Goal: Task Accomplishment & Management: Complete application form

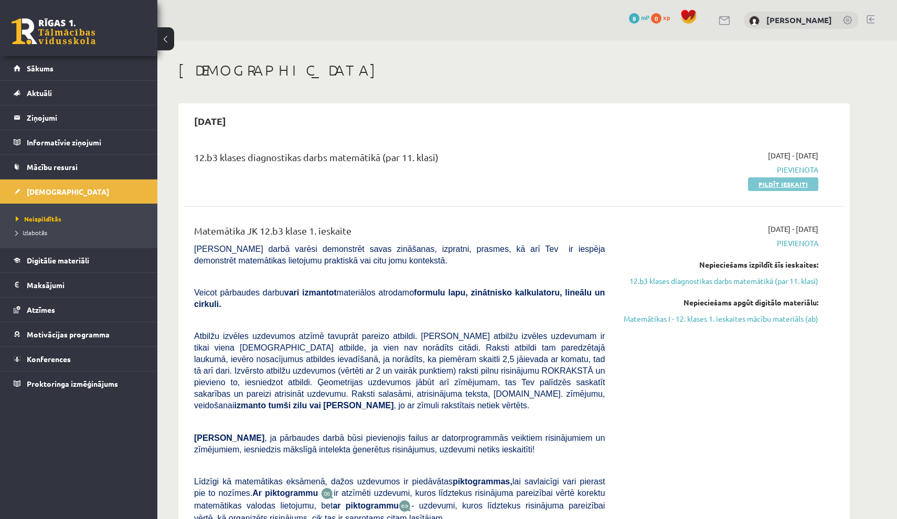
click at [773, 186] on link "Pildīt ieskaiti" at bounding box center [783, 184] width 70 height 14
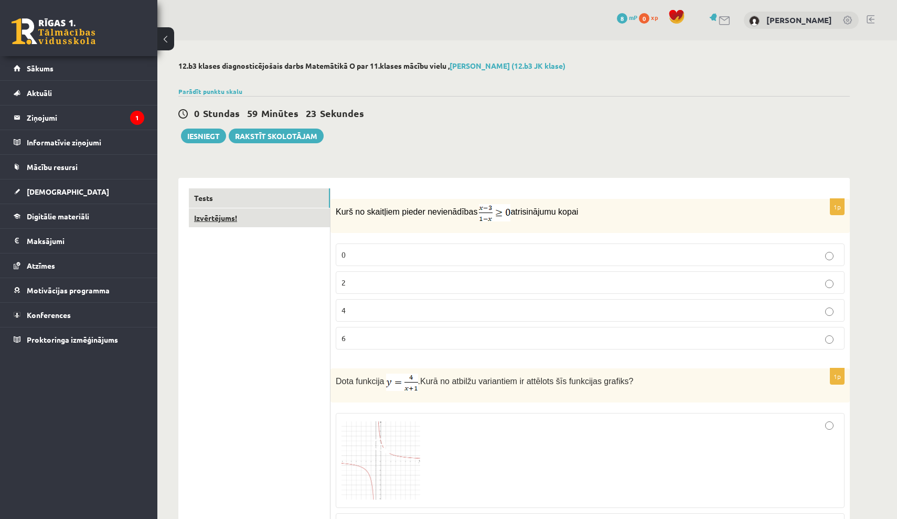
click at [231, 219] on link "Izvērtējums!" at bounding box center [259, 217] width 141 height 19
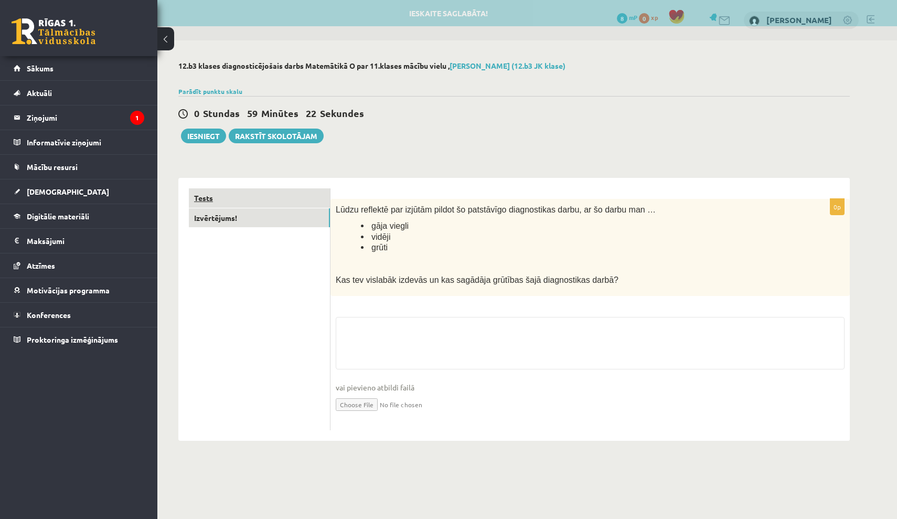
click at [287, 194] on link "Tests" at bounding box center [259, 197] width 141 height 19
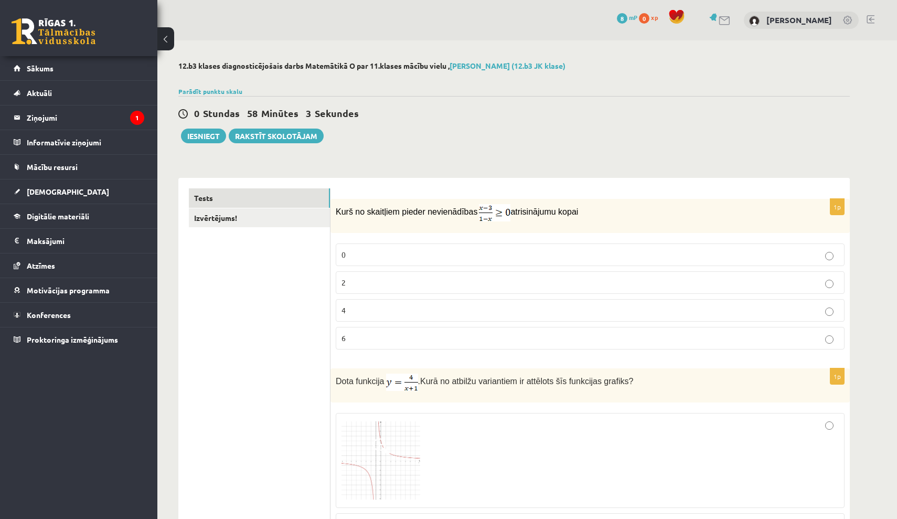
click at [547, 271] on fieldset "0 2 4 6" at bounding box center [590, 295] width 509 height 114
click at [547, 283] on p "2" at bounding box center [590, 282] width 497 height 11
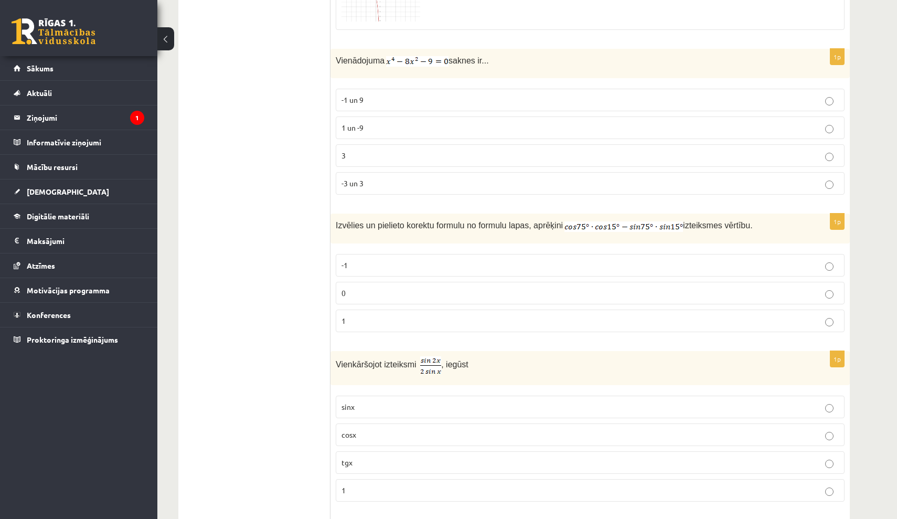
scroll to position [776, 0]
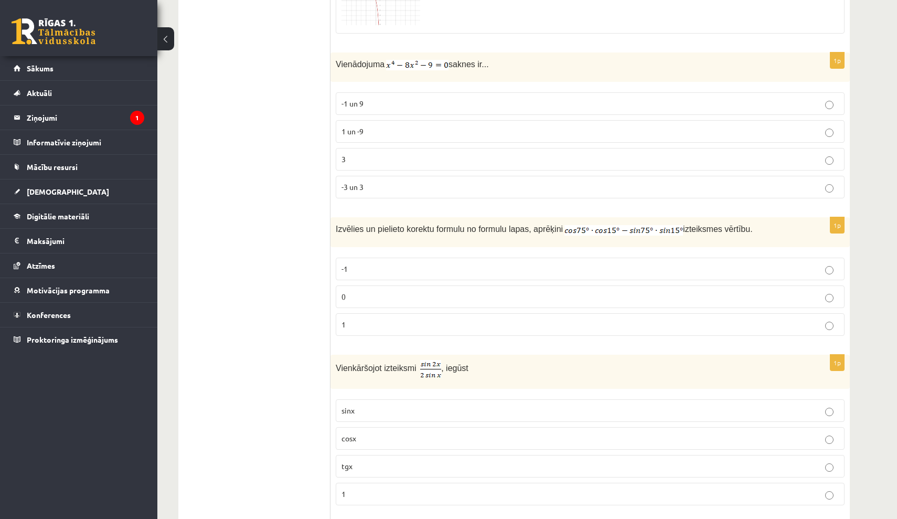
click at [392, 183] on p "-3 un 3" at bounding box center [590, 187] width 497 height 11
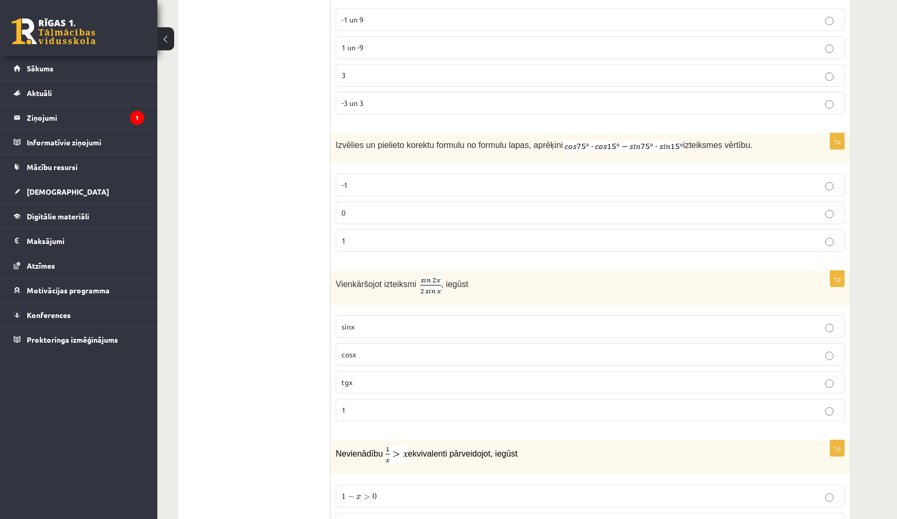
scroll to position [862, 0]
click at [573, 207] on p "0" at bounding box center [590, 211] width 497 height 11
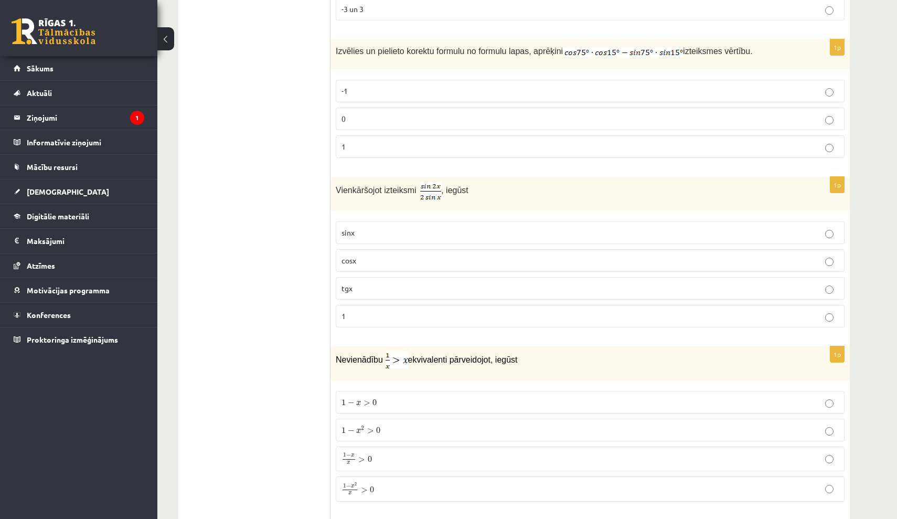
scroll to position [965, 0]
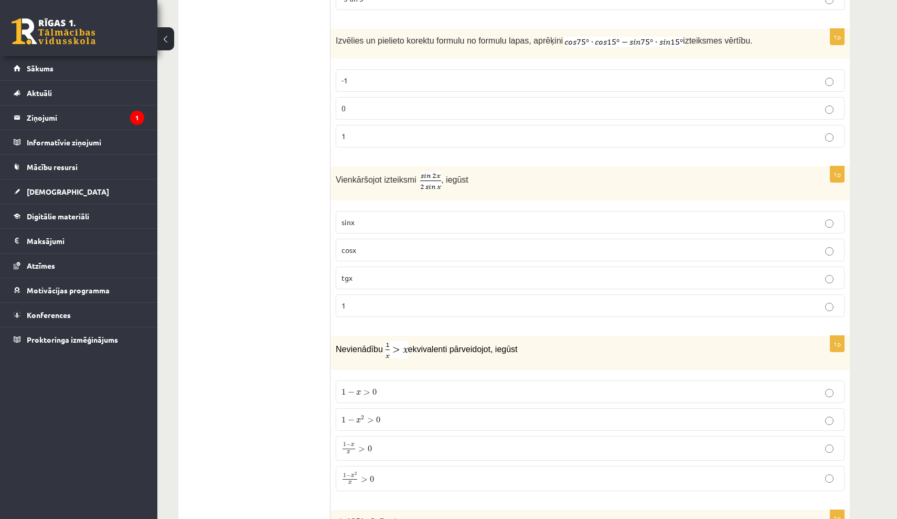
click at [571, 245] on p "cosx" at bounding box center [590, 249] width 497 height 11
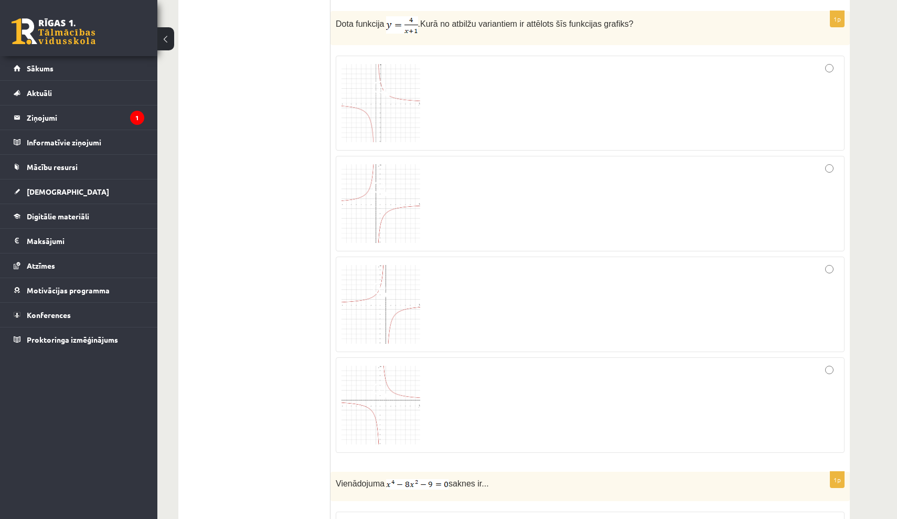
scroll to position [338, 0]
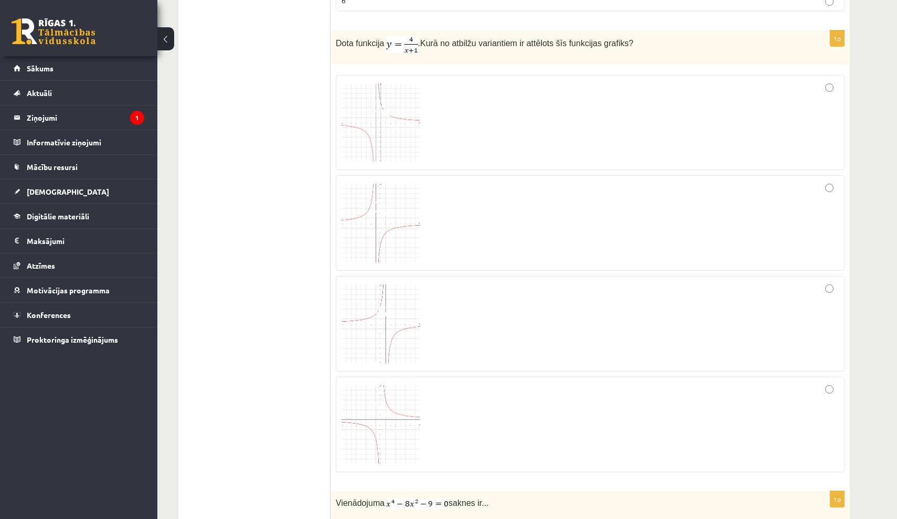
click at [405, 98] on img at bounding box center [381, 122] width 79 height 79
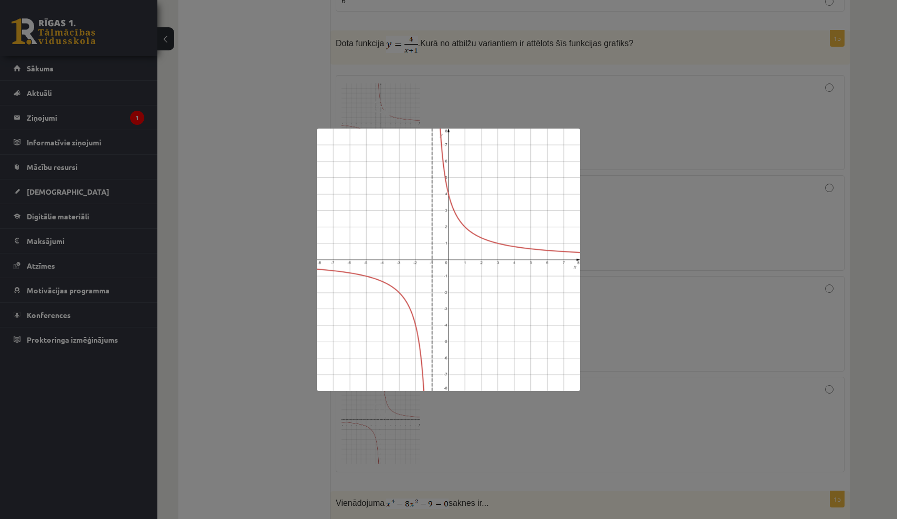
click at [653, 135] on div at bounding box center [448, 259] width 897 height 519
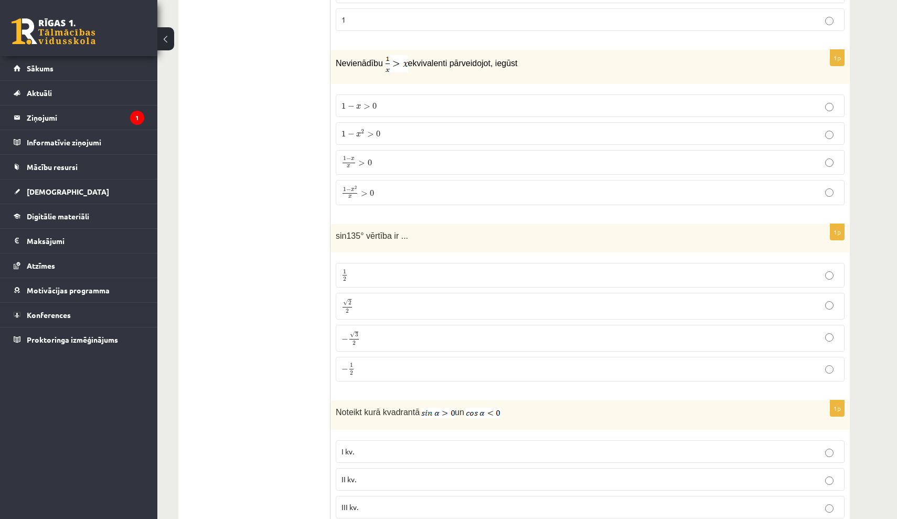
scroll to position [1254, 0]
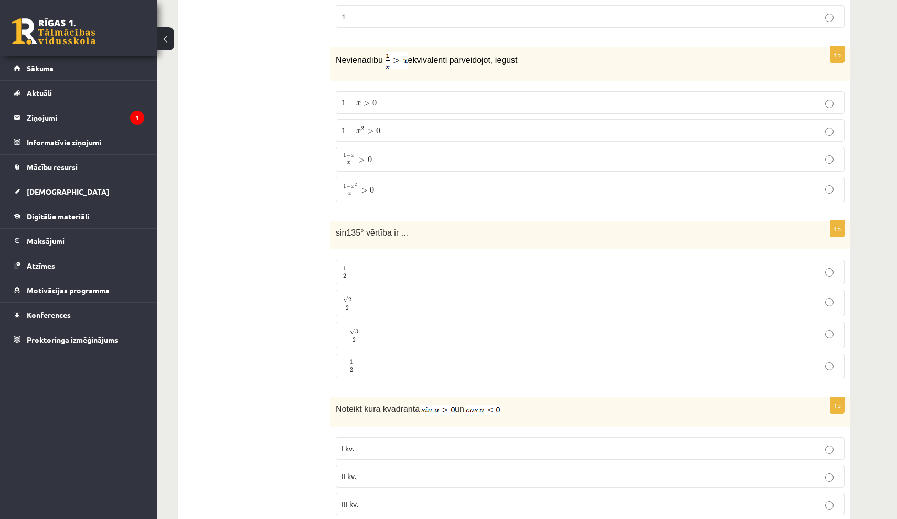
click at [527, 297] on p "√ 2 2 2 2" at bounding box center [590, 302] width 497 height 15
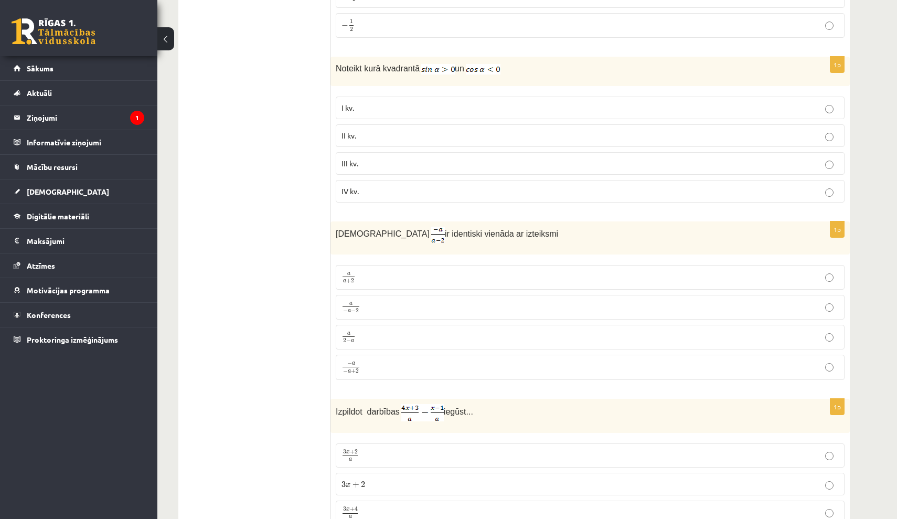
scroll to position [1615, 0]
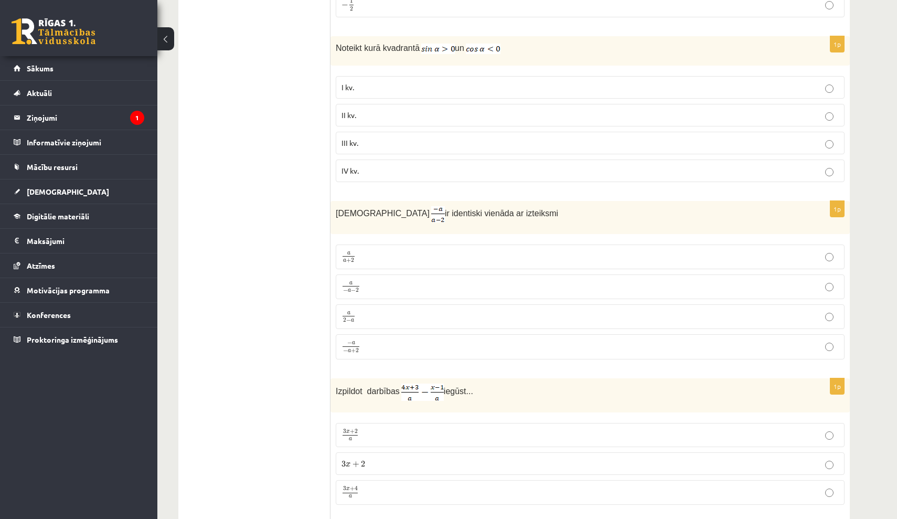
click at [373, 283] on p "a − a − 2 a − a − 2" at bounding box center [590, 286] width 497 height 13
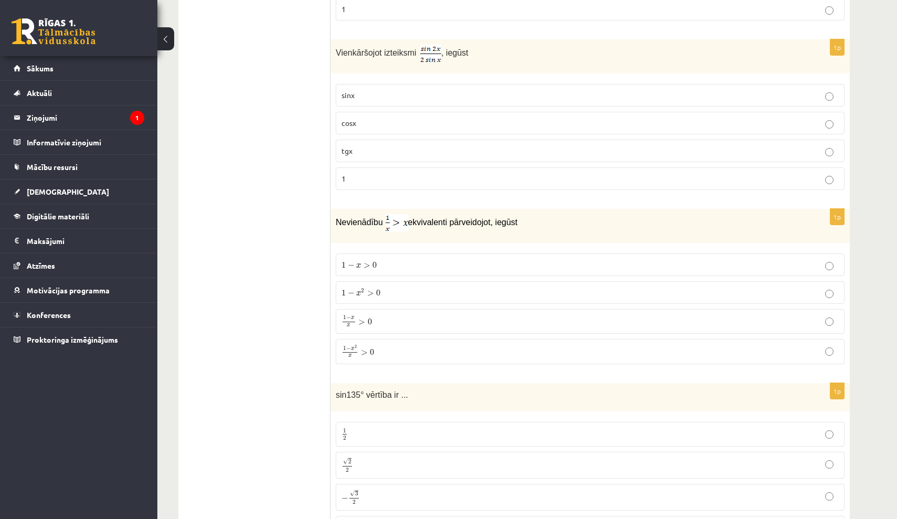
scroll to position [1093, 0]
click at [381, 357] on label "1 − x 2 x > 0 1 − x 2 x > 0" at bounding box center [590, 349] width 509 height 25
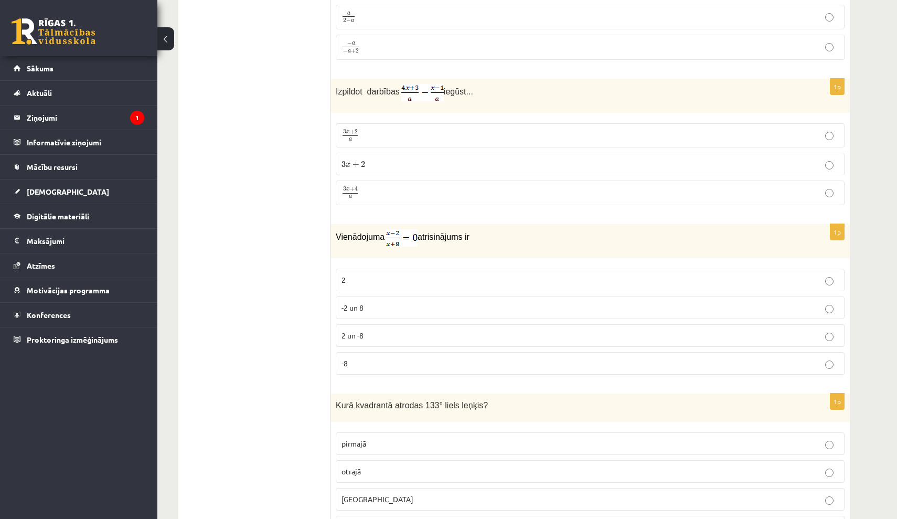
scroll to position [1914, 0]
click at [383, 187] on p "3 x + 4 a 3 x + 4 a" at bounding box center [590, 193] width 497 height 13
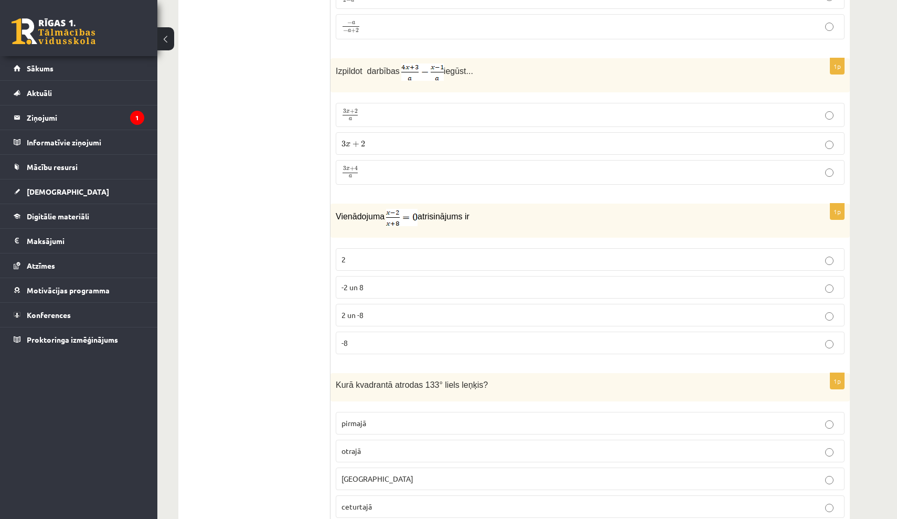
scroll to position [1938, 0]
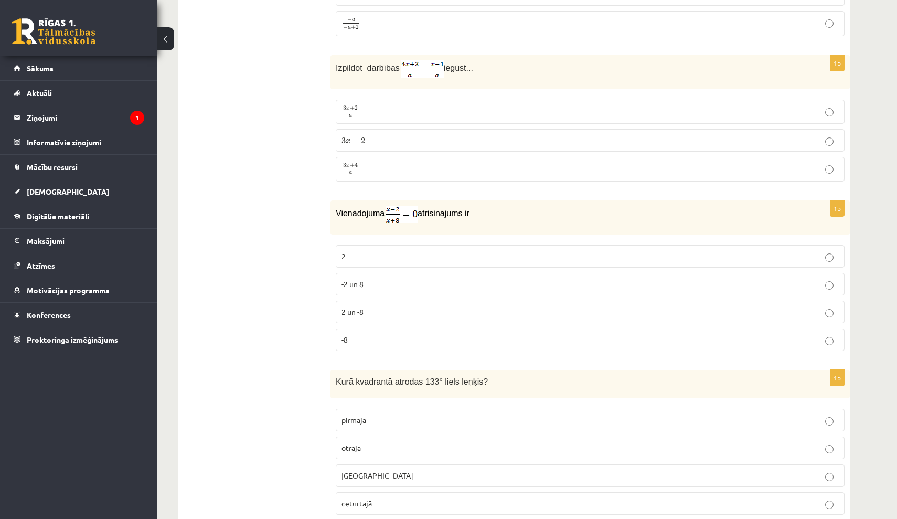
click at [414, 251] on p "2" at bounding box center [590, 256] width 497 height 11
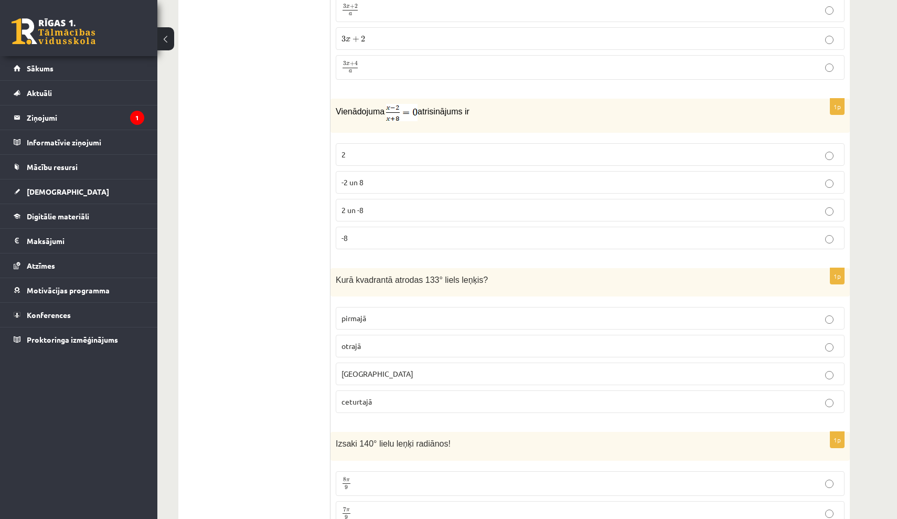
scroll to position [2069, 0]
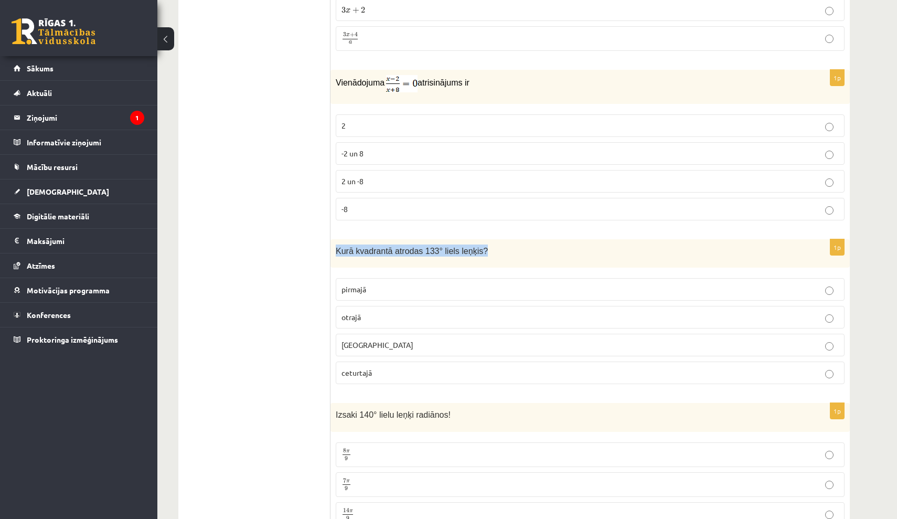
drag, startPoint x: 335, startPoint y: 245, endPoint x: 496, endPoint y: 248, distance: 161.6
click at [496, 248] on div "Kurā kvadrantā atrodas 133° liels leņķis?" at bounding box center [589, 253] width 519 height 29
copy span "Kurā kvadrantā atrodas 133° liels leņķis?"
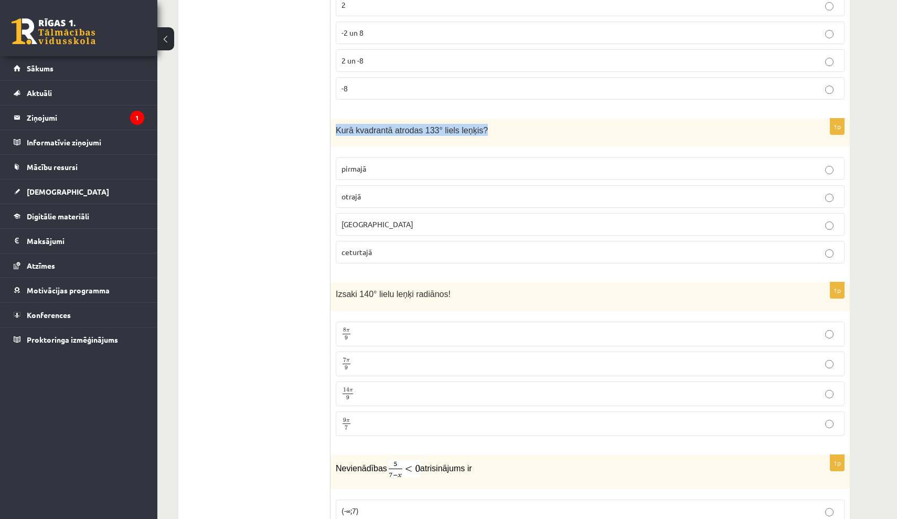
scroll to position [2228, 0]
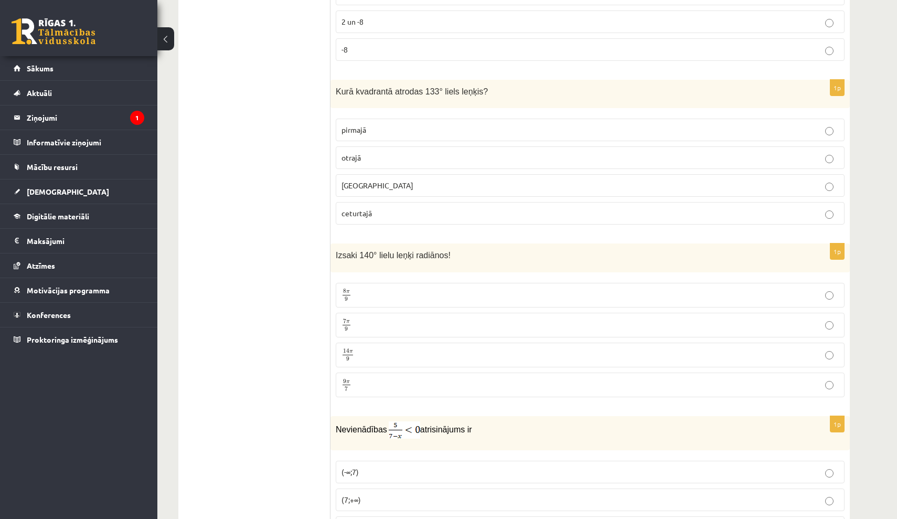
click at [337, 251] on span "Izsaki 140° lielu leņķi radiānos!" at bounding box center [393, 255] width 115 height 9
drag, startPoint x: 338, startPoint y: 252, endPoint x: 495, endPoint y: 253, distance: 156.3
click at [495, 253] on p "Izsaki 140° lielu leņķi radiānos!" at bounding box center [564, 255] width 456 height 12
copy span "zsaki 140° lielu leņķi radiānos!"
click at [495, 253] on p "Izsaki 140° lielu leņķi radiānos!" at bounding box center [564, 255] width 456 height 12
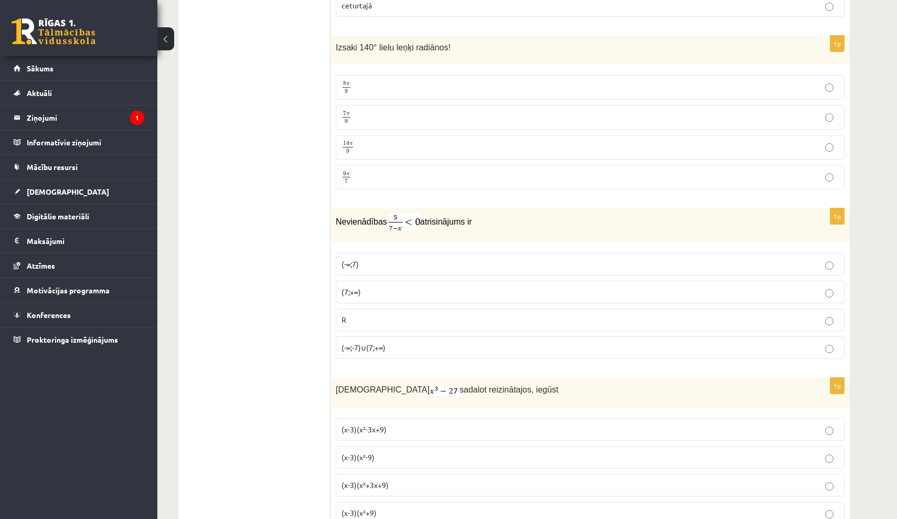
scroll to position [2436, 0]
click at [399, 286] on p "(7;+∞)" at bounding box center [590, 291] width 497 height 11
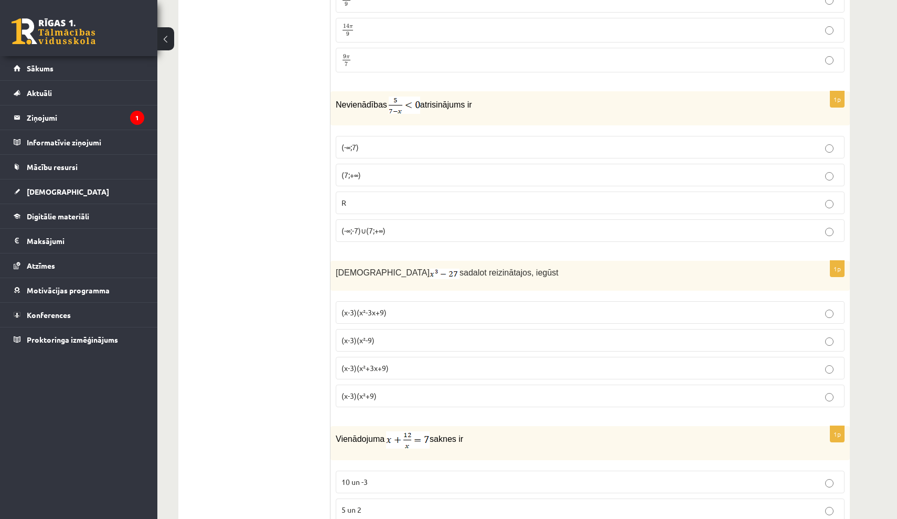
scroll to position [2554, 0]
click at [407, 364] on p "(x-3)(x²+3x+9)" at bounding box center [590, 366] width 497 height 11
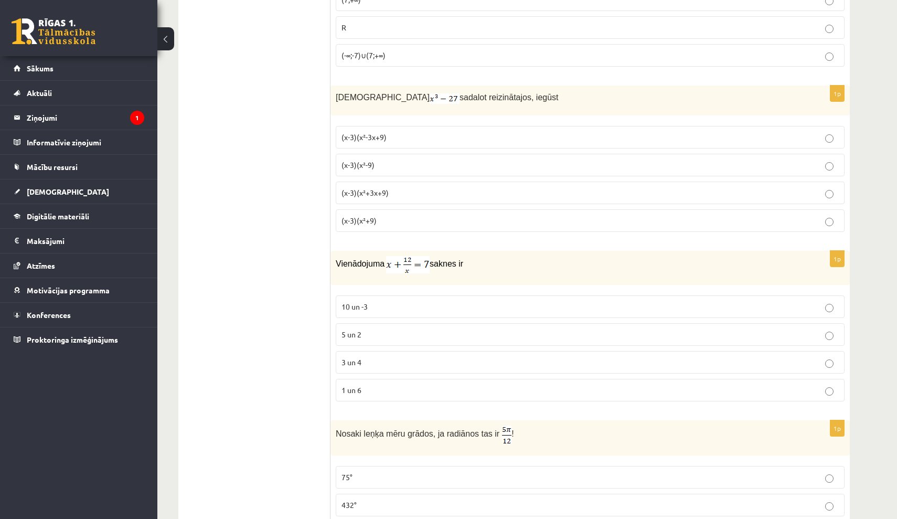
scroll to position [2732, 0]
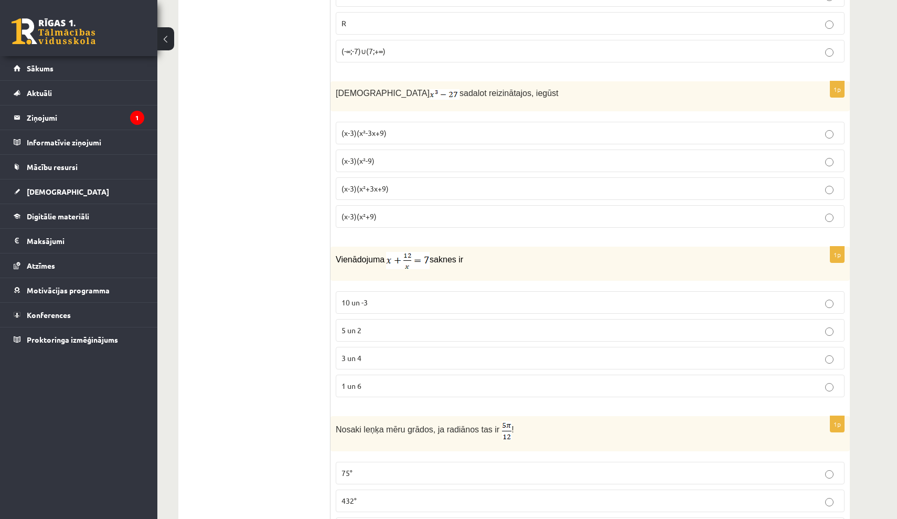
click at [409, 353] on p "3 un 4" at bounding box center [590, 358] width 497 height 11
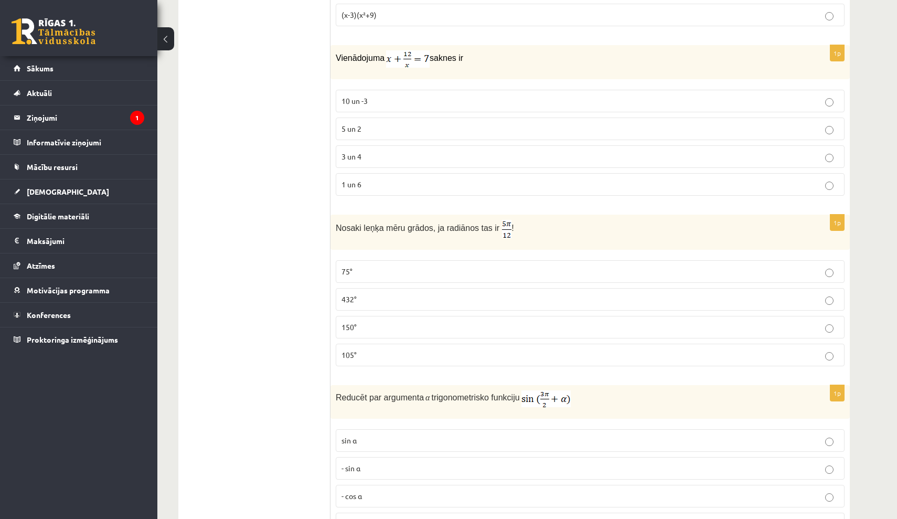
scroll to position [2951, 0]
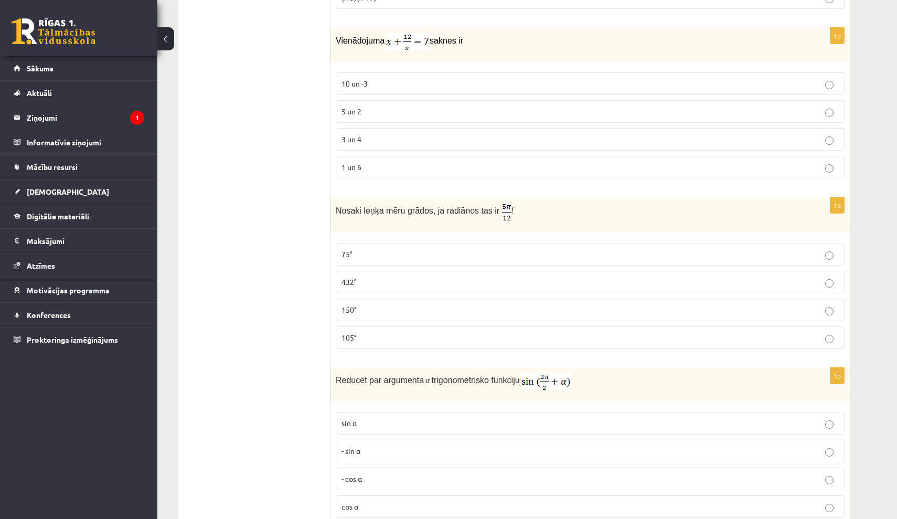
click at [541, 332] on p "105°" at bounding box center [590, 337] width 497 height 11
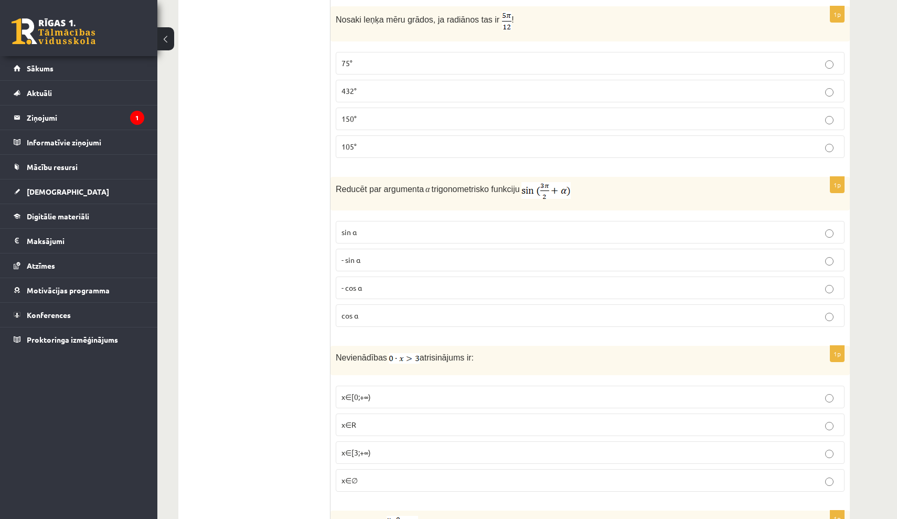
scroll to position [3145, 0]
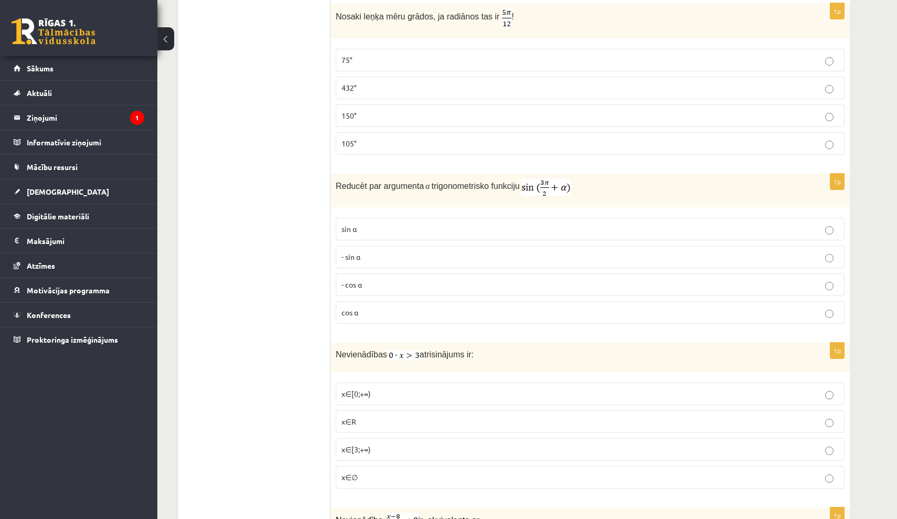
click at [401, 273] on label "- cos ⁡α" at bounding box center [590, 284] width 509 height 23
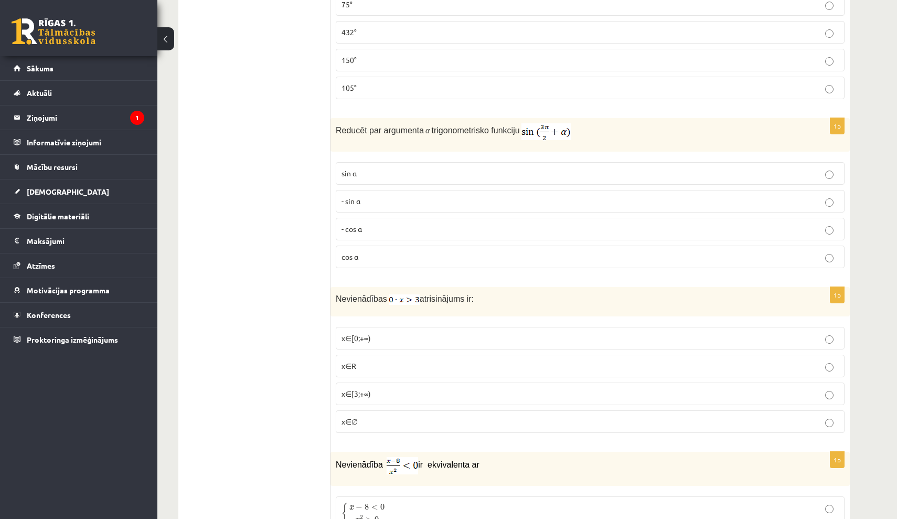
scroll to position [3238, 0]
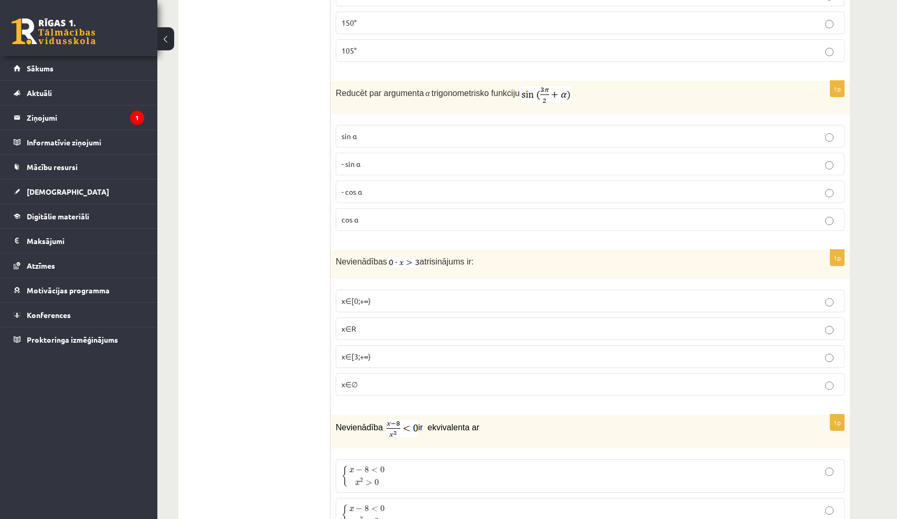
click at [396, 379] on p "x∈∅" at bounding box center [590, 384] width 497 height 11
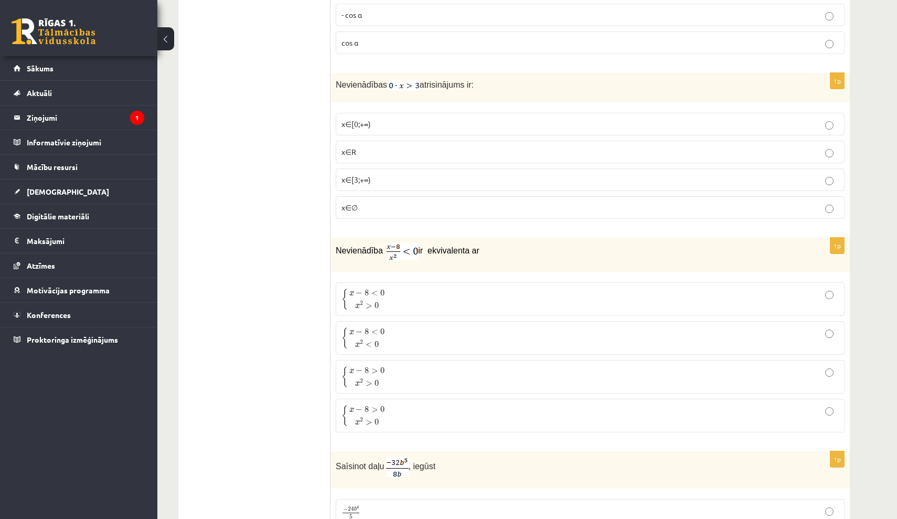
scroll to position [3417, 0]
click at [396, 370] on p "{ x − 8 > 0 x 2 > 0 { x − 8 > 0 x 2 > 0" at bounding box center [590, 375] width 497 height 22
click at [395, 287] on p "{ x − 8 < 0 x 2 > 0 { x − 8 < 0 x 2 > 0" at bounding box center [590, 297] width 497 height 22
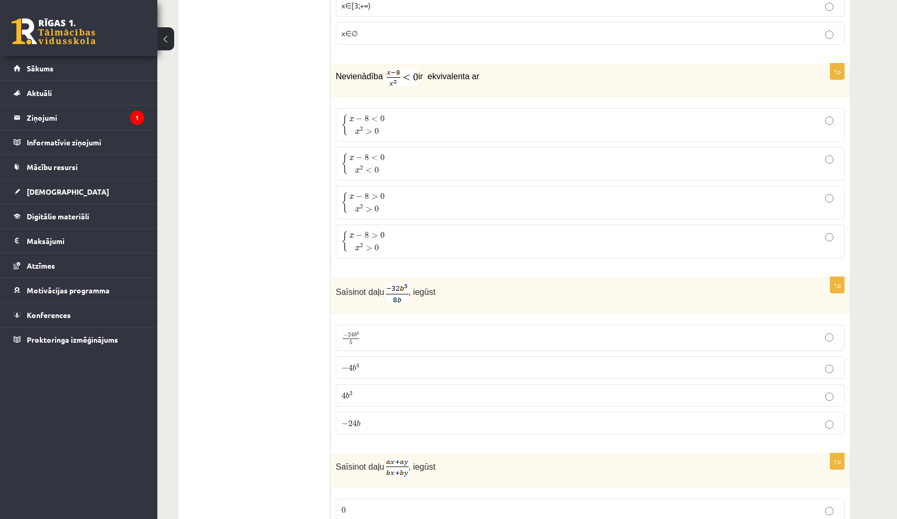
scroll to position [3596, 0]
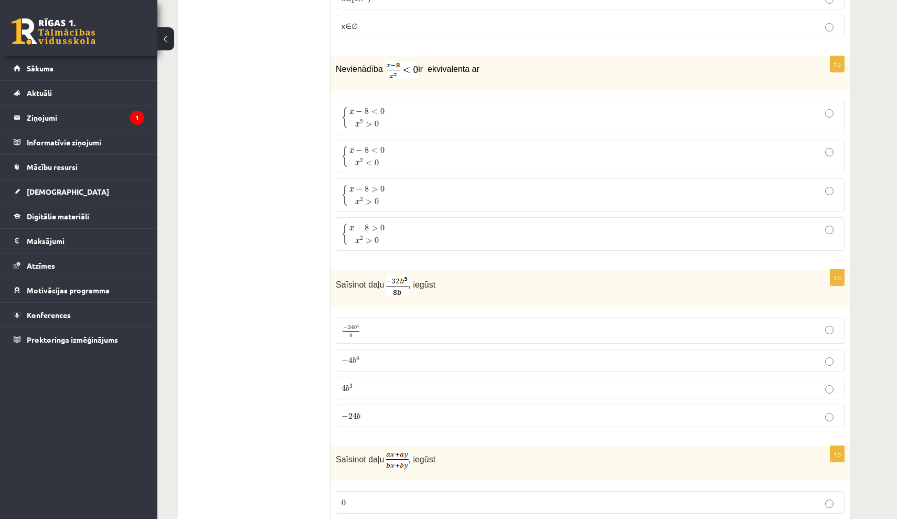
click at [406, 349] on label "− 4 b 4 − 4 b 4" at bounding box center [590, 360] width 509 height 23
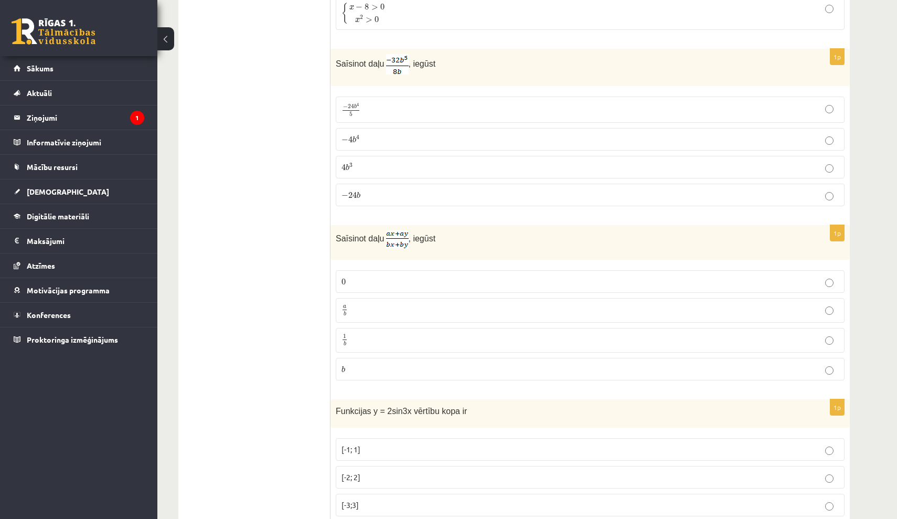
scroll to position [3836, 0]
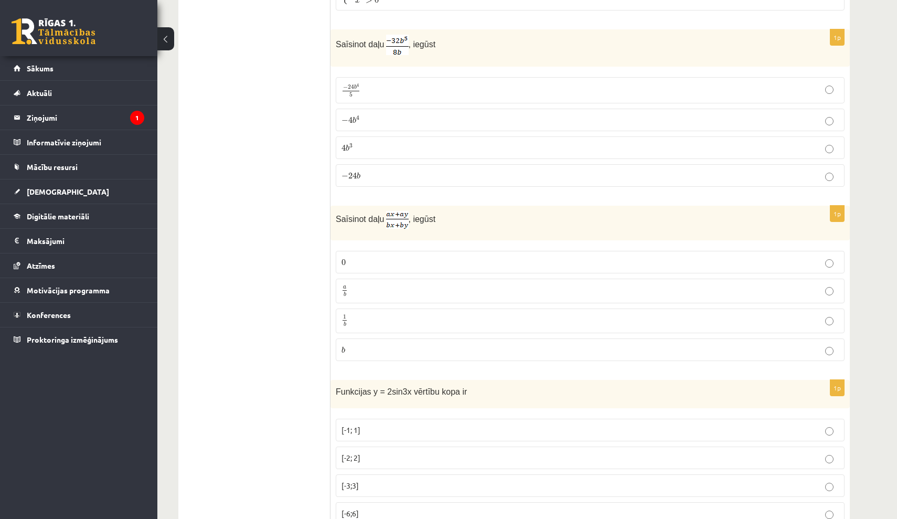
click at [381, 284] on p "a b a b" at bounding box center [590, 290] width 497 height 13
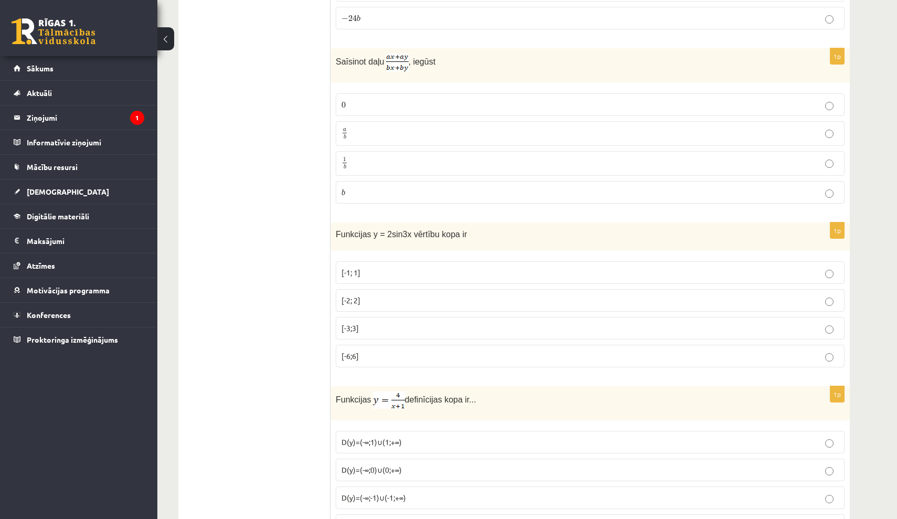
scroll to position [4028, 0]
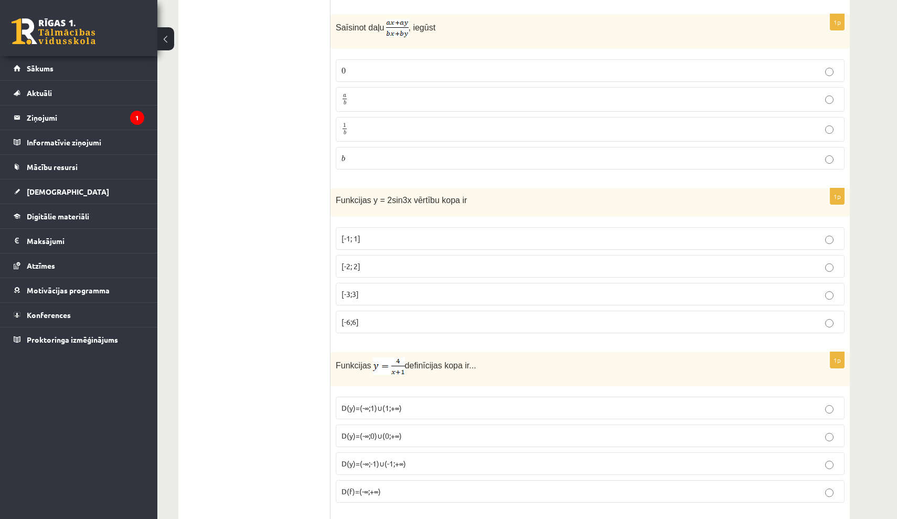
click at [381, 261] on p "[-2; 2]" at bounding box center [590, 266] width 497 height 11
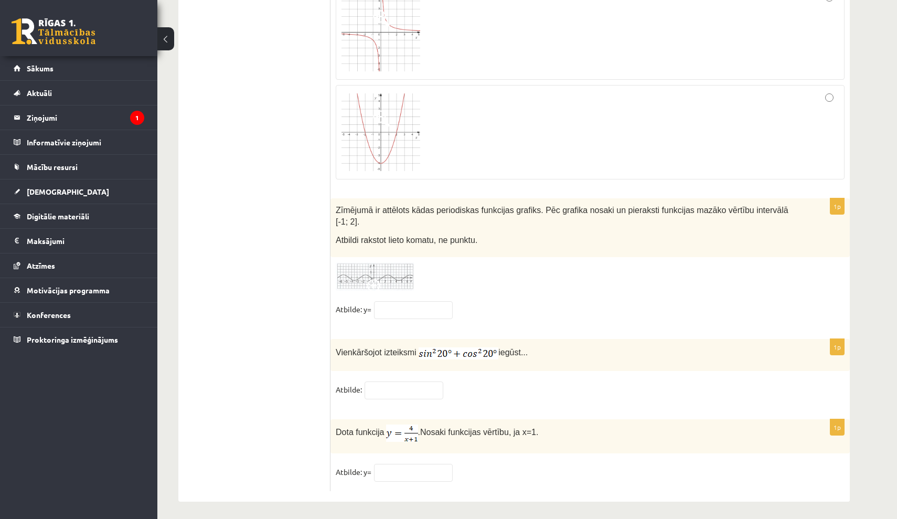
scroll to position [5007, 0]
click at [389, 388] on input "text" at bounding box center [404, 391] width 79 height 18
type input "*"
click at [541, 456] on div "1p Dota funkcija . Nosaki funkcijas vērtību, ja x=1. Atbilde: y=" at bounding box center [589, 456] width 519 height 72
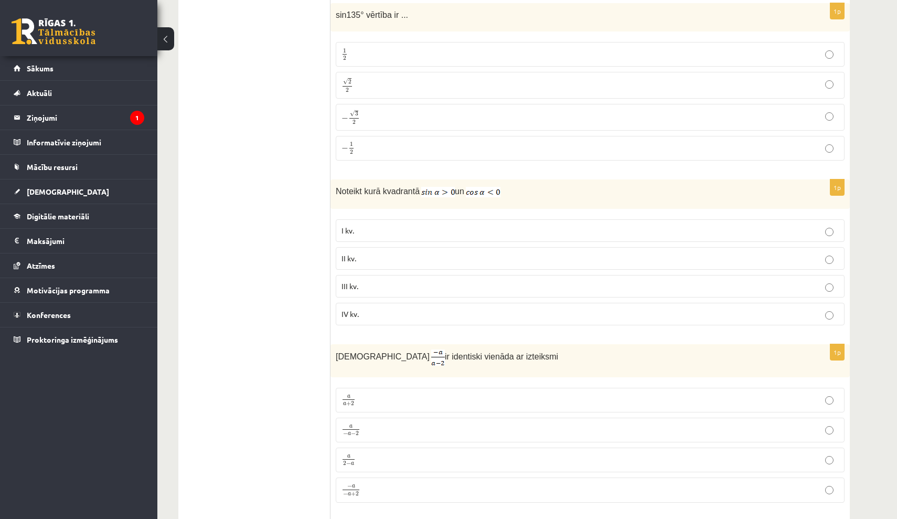
scroll to position [1511, 0]
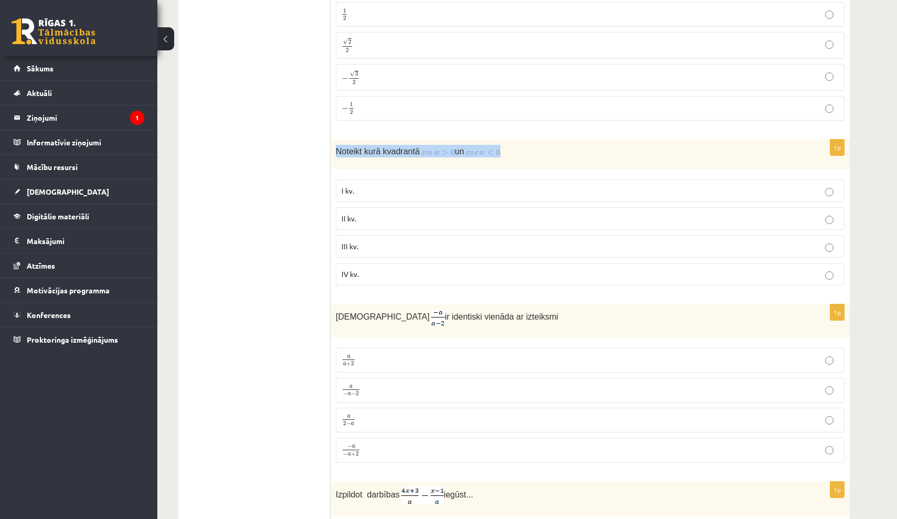
drag, startPoint x: 334, startPoint y: 150, endPoint x: 583, endPoint y: 150, distance: 249.2
click at [584, 151] on div "Noteikt kurā kvadrantā un" at bounding box center [589, 154] width 519 height 29
copy p "Noteikt kurā kvadrantā un"
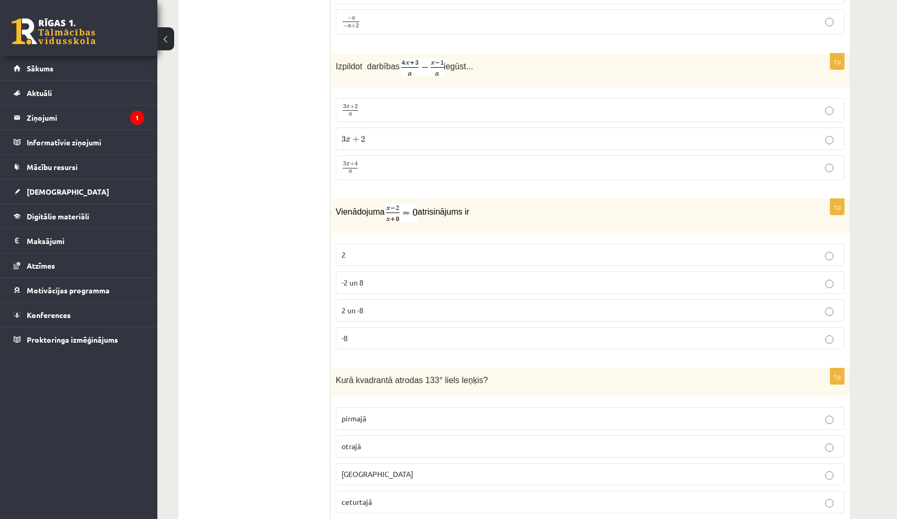
scroll to position [1968, 0]
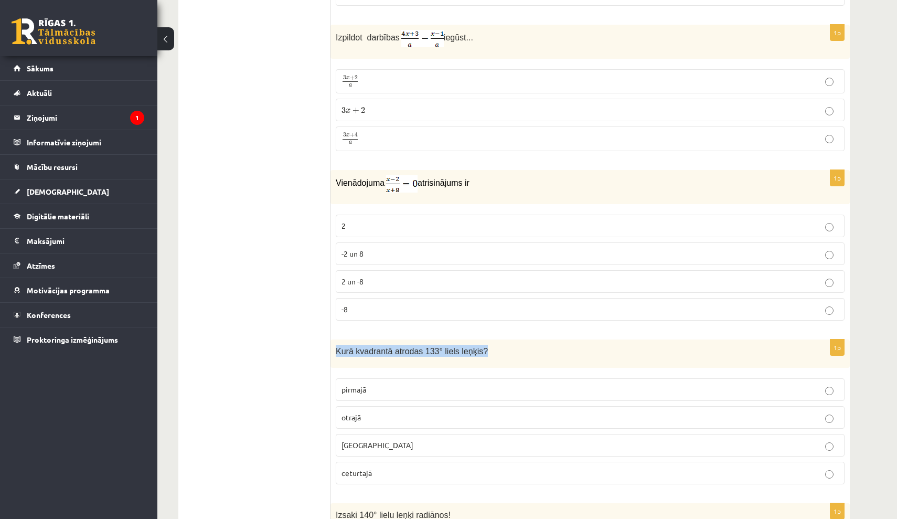
drag, startPoint x: 337, startPoint y: 347, endPoint x: 552, endPoint y: 347, distance: 215.1
click at [552, 347] on p "Kurā kvadrantā atrodas 133° liels leņķis?" at bounding box center [564, 351] width 456 height 12
copy span "Kurā kvadrantā atrodas 133° liels leņķis?"
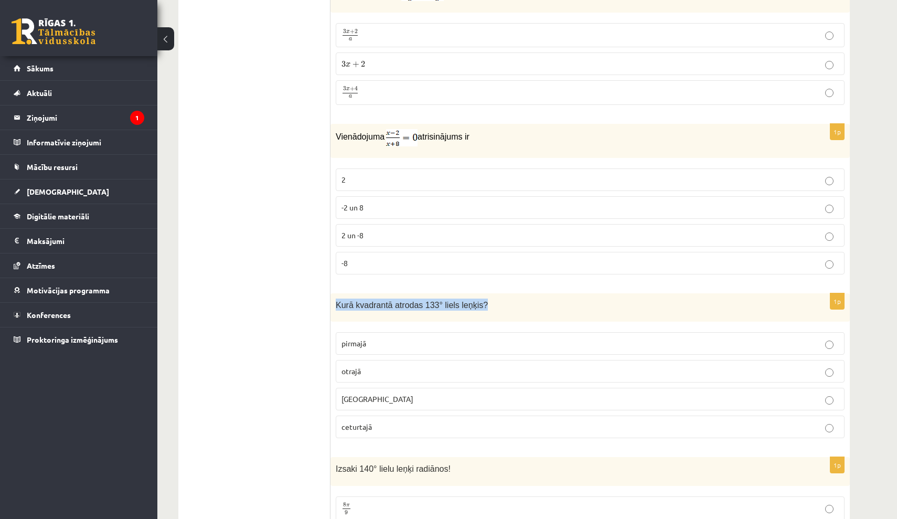
scroll to position [2016, 0]
click at [378, 370] on p "otrajā" at bounding box center [590, 369] width 497 height 11
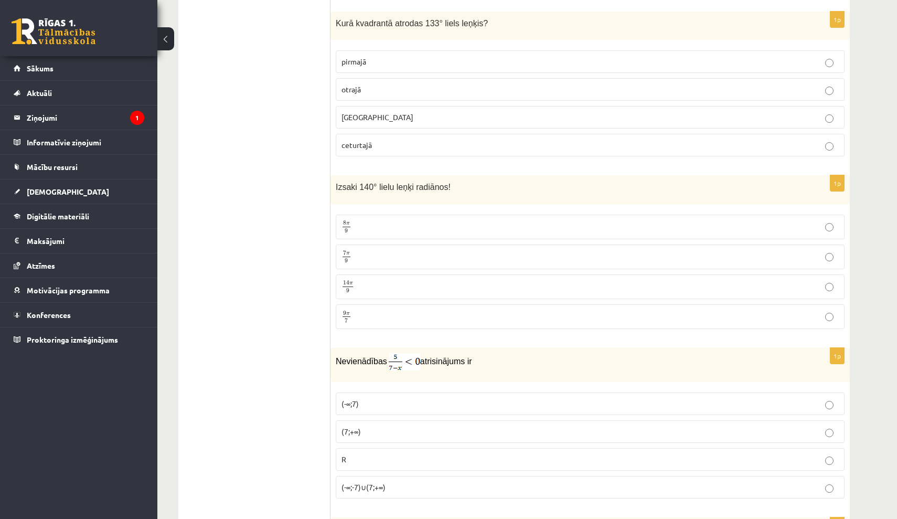
scroll to position [2297, 0]
drag, startPoint x: 337, startPoint y: 181, endPoint x: 460, endPoint y: 181, distance: 122.8
click at [460, 181] on p "Izsaki 140° lielu leņķi radiānos!" at bounding box center [564, 185] width 456 height 12
copy span "Izsaki 140° lielu leņķi radiānos!"
click at [395, 256] on p "7 π 9 7 π 9" at bounding box center [590, 255] width 497 height 13
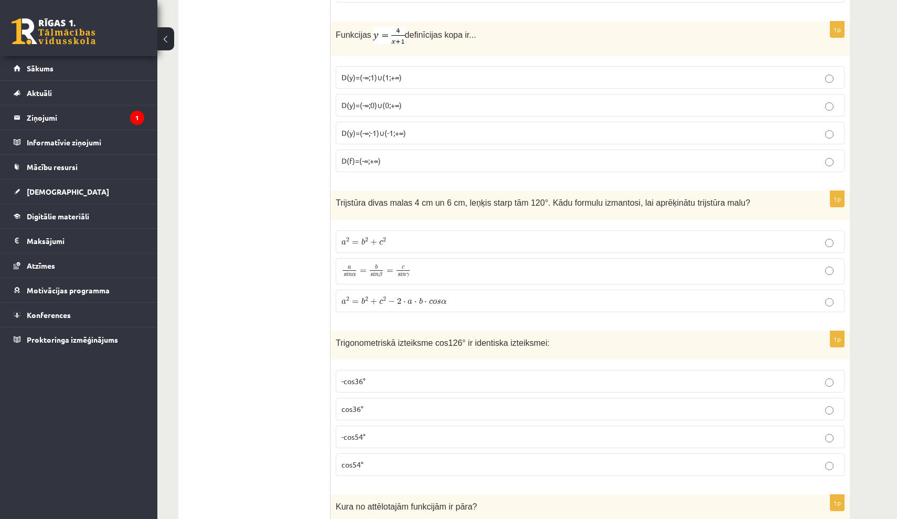
scroll to position [4150, 0]
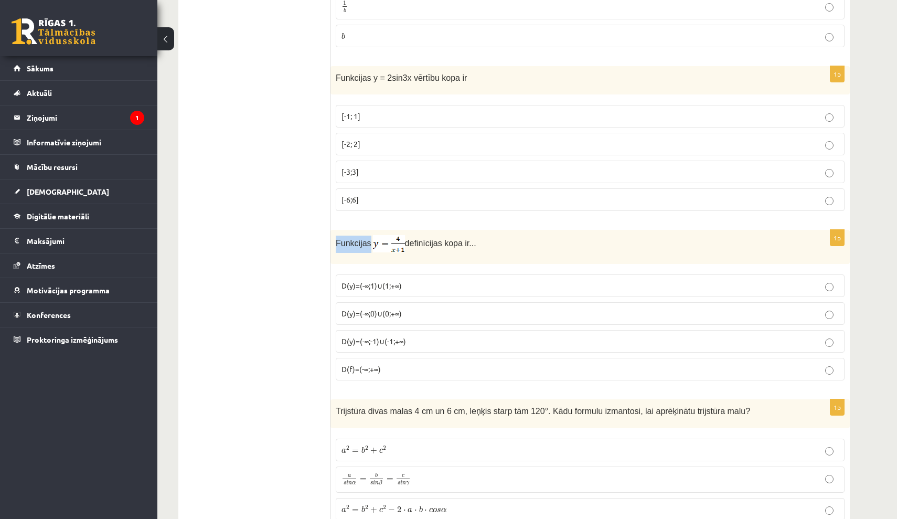
drag, startPoint x: 336, startPoint y: 238, endPoint x: 371, endPoint y: 238, distance: 34.6
click at [371, 239] on span "Funkcijas" at bounding box center [354, 243] width 36 height 9
drag, startPoint x: 411, startPoint y: 236, endPoint x: 481, endPoint y: 240, distance: 69.9
click at [476, 240] on span "definīcijas kopa ir..." at bounding box center [440, 243] width 71 height 9
copy span "definīcijas kopa ir.."
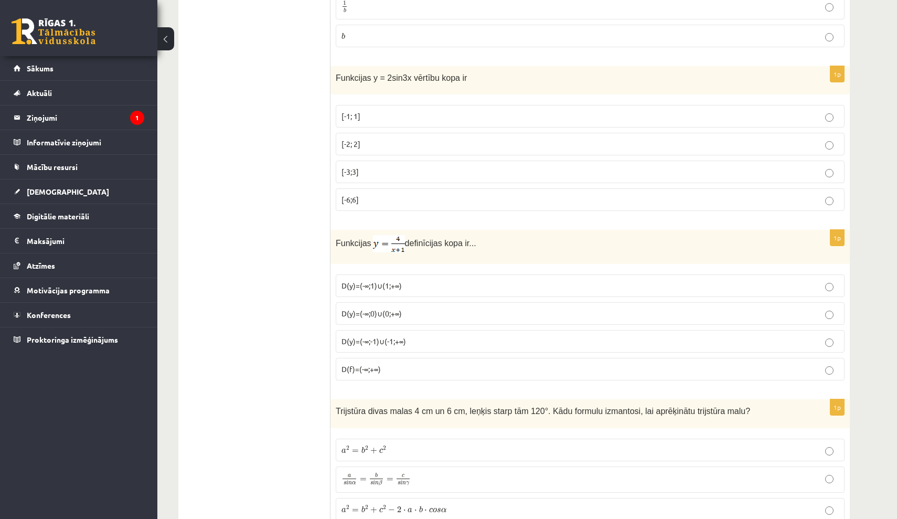
click at [392, 308] on span "D(y)=(-∞;0)∪(0;+∞)" at bounding box center [372, 312] width 60 height 9
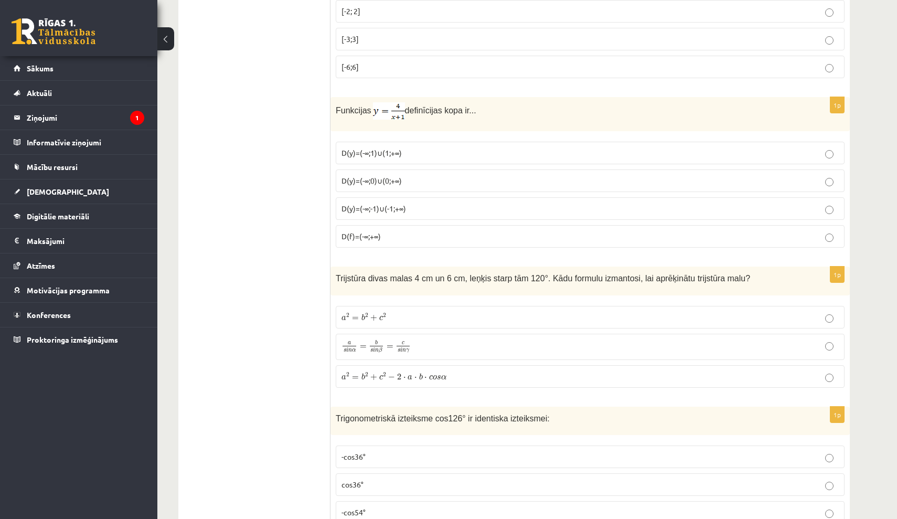
scroll to position [4296, 0]
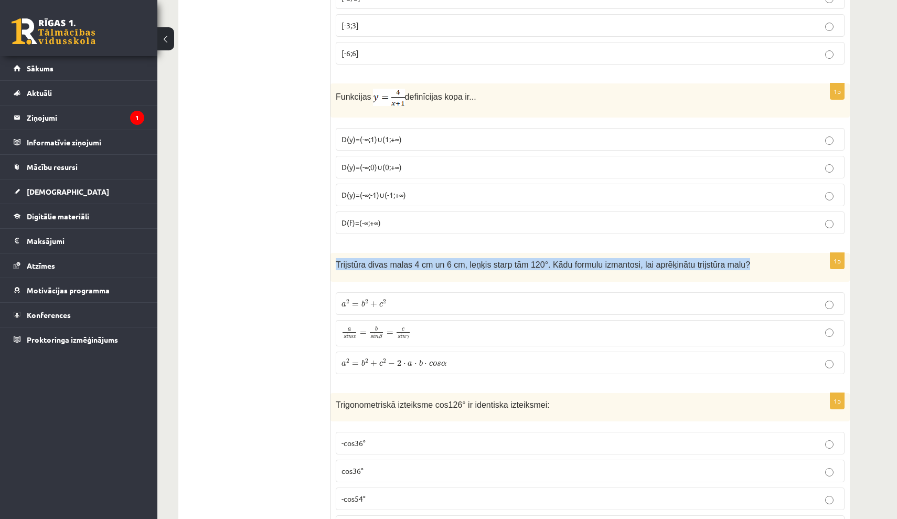
drag, startPoint x: 336, startPoint y: 257, endPoint x: 517, endPoint y: 266, distance: 180.7
click at [517, 266] on div "Trijstūra divas malas 4 cm un 6 cm, leņķis starp tām 120°. Kādu formulu izmanto…" at bounding box center [589, 267] width 519 height 29
copy span "Trijstūra divas malas 4 cm un 6 cm, leņķis starp tām 120°. Kādu formulu izmanto…"
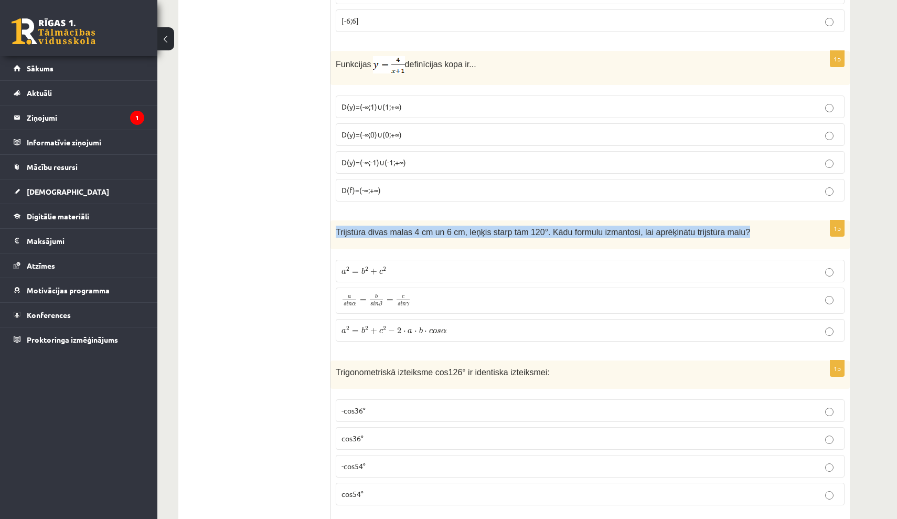
scroll to position [4330, 0]
click at [410, 327] on p "a 2 = b 2 + c 2 − 2 ⋅ a ⋅ b ⋅ c o s α a 2 = b 2 + c 2 − 2 ⋅ a ⋅ b ⋅ c o s α" at bounding box center [590, 329] width 497 height 11
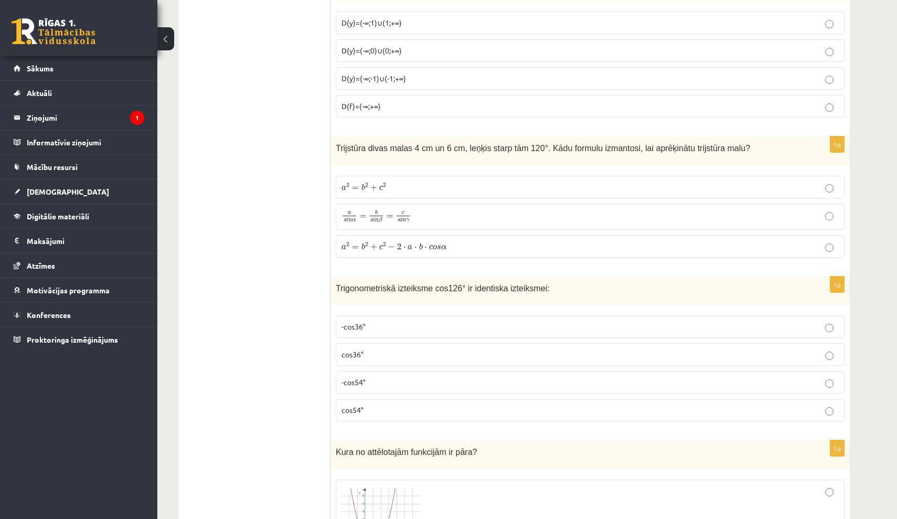
scroll to position [4416, 0]
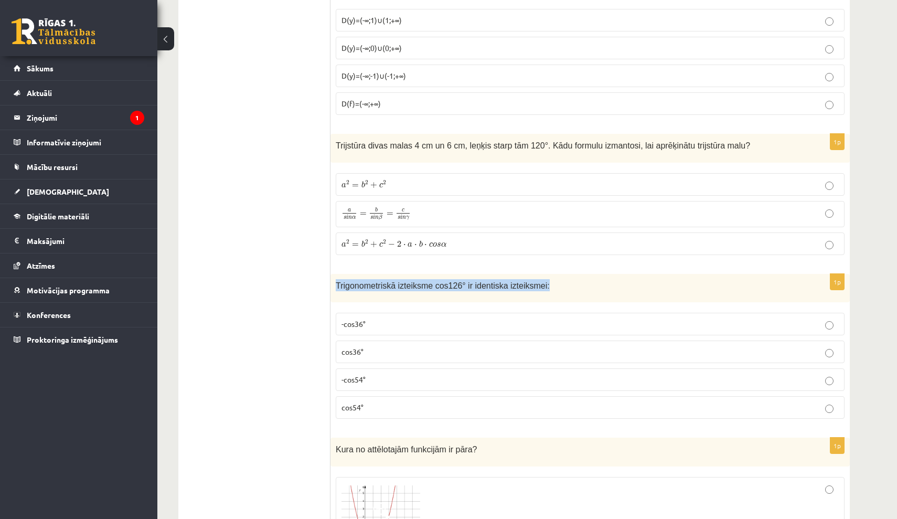
drag, startPoint x: 337, startPoint y: 275, endPoint x: 583, endPoint y: 286, distance: 246.3
click at [583, 287] on div "Trigonometriskā izteiksme cos126° ir identiska izteiksmei:" at bounding box center [589, 288] width 519 height 29
copy span "Trigonometriskā izteiksme cos126° ir identiska izteiksmei:"
click at [431, 282] on span "Trigonometriskā izteiksme cos126° ir identiska izteiksmei:" at bounding box center [443, 285] width 214 height 9
drag, startPoint x: 434, startPoint y: 280, endPoint x: 465, endPoint y: 279, distance: 31.0
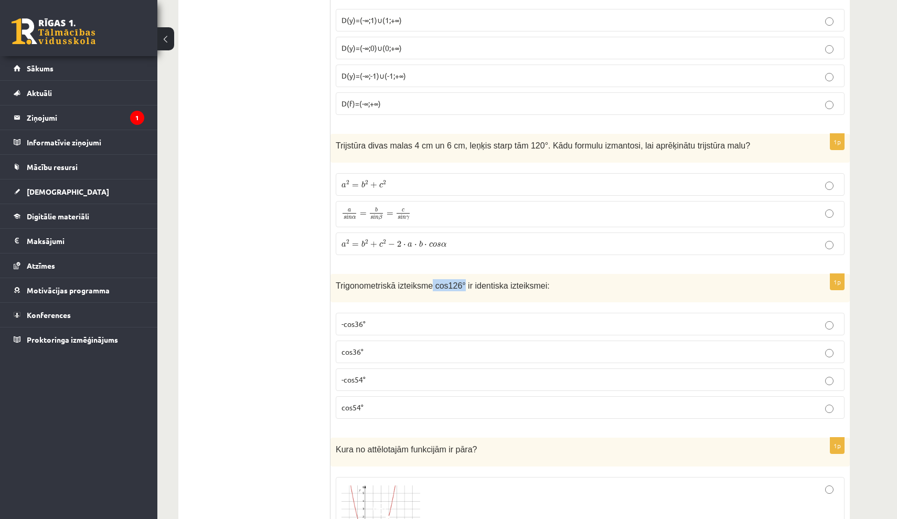
click at [465, 281] on span "Trigonometriskā izteiksme cos126° ir identiska izteiksmei:" at bounding box center [443, 285] width 214 height 9
copy span "cos126°"
click at [370, 375] on p "-cos54°" at bounding box center [590, 379] width 497 height 11
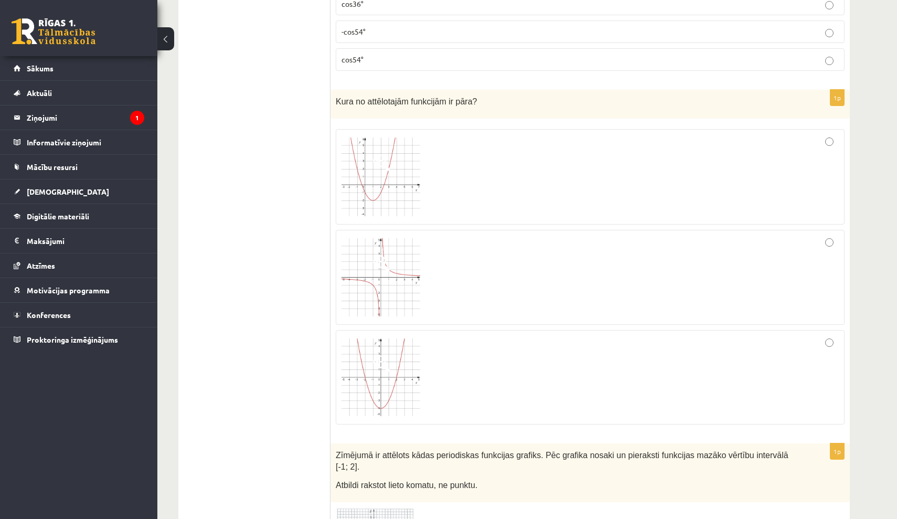
scroll to position [4765, 0]
drag, startPoint x: 337, startPoint y: 91, endPoint x: 601, endPoint y: 88, distance: 264.4
click at [602, 93] on p "Kura no attēlotajām funkcijām ir pāra?" at bounding box center [564, 99] width 456 height 12
copy span "Kura no attēlotajām funkcijām ir pāra?"
click at [405, 347] on img at bounding box center [381, 376] width 79 height 78
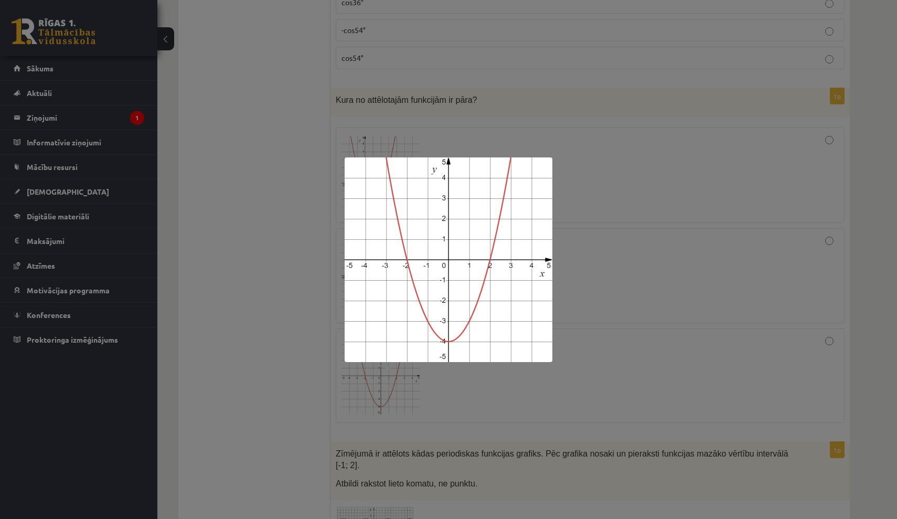
click at [685, 301] on div at bounding box center [448, 259] width 897 height 519
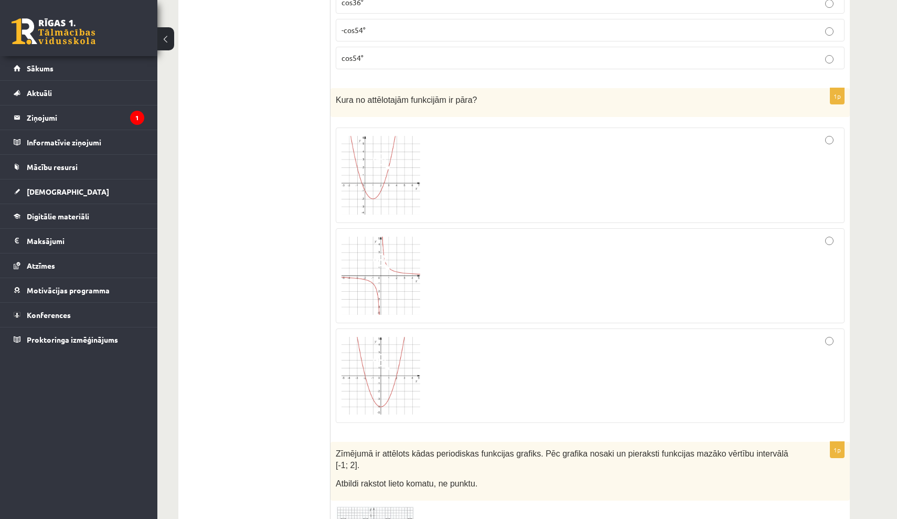
click at [758, 365] on div at bounding box center [590, 375] width 497 height 83
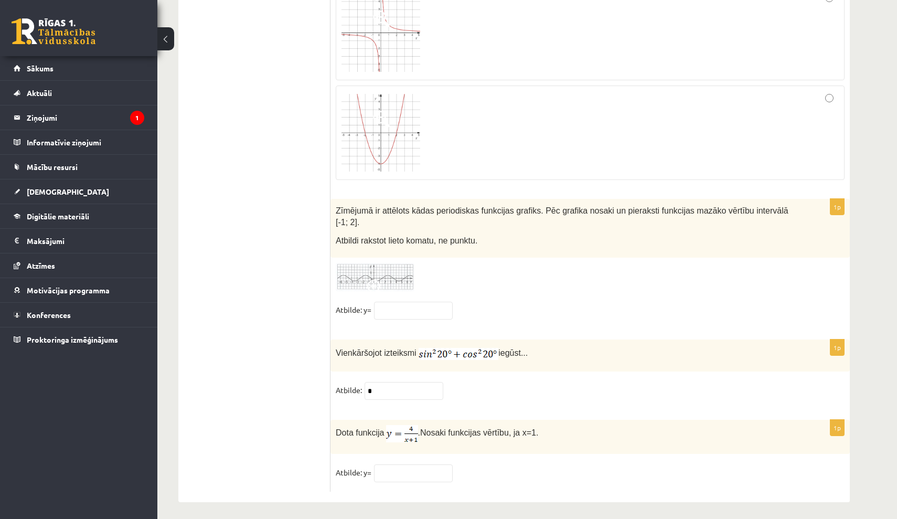
scroll to position [5007, 0]
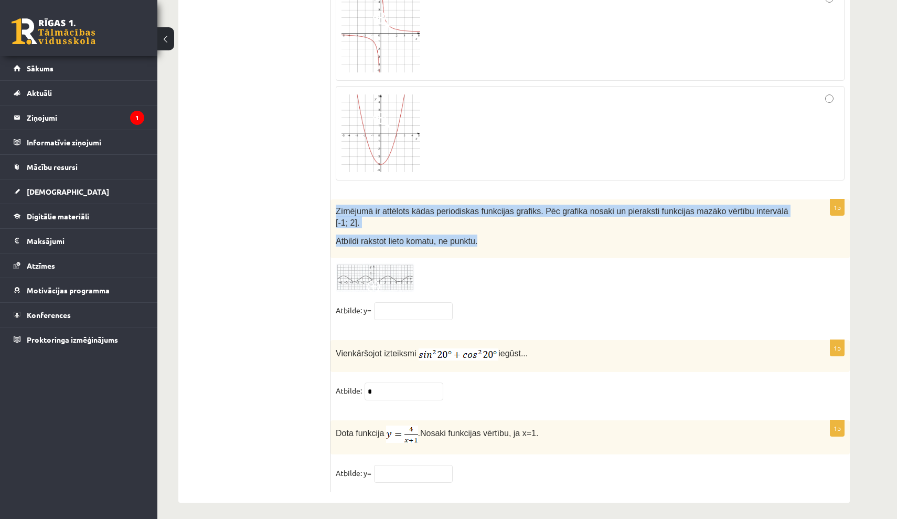
drag, startPoint x: 335, startPoint y: 202, endPoint x: 478, endPoint y: 242, distance: 148.7
click at [478, 242] on div "Zīmējumā ir attēlots kādas periodiskas funkcijas grafiks. Pēc grafika nosaki un…" at bounding box center [589, 228] width 519 height 59
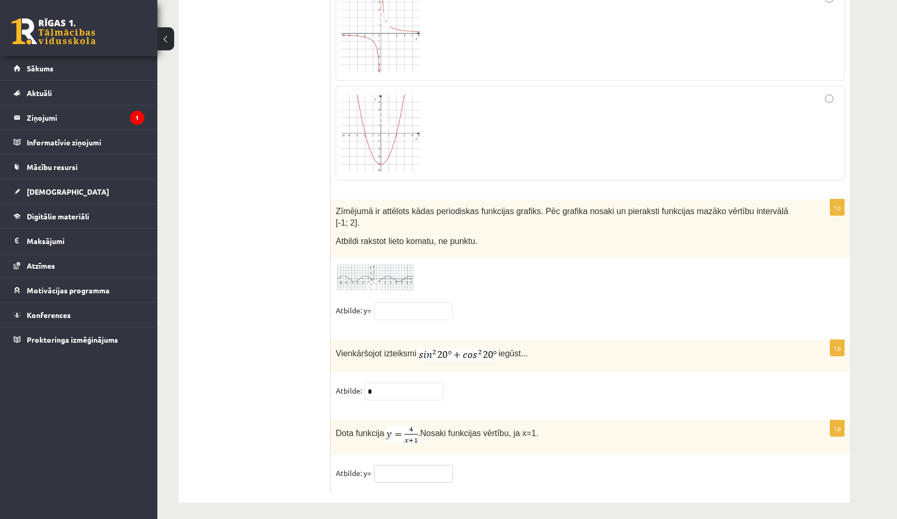
click at [431, 469] on input "text" at bounding box center [413, 474] width 79 height 18
type input "*"
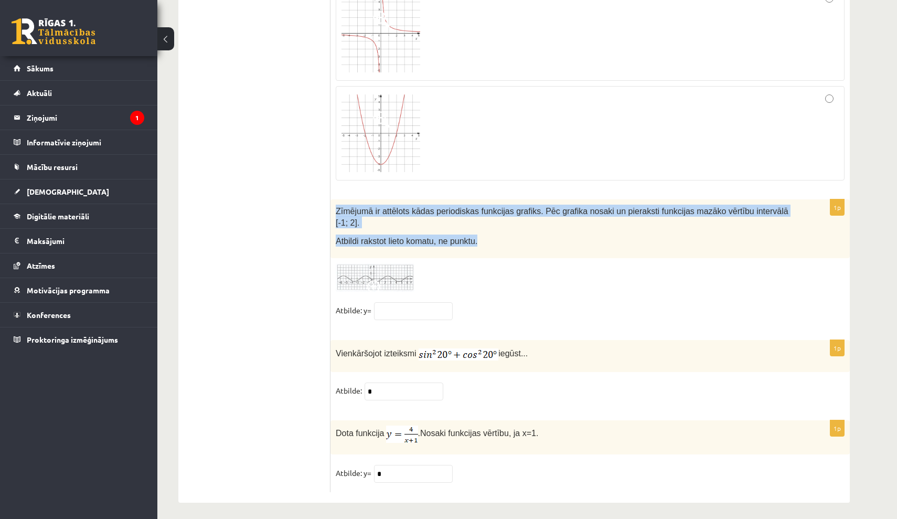
drag, startPoint x: 336, startPoint y: 202, endPoint x: 521, endPoint y: 243, distance: 189.3
click at [521, 243] on div "Zīmējumā ir attēlots kādas periodiskas funkcijas grafiks. Pēc grafika nosaki un…" at bounding box center [589, 228] width 519 height 59
click at [390, 269] on img at bounding box center [375, 277] width 79 height 29
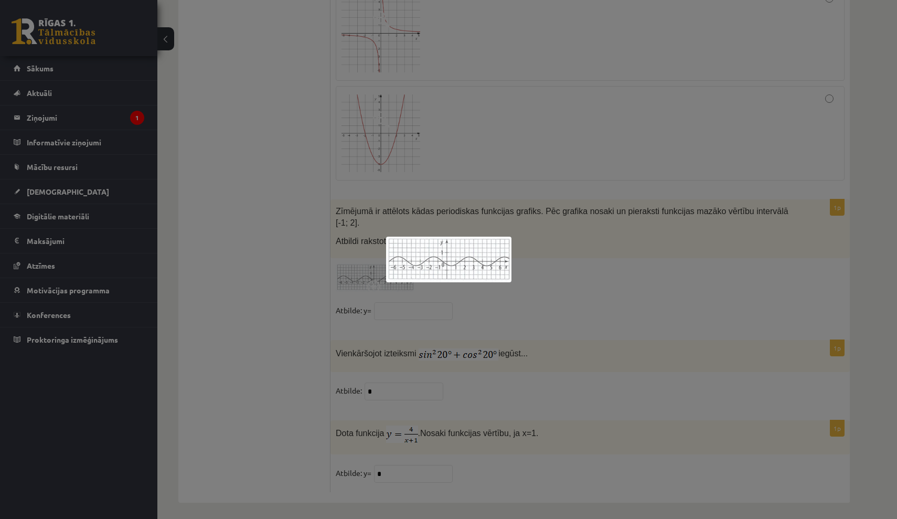
click at [459, 361] on div at bounding box center [448, 259] width 897 height 519
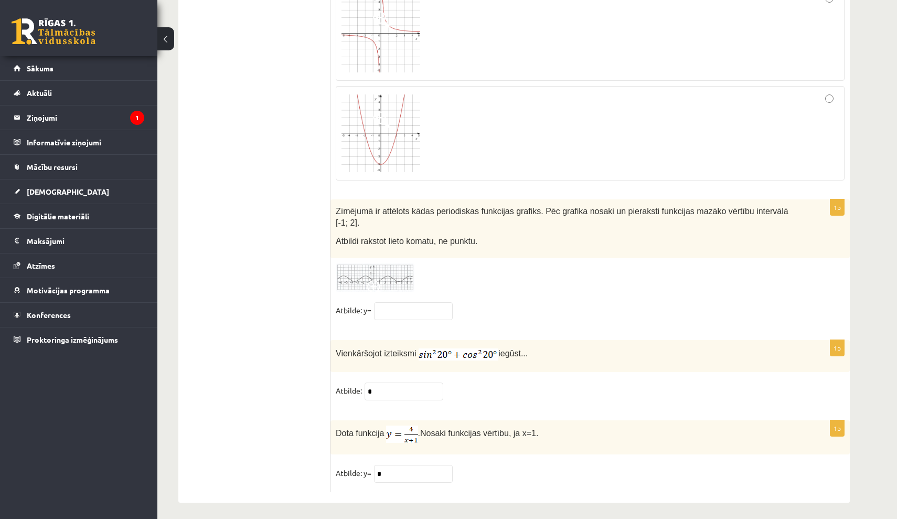
click at [375, 280] on span at bounding box center [375, 288] width 17 height 17
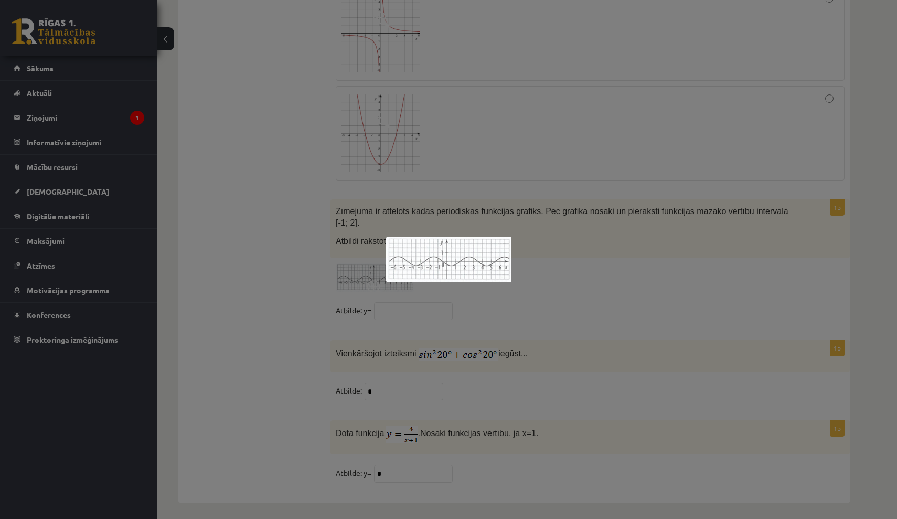
click at [536, 251] on div at bounding box center [448, 259] width 897 height 519
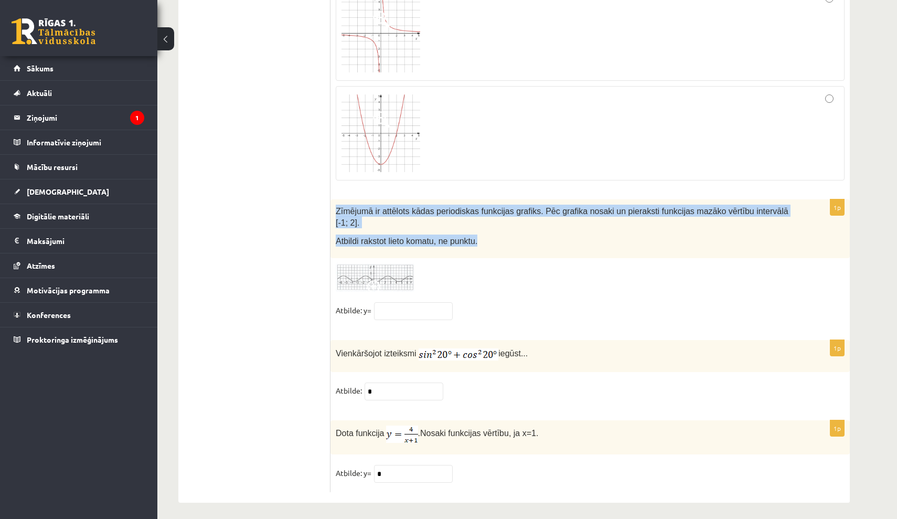
drag, startPoint x: 333, startPoint y: 202, endPoint x: 543, endPoint y: 233, distance: 212.7
click at [545, 235] on div "Zīmējumā ir attēlots kādas periodiskas funkcijas grafiks. Pēc grafika nosaki un…" at bounding box center [589, 228] width 519 height 59
click at [371, 272] on img at bounding box center [375, 277] width 79 height 29
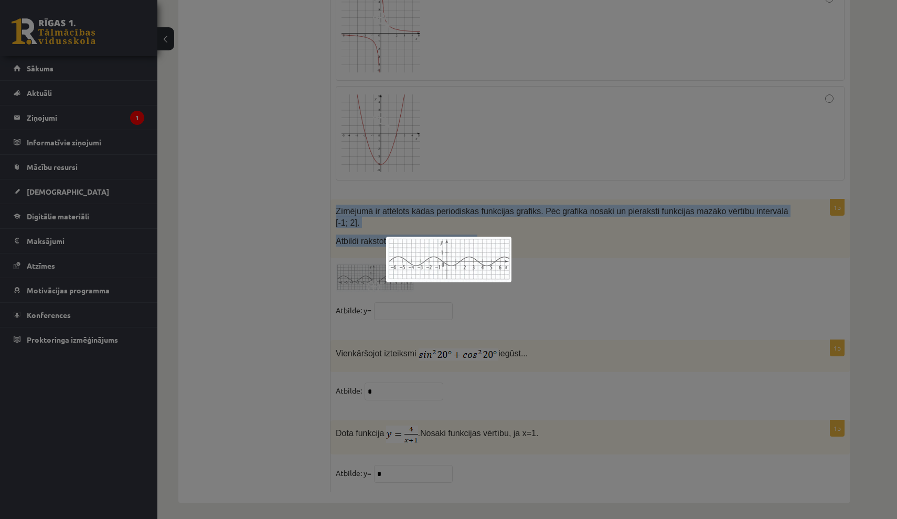
click at [459, 258] on img at bounding box center [448, 260] width 125 height 46
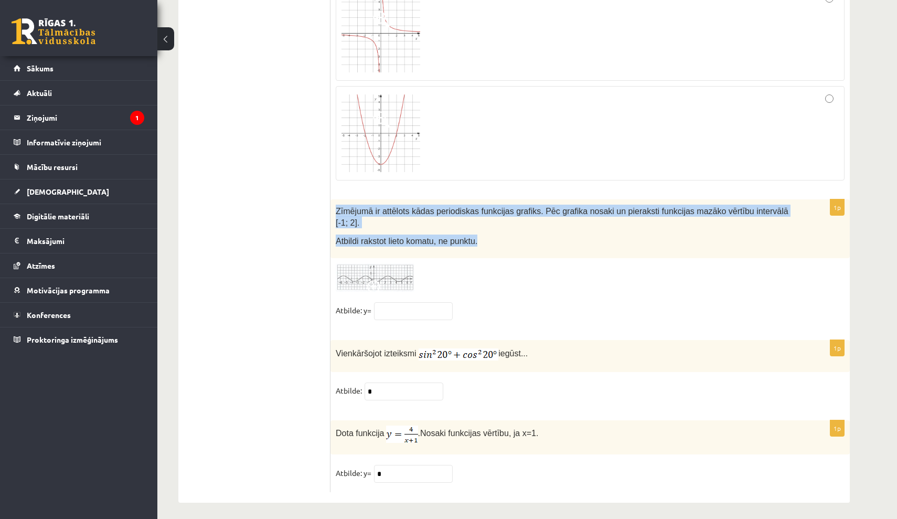
click at [395, 268] on img at bounding box center [375, 277] width 79 height 29
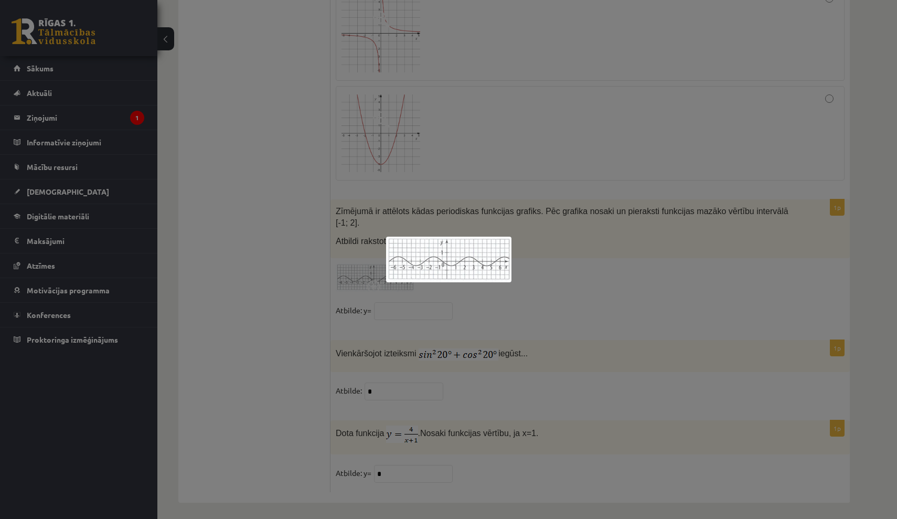
click at [542, 240] on div at bounding box center [448, 259] width 897 height 519
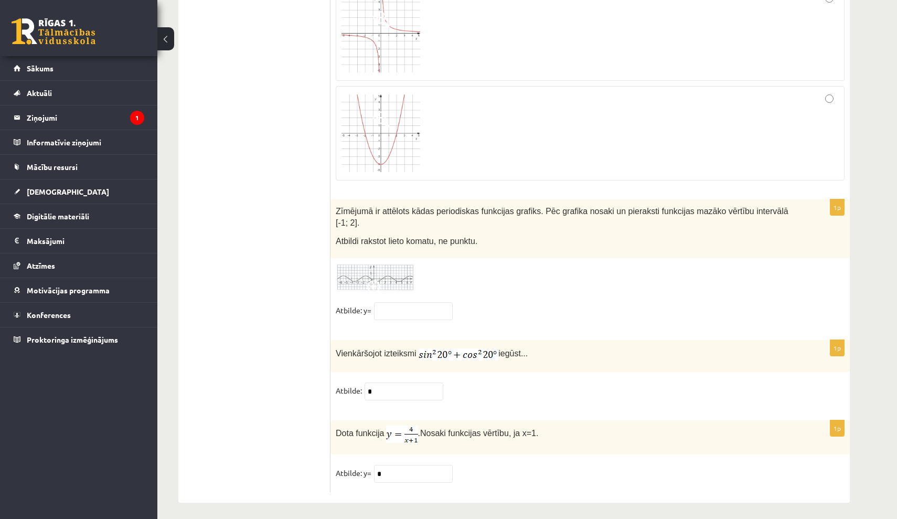
click at [421, 312] on fieldset "Atbilde: y=" at bounding box center [590, 313] width 509 height 22
click at [419, 308] on input "text" at bounding box center [413, 311] width 79 height 18
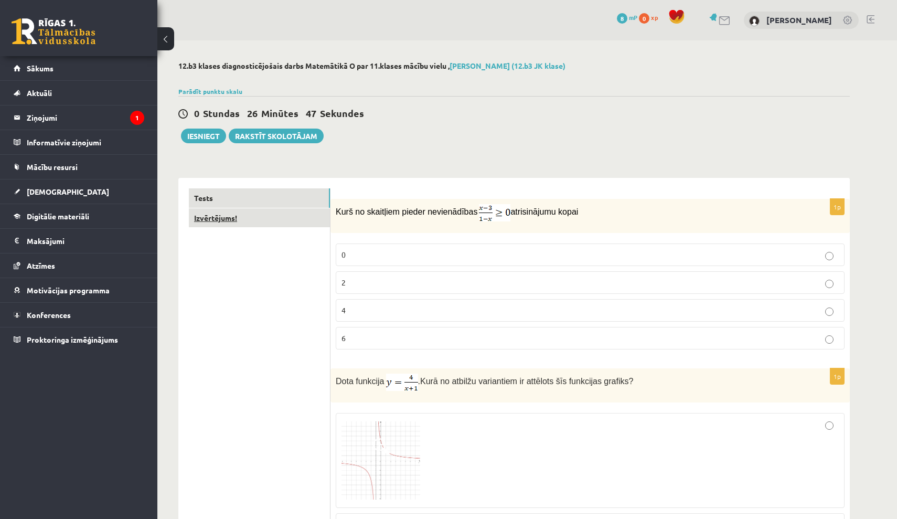
scroll to position [-1, 0]
type input "**"
click at [277, 222] on link "Izvērtējums!" at bounding box center [259, 217] width 141 height 19
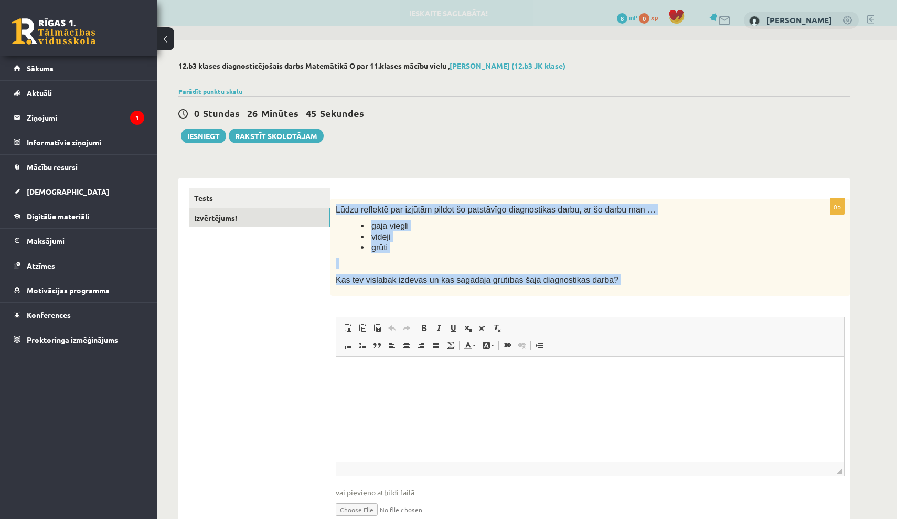
scroll to position [0, 0]
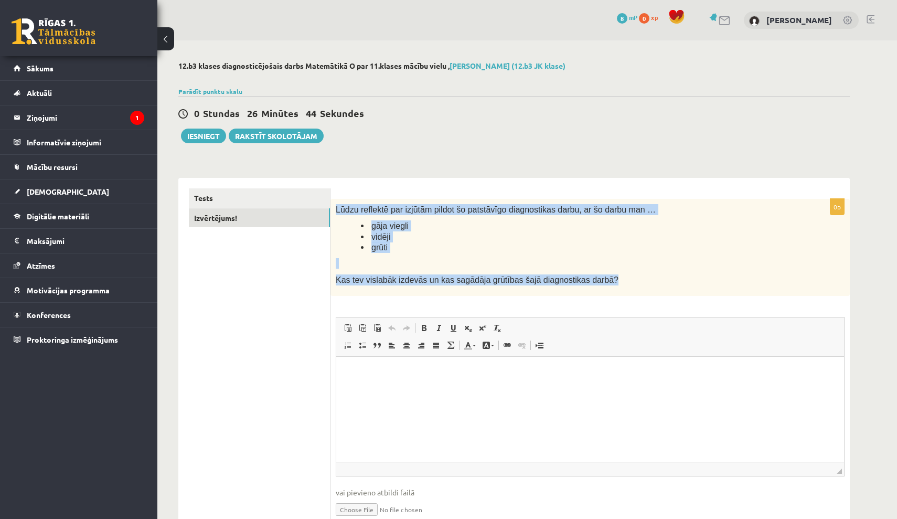
drag, startPoint x: 338, startPoint y: 206, endPoint x: 635, endPoint y: 275, distance: 304.9
click at [635, 276] on div "Lūdzu reflektē par izjūtām pildot šo patstāvīgo diagnostikas darbu, ar šo darbu…" at bounding box center [589, 247] width 519 height 97
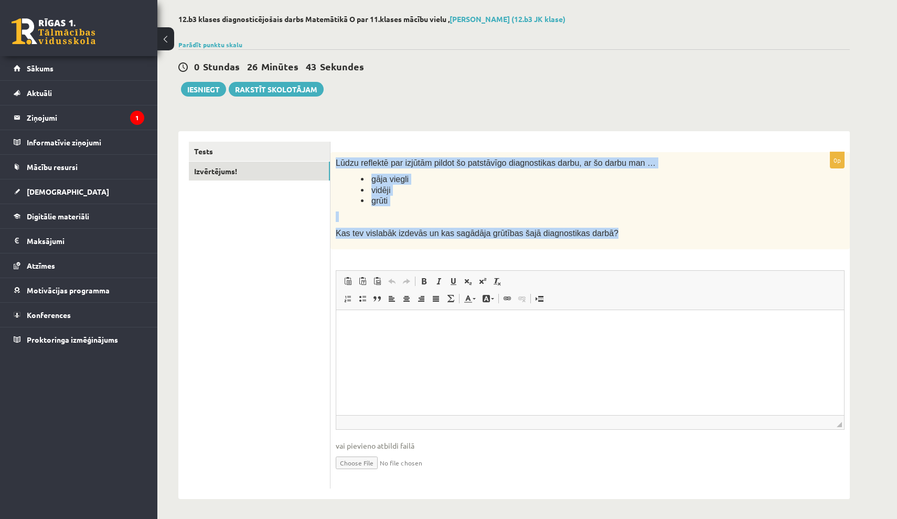
scroll to position [46, 0]
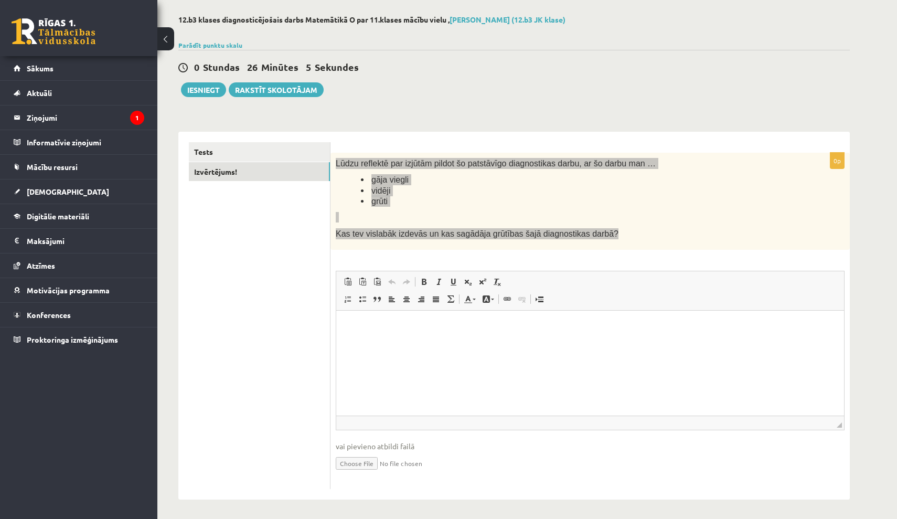
click at [388, 342] on html at bounding box center [590, 326] width 508 height 32
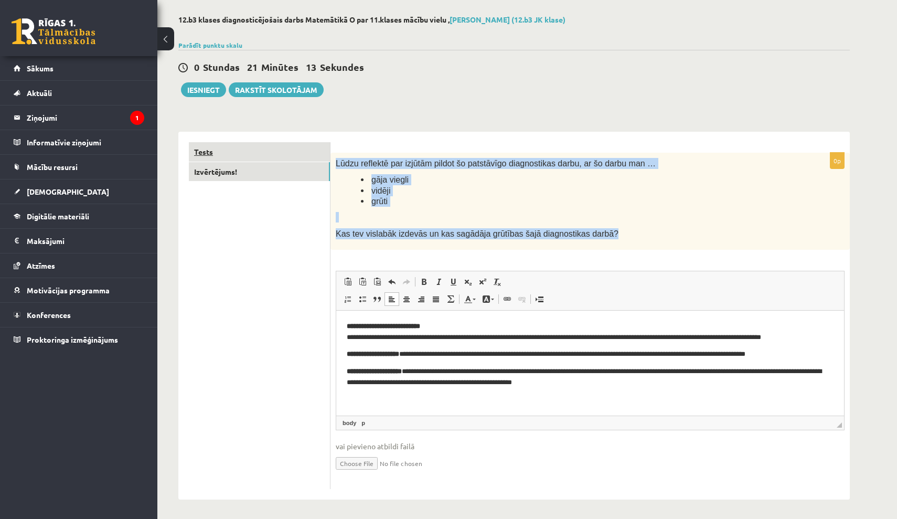
click at [312, 153] on link "Tests" at bounding box center [259, 151] width 141 height 19
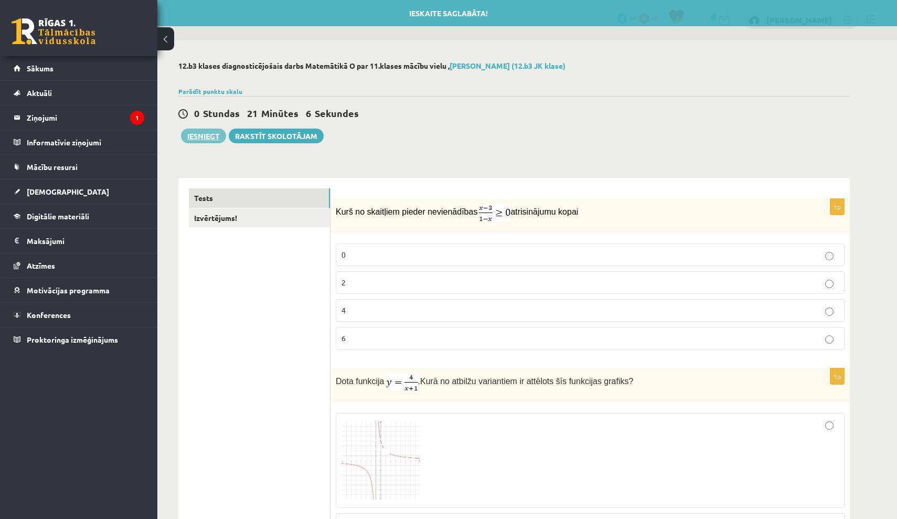
scroll to position [0, 0]
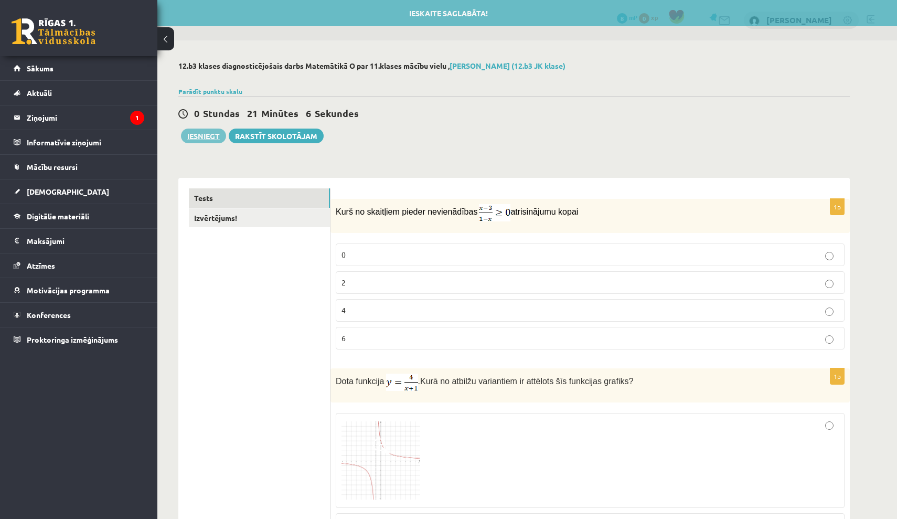
click at [204, 138] on button "Iesniegt" at bounding box center [203, 136] width 45 height 15
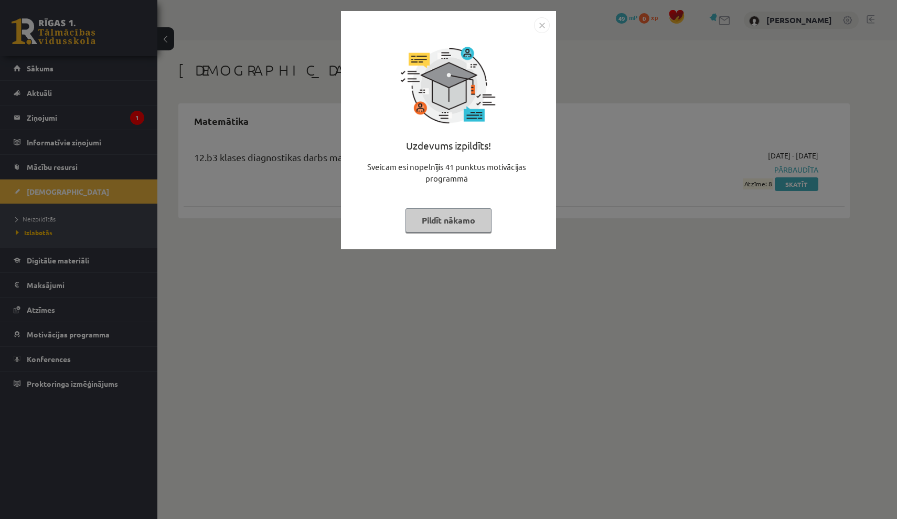
click at [448, 225] on button "Pildīt nākamo" at bounding box center [449, 220] width 86 height 24
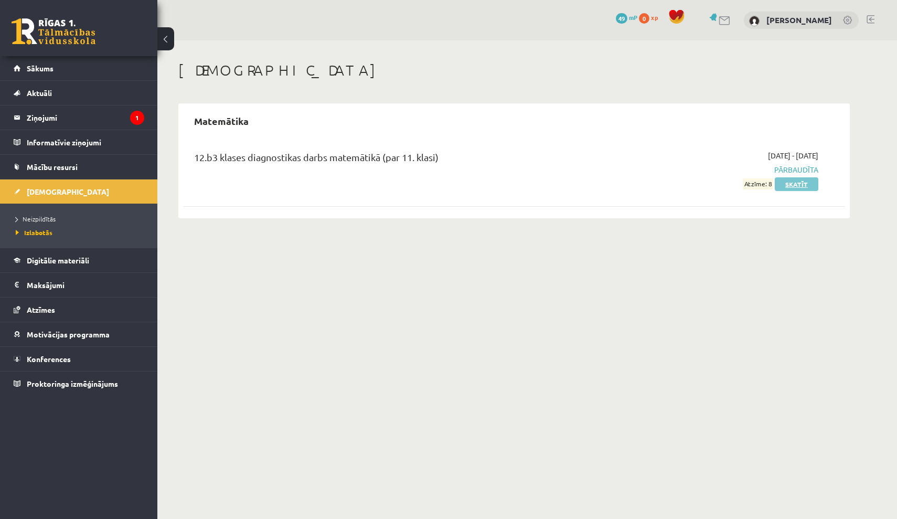
click at [808, 185] on link "Skatīt" at bounding box center [797, 184] width 44 height 14
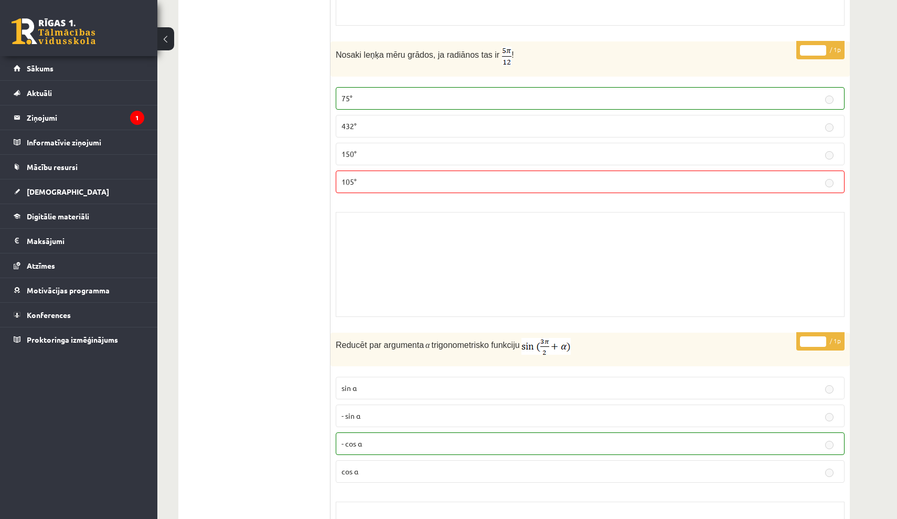
scroll to position [4944, 0]
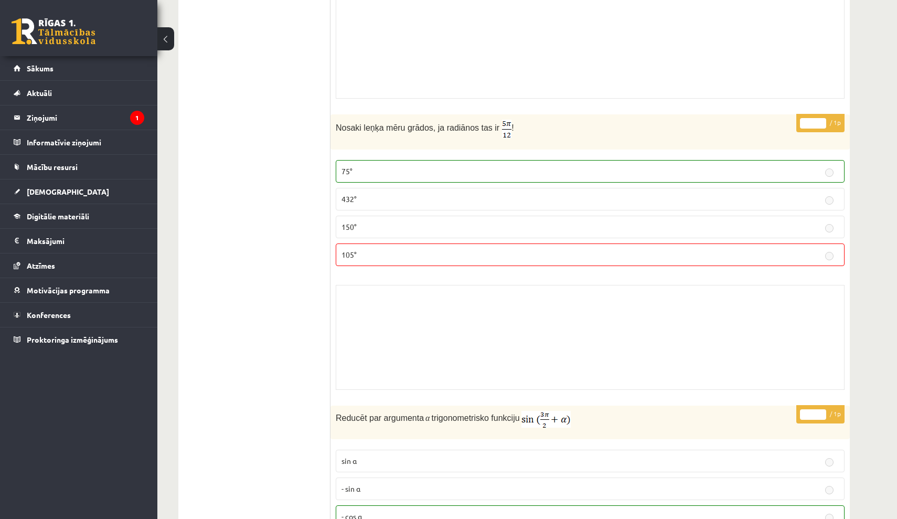
click at [760, 265] on div "* / 1p Nosaki leņķa mēru grādos, ja radiānos tas ir ! 75° 432° 150° 105° Skolot…" at bounding box center [589, 254] width 519 height 281
click at [753, 166] on p "75°" at bounding box center [590, 171] width 497 height 11
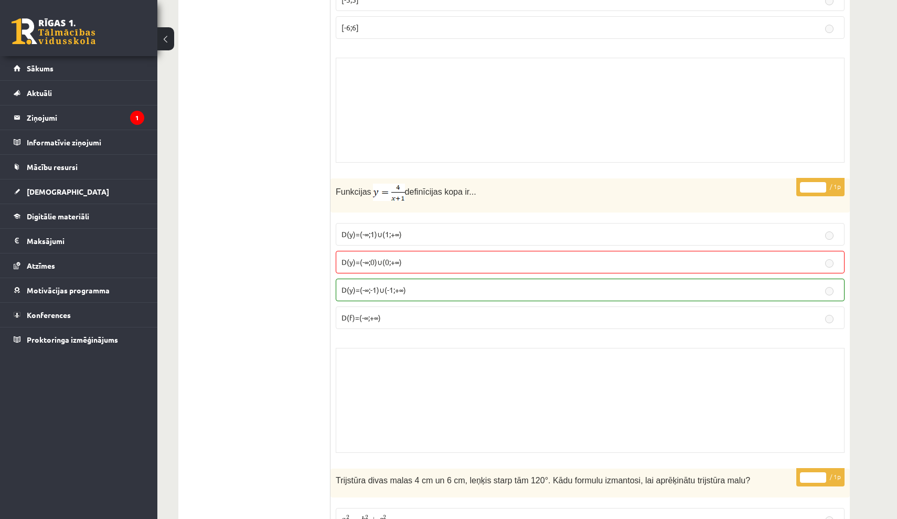
scroll to position [6957, 0]
click at [688, 292] on label "D(y)=(-∞;-1)∪(-1;+∞)" at bounding box center [590, 289] width 509 height 23
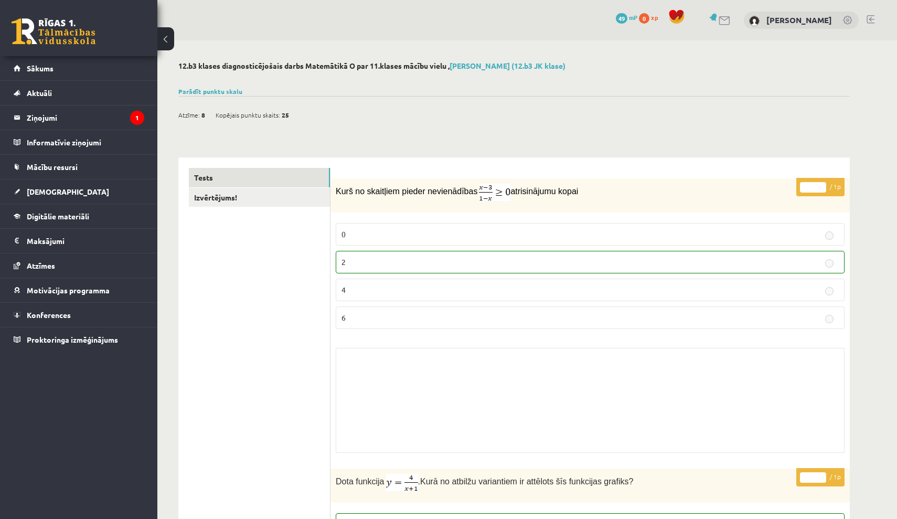
scroll to position [0, 0]
click at [215, 91] on link "Parādīt punktu skalu" at bounding box center [210, 91] width 64 height 8
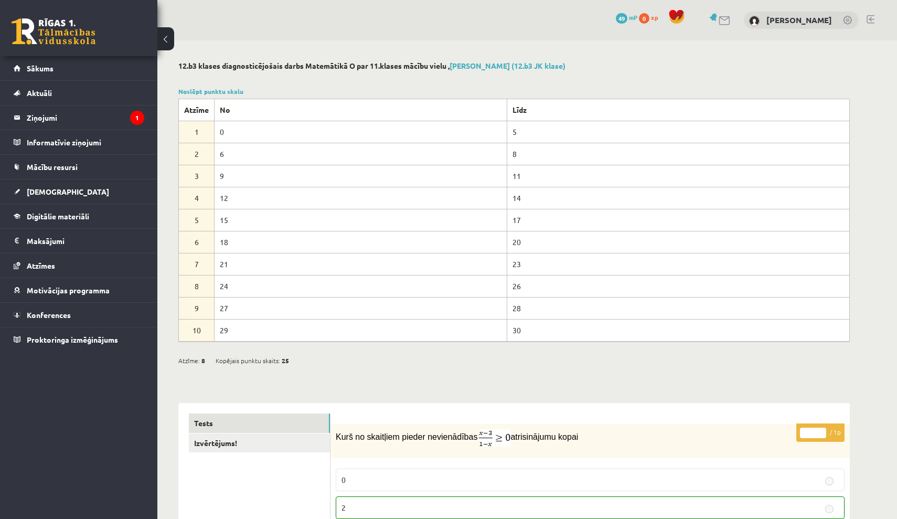
click at [338, 286] on td "24" at bounding box center [361, 286] width 293 height 22
drag, startPoint x: 517, startPoint y: 285, endPoint x: 508, endPoint y: 285, distance: 8.9
click at [508, 285] on td "26" at bounding box center [678, 286] width 343 height 22
click at [123, 123] on legend "Ziņojumi 1" at bounding box center [86, 117] width 118 height 24
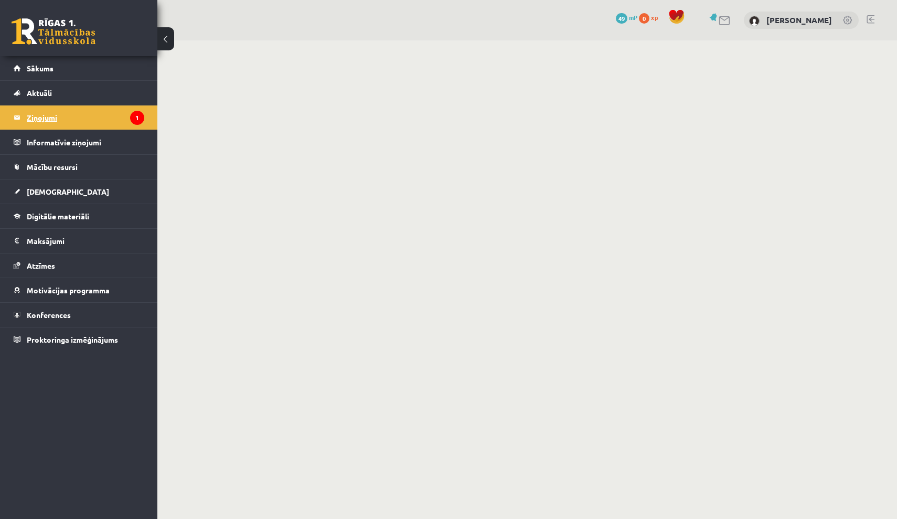
click at [68, 119] on legend "Ziņojumi 1" at bounding box center [86, 117] width 118 height 24
click at [42, 118] on legend "Ziņojumi 1" at bounding box center [86, 117] width 118 height 24
click at [56, 188] on span "[DEMOGRAPHIC_DATA]" at bounding box center [68, 191] width 82 height 9
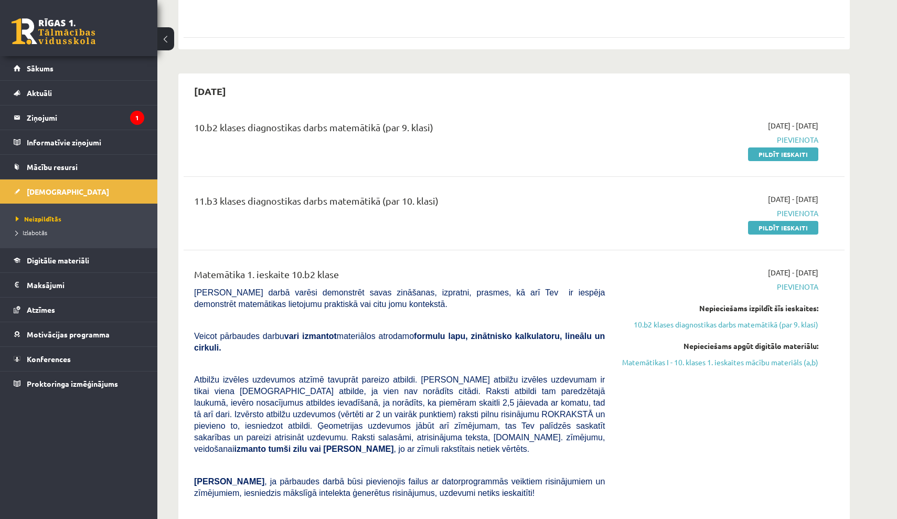
scroll to position [484, 0]
click at [768, 148] on link "Pildīt ieskaiti" at bounding box center [783, 155] width 70 height 14
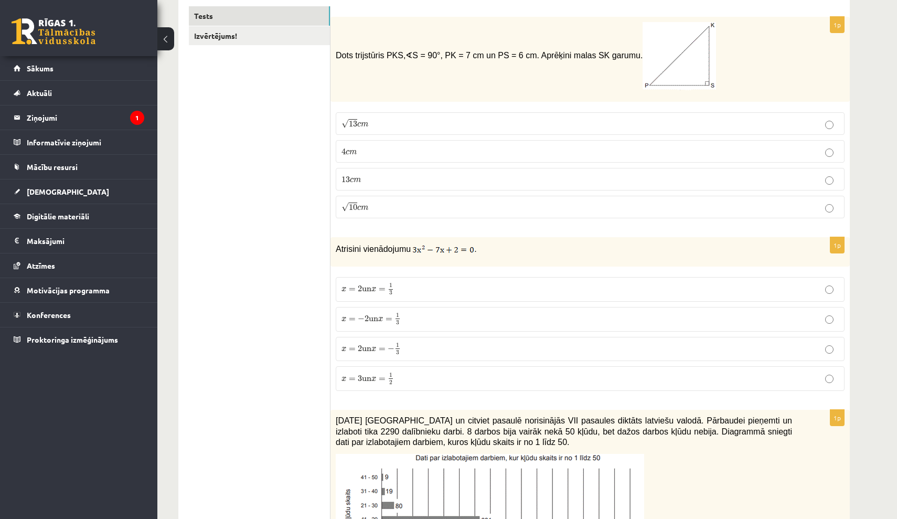
scroll to position [207, 0]
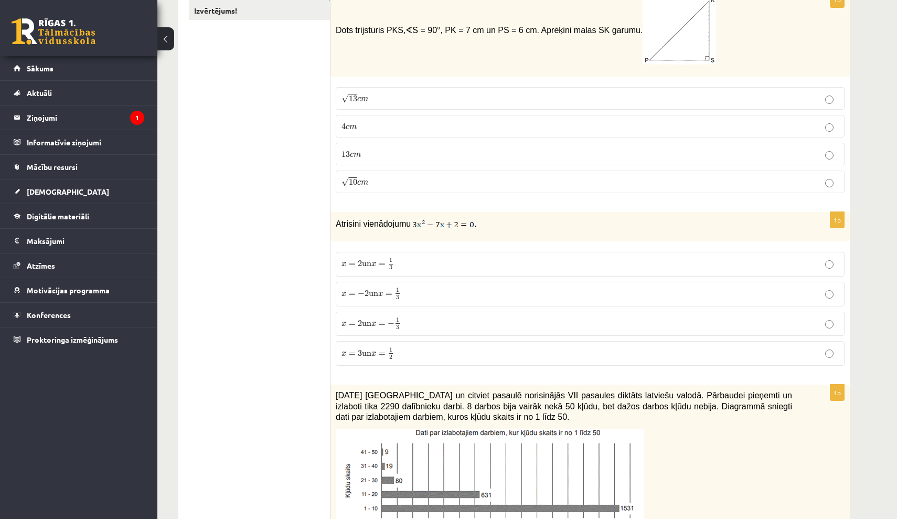
click at [415, 267] on p "x = 2 un x = 1 3 x = 2 un x = 1 3" at bounding box center [590, 264] width 497 height 13
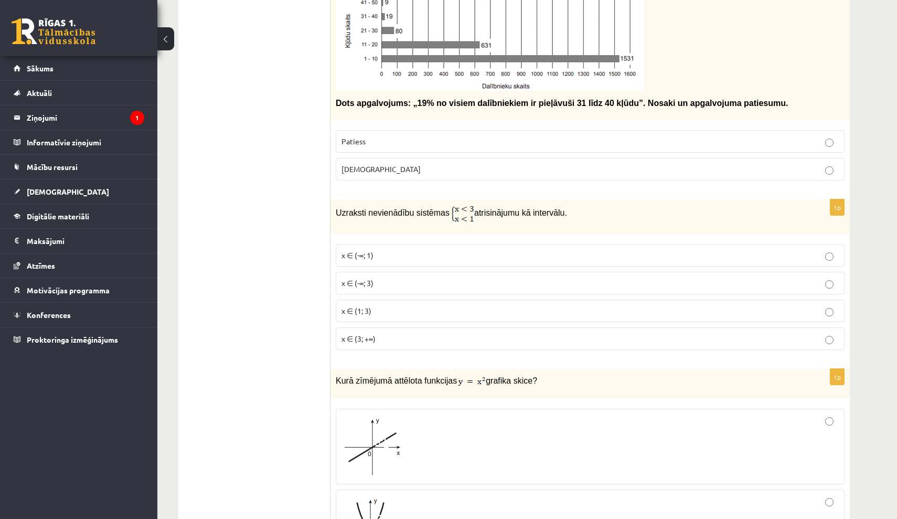
scroll to position [686, 0]
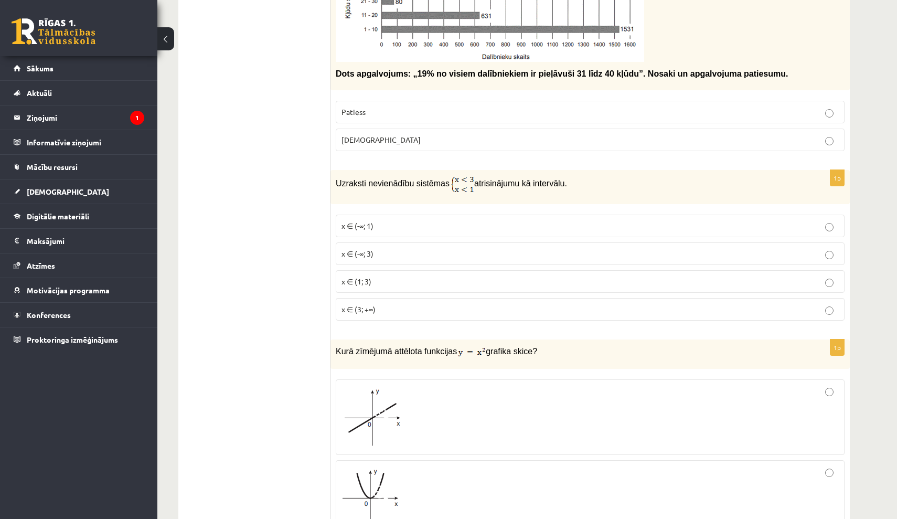
click at [406, 219] on label "x ∈ (-∞; 1)" at bounding box center [590, 226] width 509 height 23
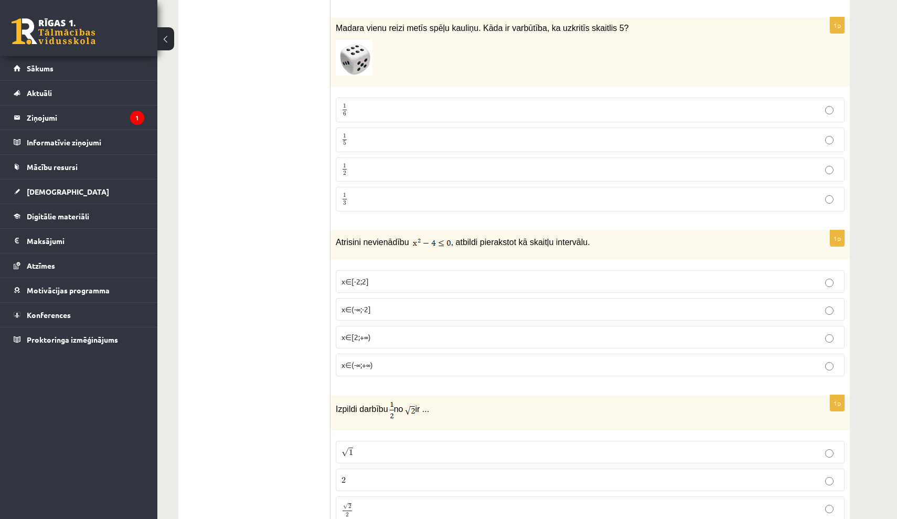
scroll to position [1402, 0]
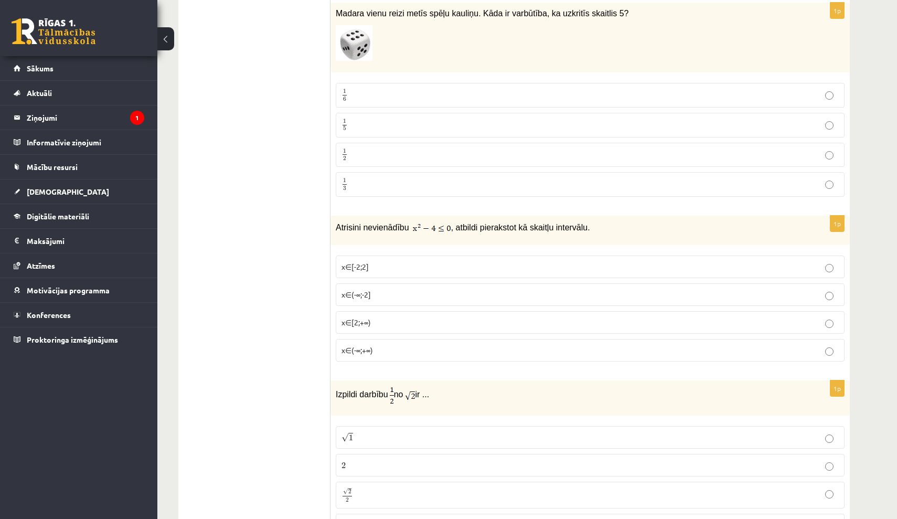
click at [441, 268] on p "x∈[-2;2]" at bounding box center [590, 266] width 497 height 11
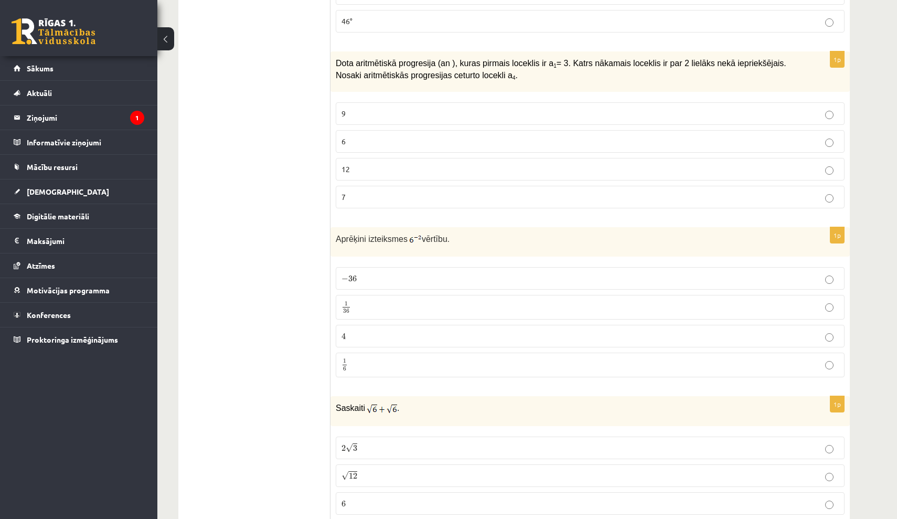
scroll to position [2641, 0]
click at [371, 300] on p "1 36 1 36" at bounding box center [590, 306] width 497 height 13
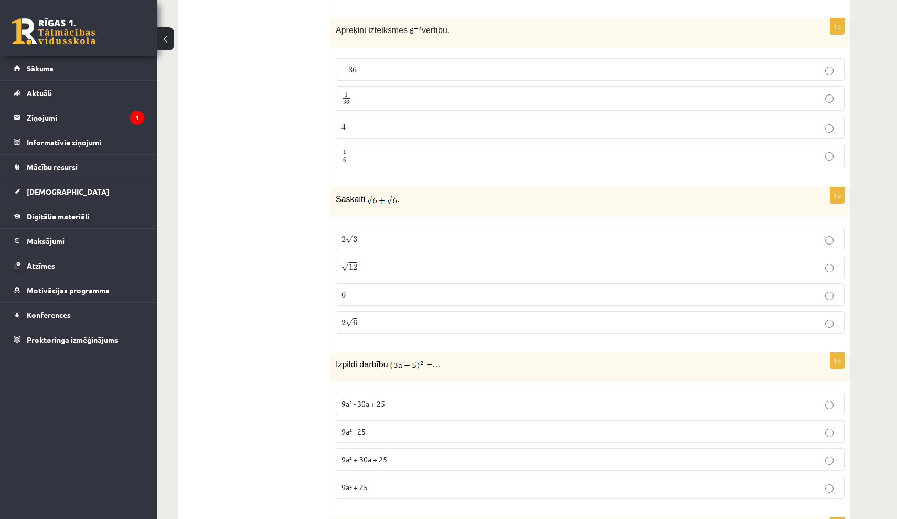
scroll to position [2884, 0]
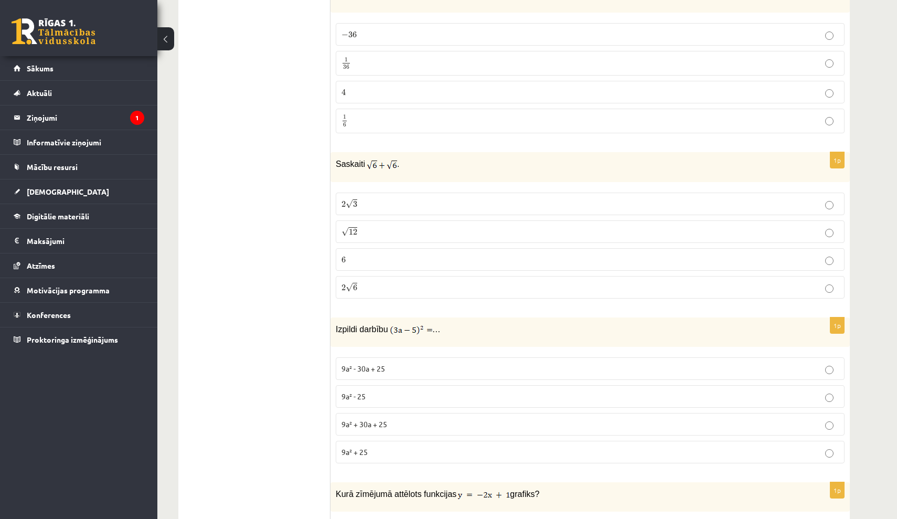
click at [367, 282] on p "2 √ 6 2 6" at bounding box center [590, 287] width 497 height 11
click at [446, 363] on p "9a² - 30a + 25" at bounding box center [590, 368] width 497 height 11
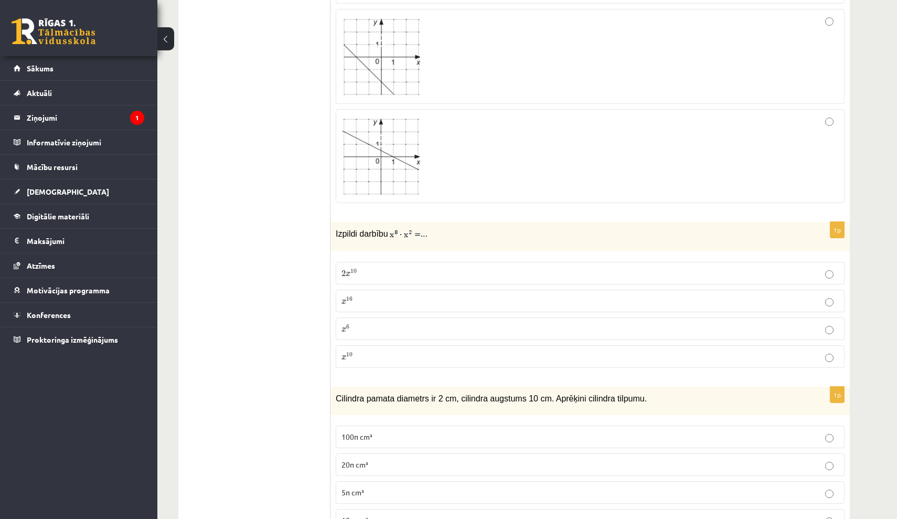
scroll to position [3684, 0]
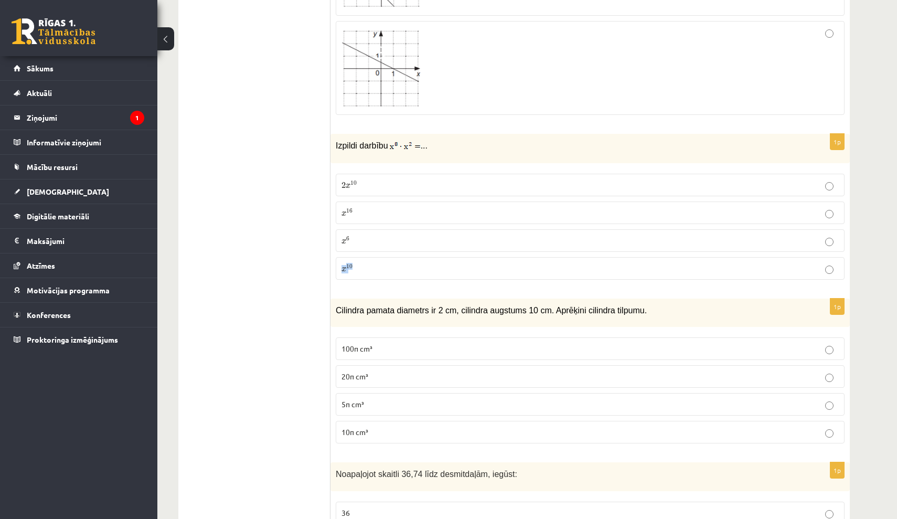
click at [445, 263] on p "x 10 x 10" at bounding box center [590, 268] width 497 height 11
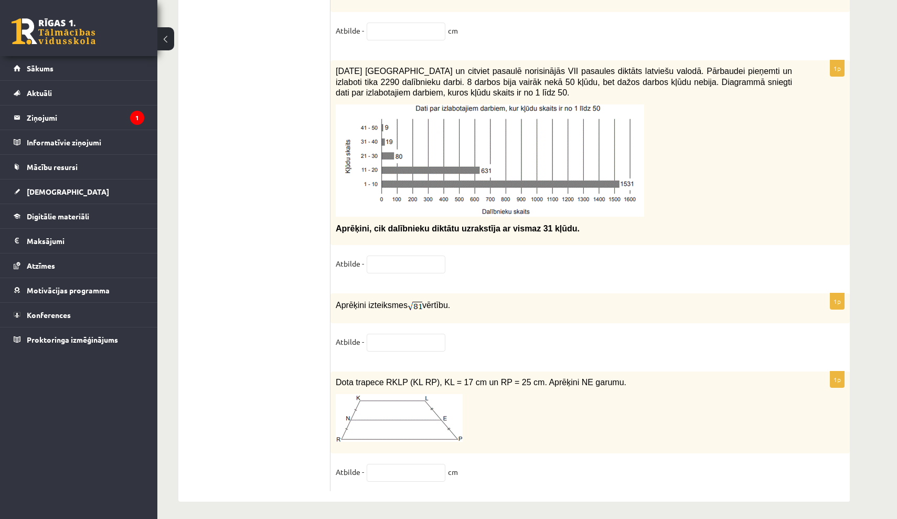
scroll to position [5261, 0]
click at [412, 342] on input "text" at bounding box center [406, 343] width 79 height 18
type input "*"
click at [542, 334] on fieldset "Atbilde - *" at bounding box center [590, 345] width 509 height 22
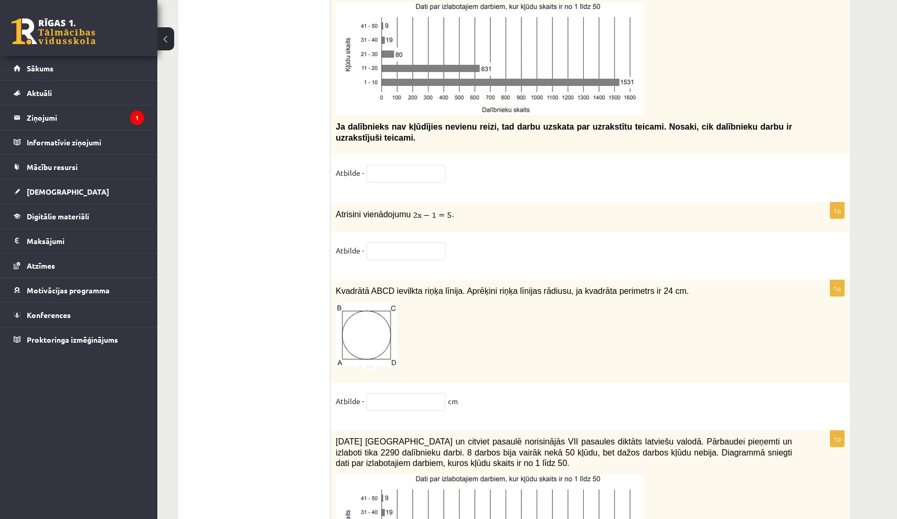
scroll to position [4888, 0]
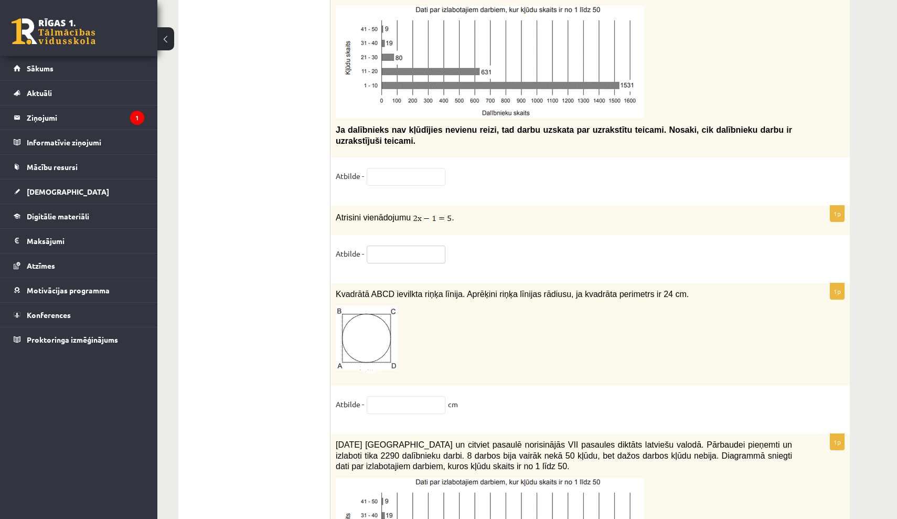
click at [403, 246] on input "text" at bounding box center [406, 255] width 79 height 18
type input "*"
click at [617, 264] on div "1p Atrisini vienādojumu . Atbilde - *" at bounding box center [589, 239] width 519 height 67
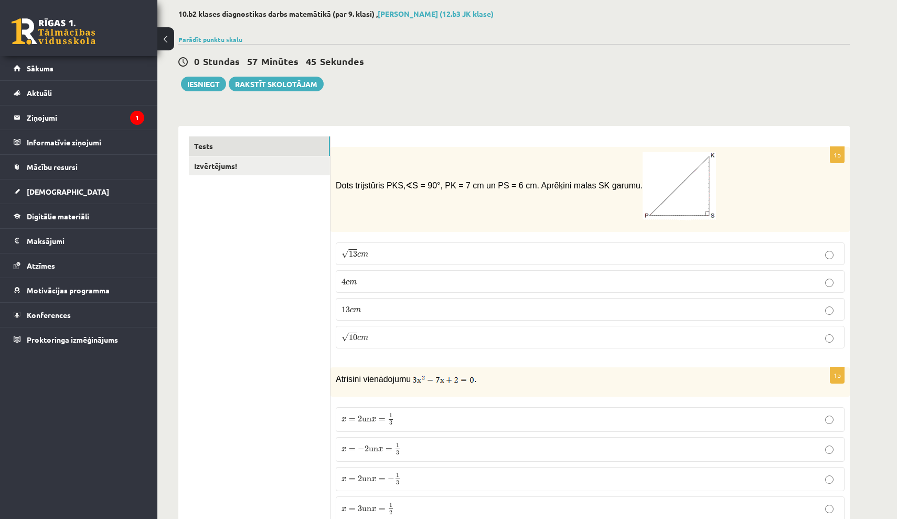
scroll to position [53, 0]
drag, startPoint x: 336, startPoint y: 182, endPoint x: 648, endPoint y: 169, distance: 312.4
click at [648, 180] on span "Dots trijstūris PKS, ∢ S = 90°, PK = 7 cm un PS = 6 cm. Aprēķini malas SK garum…" at bounding box center [526, 184] width 380 height 8
copy span "Dots trijstūris PKS, ∢ S = 90°, PK = 7 cm un PS = 6 cm. Aprēķini malas SK garum…"
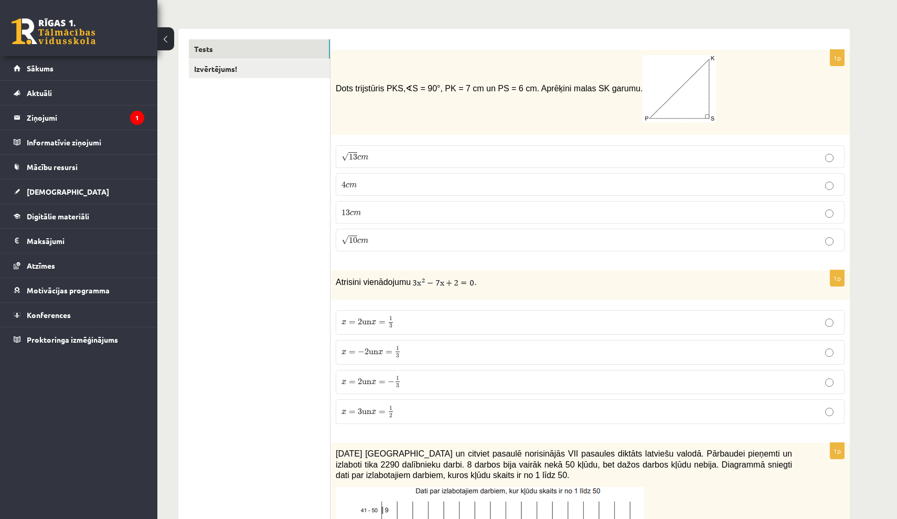
scroll to position [170, 0]
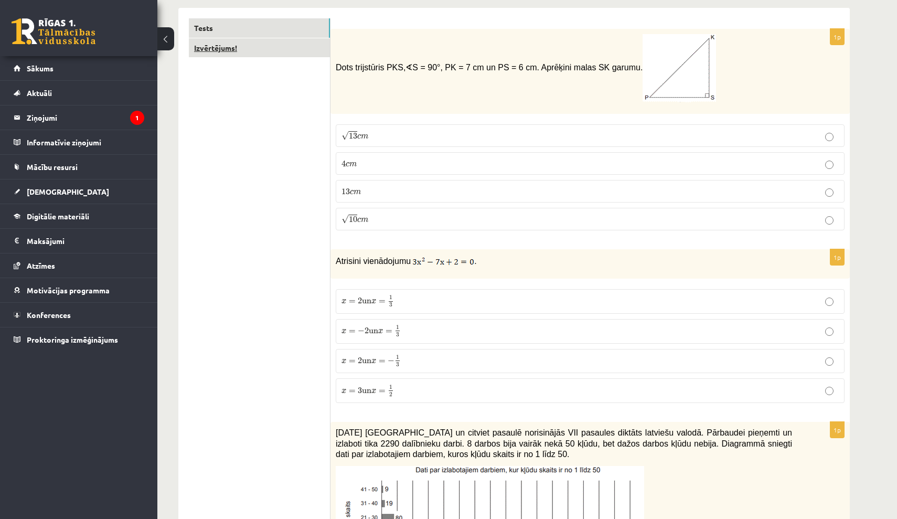
click at [264, 44] on link "Izvērtējums!" at bounding box center [259, 47] width 141 height 19
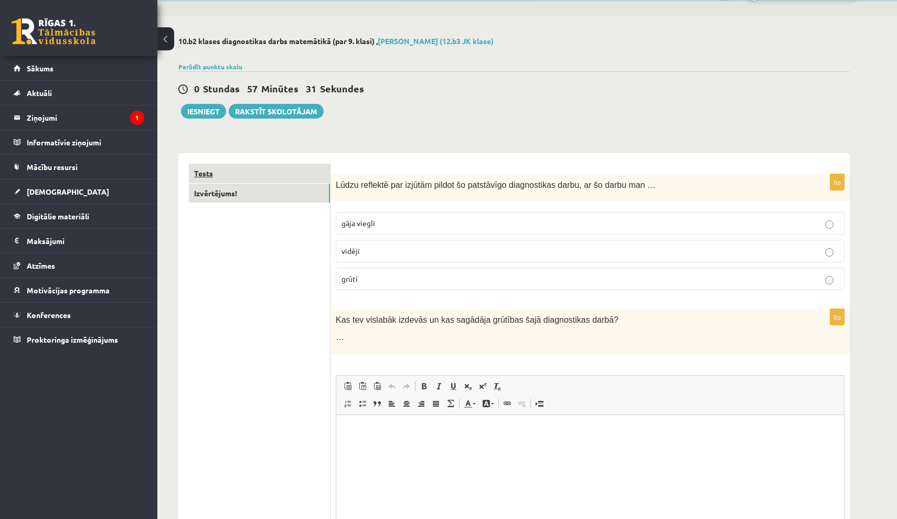
scroll to position [0, 0]
click at [360, 251] on p "vidēji" at bounding box center [590, 251] width 497 height 11
click at [368, 221] on span "gāja viegli" at bounding box center [359, 222] width 34 height 9
click at [273, 167] on link "Tests" at bounding box center [259, 173] width 141 height 19
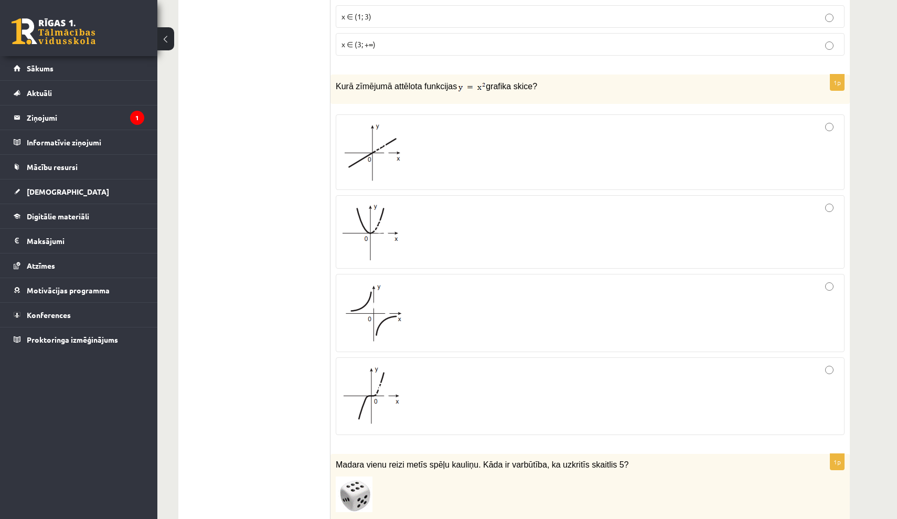
scroll to position [951, 0]
drag, startPoint x: 337, startPoint y: 84, endPoint x: 645, endPoint y: 84, distance: 307.4
click at [645, 84] on p "Kurā zīmējumā attēlota funkcijas grafika skice?" at bounding box center [564, 86] width 456 height 13
copy p "Kurā zīmējumā attēlota funkcijas grafika skice?"
click at [475, 230] on div at bounding box center [590, 232] width 497 height 62
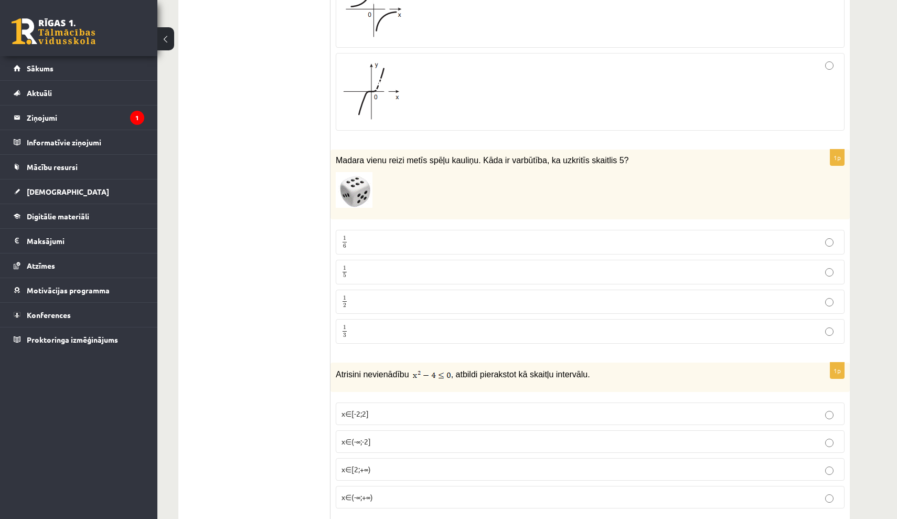
scroll to position [1267, 0]
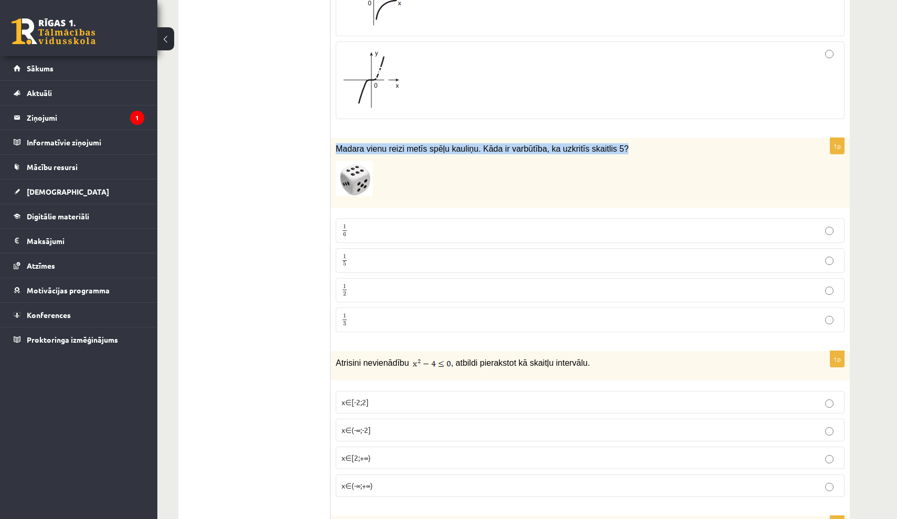
drag, startPoint x: 338, startPoint y: 148, endPoint x: 726, endPoint y: 151, distance: 388.2
click at [728, 151] on p "Madara vienu reizi metīs spēļu kauliņu. Kāda ir varbūtība, ka uzkritīs skaitlis…" at bounding box center [564, 148] width 456 height 11
click at [726, 151] on p "Madara vienu reizi metīs spēļu kauliņu. Kāda ir varbūtība, ka uzkritīs skaitlis…" at bounding box center [564, 148] width 456 height 11
copy span "Madara vienu reizi metīs spēļu kauliņu. Kāda ir varbūtība, ka uzkritīs skaitlis…"
click at [531, 170] on p at bounding box center [564, 179] width 456 height 36
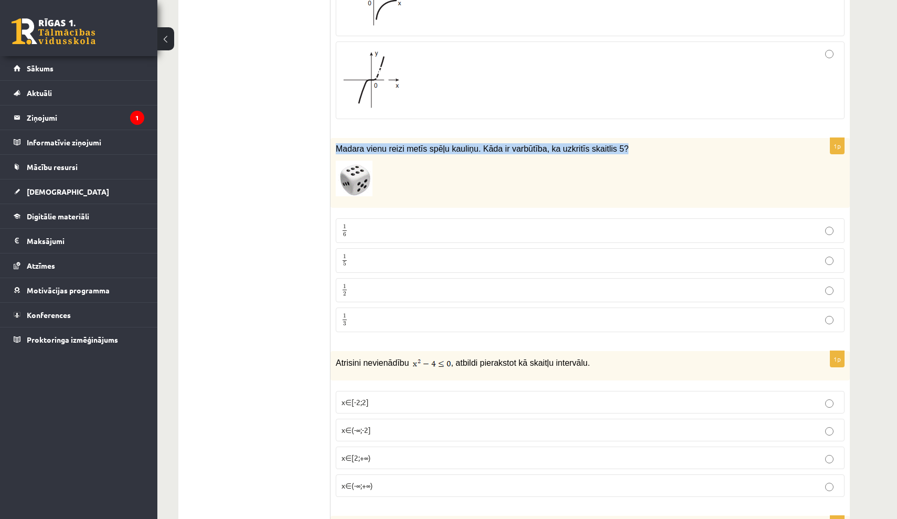
drag, startPoint x: 336, startPoint y: 146, endPoint x: 675, endPoint y: 141, distance: 338.9
click at [677, 144] on p "Madara vienu reizi metīs spēļu kauliņu. Kāda ir varbūtība, ka uzkritīs skaitlis…" at bounding box center [564, 148] width 456 height 11
copy span "Madara vienu reizi metīs spēļu kauliņu. Kāda ir varbūtība, ka uzkritīs skaitlis…"
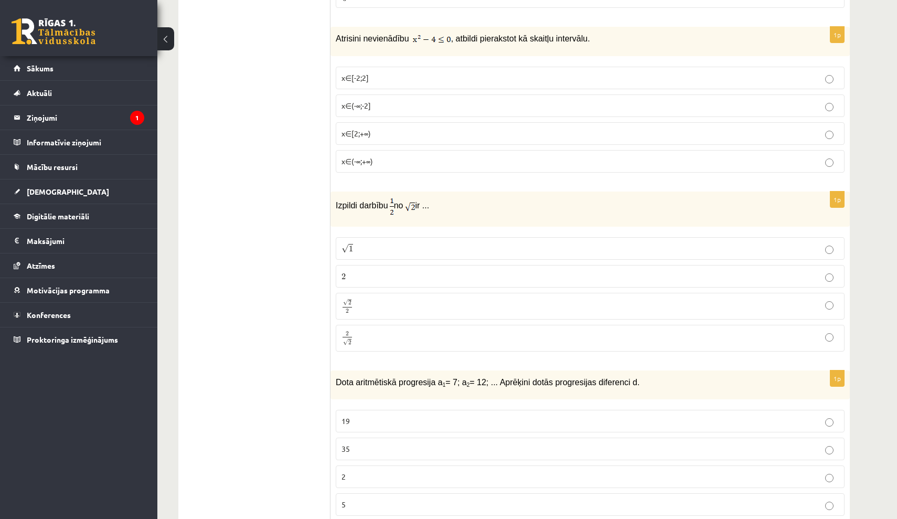
scroll to position [1619, 0]
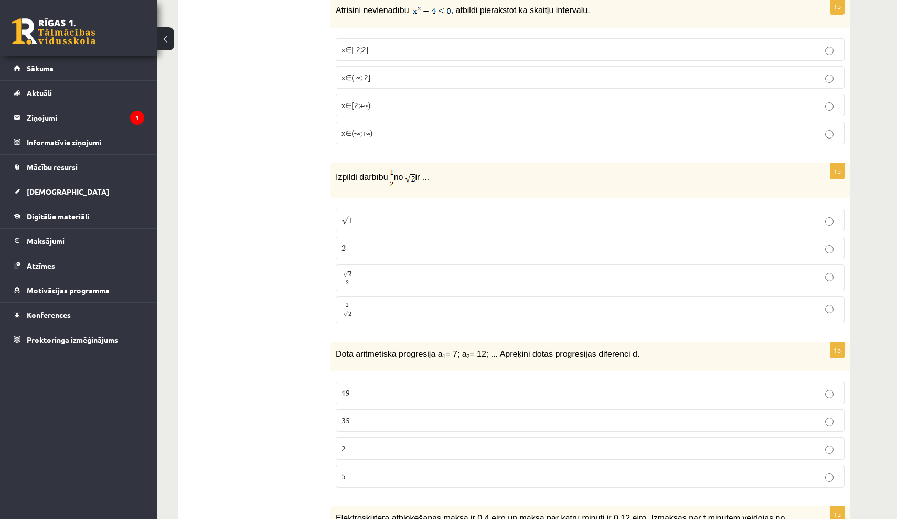
click at [381, 281] on p "√ 2 2 2 2" at bounding box center [590, 277] width 497 height 15
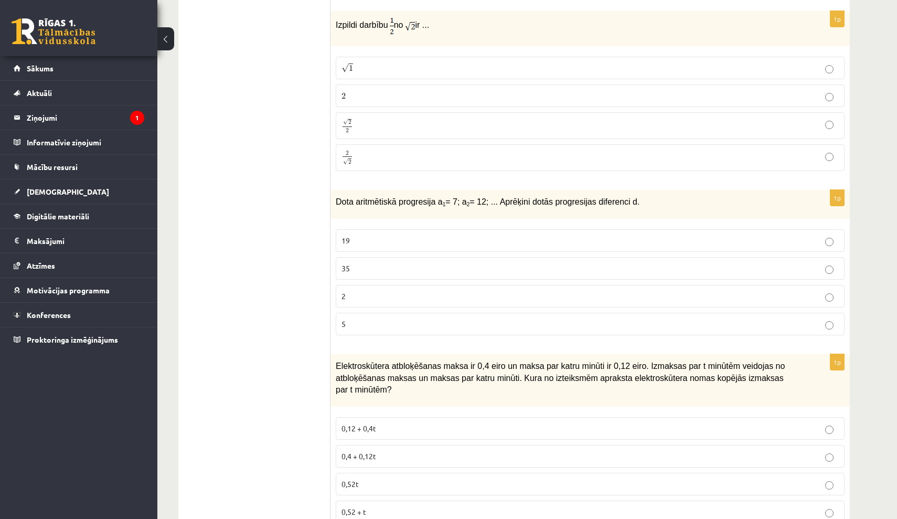
scroll to position [1772, 0]
drag, startPoint x: 335, startPoint y: 198, endPoint x: 700, endPoint y: 199, distance: 365.7
click at [700, 199] on div "Dota aritmētiskā progresija a 1 = 7; a 2 = 12; ... Aprēķini dotās progresijas d…" at bounding box center [589, 203] width 519 height 29
copy span "Dota aritmētiskā progresija a 1 = 7; a 2 = 12; ... Aprēķini dotās progresijas d…"
click at [394, 327] on label "5" at bounding box center [590, 323] width 509 height 23
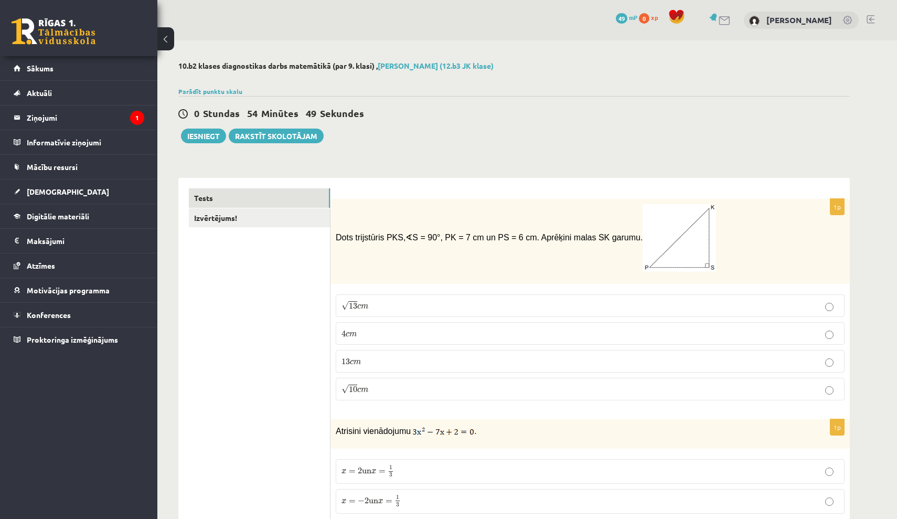
scroll to position [0, 0]
click at [374, 308] on p "√ 13 c m 13 c m" at bounding box center [590, 305] width 497 height 11
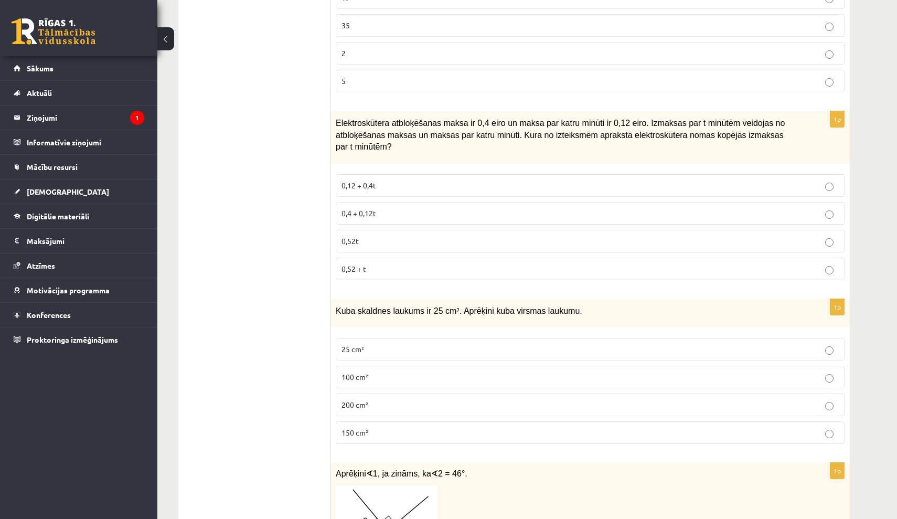
scroll to position [2008, 0]
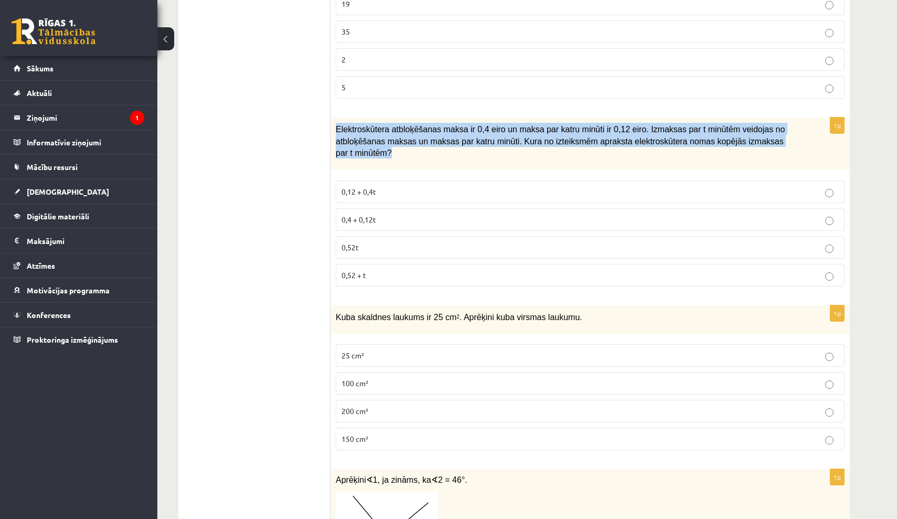
drag, startPoint x: 337, startPoint y: 124, endPoint x: 393, endPoint y: 151, distance: 62.0
click at [393, 152] on p "Elektroskūtera atbloķēšanas maksa ir 0,4 eiro un maksa par katru minūti ir 0,12…" at bounding box center [564, 141] width 456 height 36
copy span "Elektroskūtera atbloķēšanas maksa ir 0,4 eiro un maksa par katru minūti ir 0,12…"
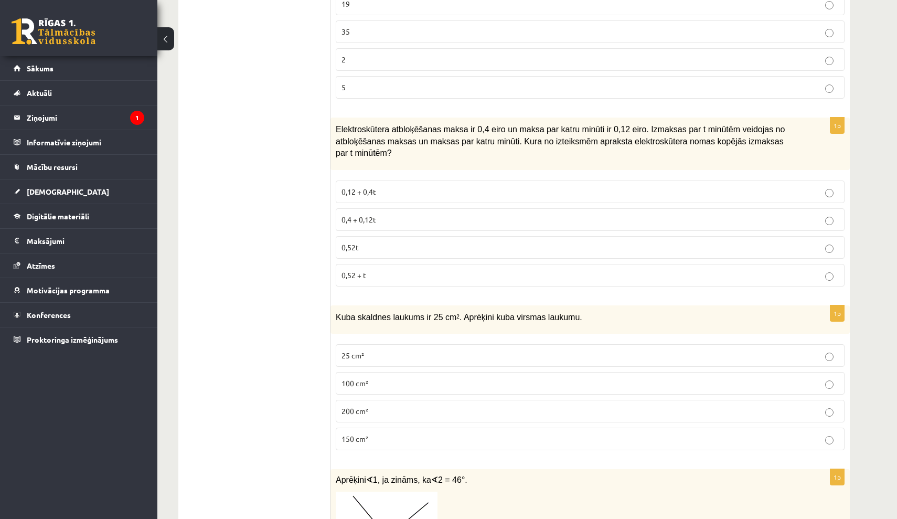
click at [409, 210] on label "0,4 + 0,12t" at bounding box center [590, 219] width 509 height 23
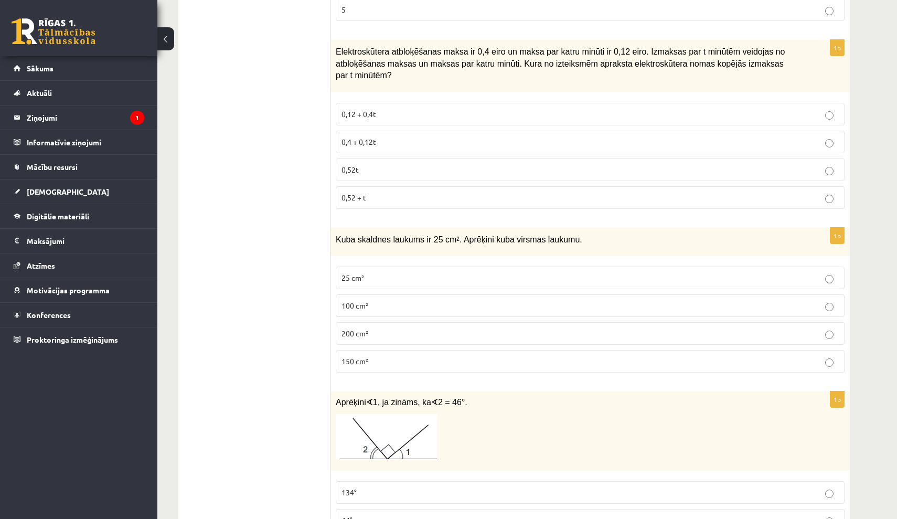
scroll to position [2142, 0]
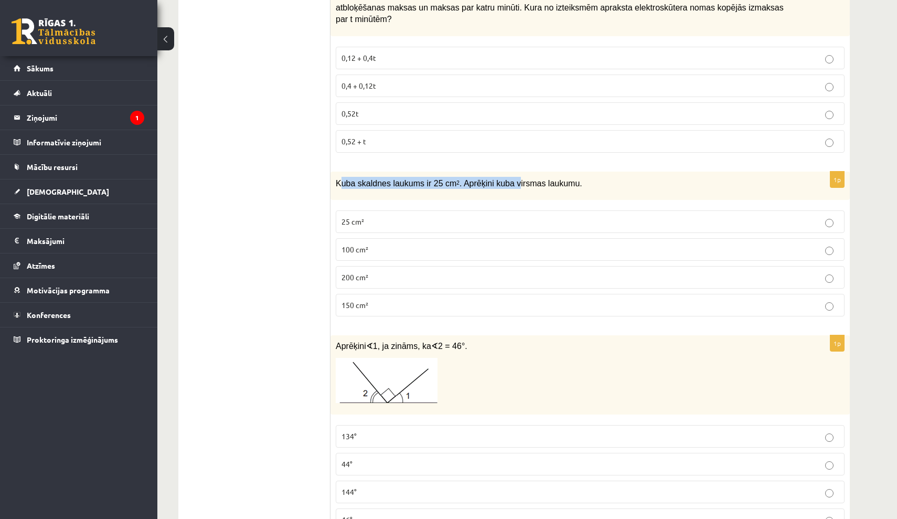
drag, startPoint x: 341, startPoint y: 175, endPoint x: 521, endPoint y: 178, distance: 180.5
click at [521, 179] on span "Kuba skaldnes laukums ir 25 cm 2 . Aprēķini kuba virsmas laukumu." at bounding box center [459, 183] width 247 height 9
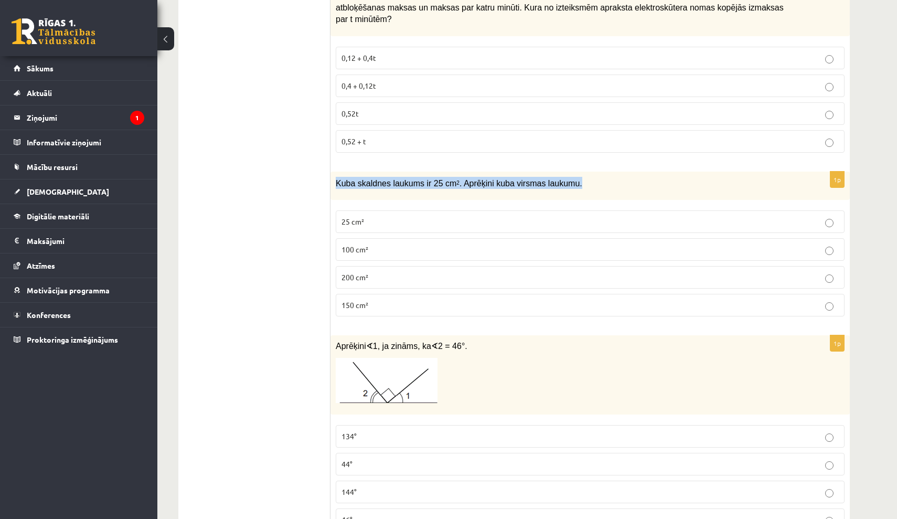
click at [377, 179] on span "Kuba skaldnes laukums ir 25 cm 2 . Aprēķini kuba virsmas laukumu." at bounding box center [459, 183] width 247 height 9
drag, startPoint x: 337, startPoint y: 179, endPoint x: 604, endPoint y: 178, distance: 267.0
click at [604, 178] on p "Kuba skaldnes laukums ir 25 cm 2 . Aprēķini kuba virsmas laukumu." at bounding box center [564, 183] width 456 height 12
copy span "Kuba skaldnes laukums ir 25 cm 2 . Aprēķini kuba virsmas laukumu."
click at [405, 313] on label "150 cm²" at bounding box center [590, 305] width 509 height 23
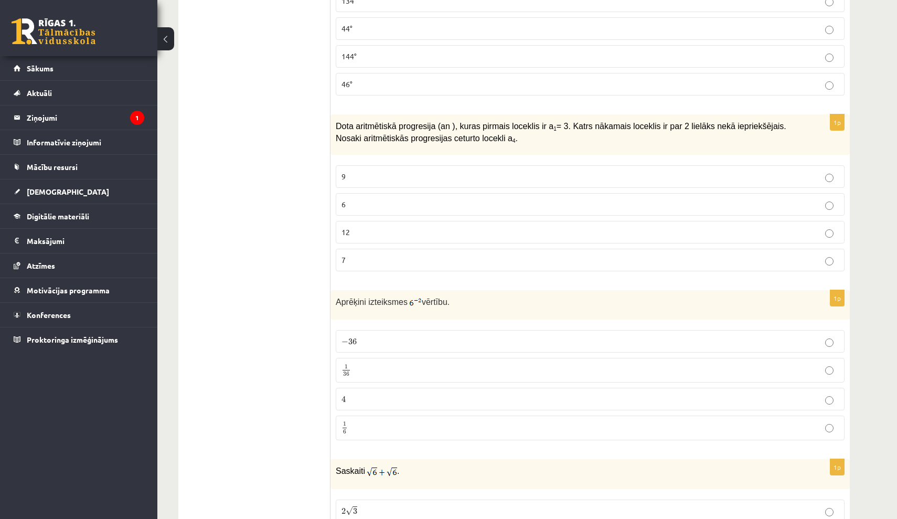
scroll to position [2579, 0]
drag, startPoint x: 336, startPoint y: 121, endPoint x: 546, endPoint y: 129, distance: 210.5
click at [546, 130] on p "Dota aritmētiskā progresija (an ), kuras pirmais loceklis ir a 1 = 3. Katrs nāk…" at bounding box center [564, 130] width 456 height 24
copy span "Dota aritmētiskā progresija (an ), kuras pirmais loceklis ir a 1 = 3. Katrs nāk…"
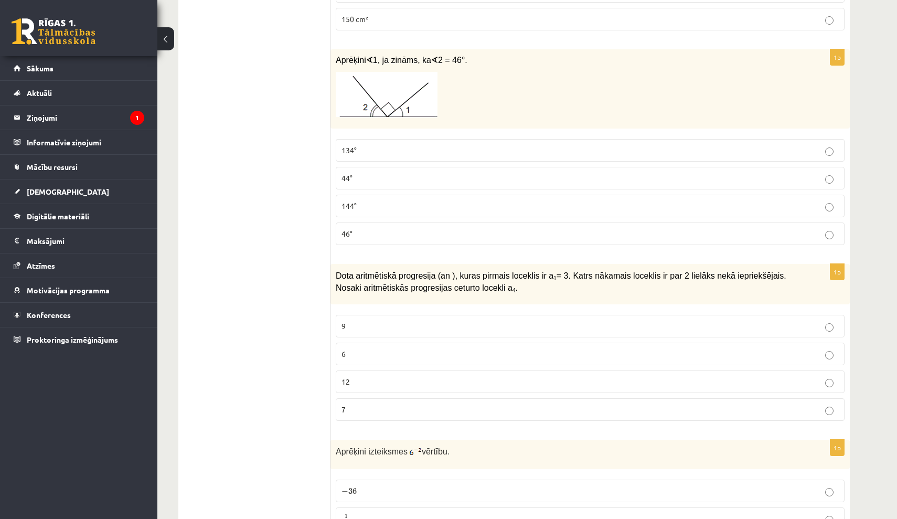
scroll to position [2428, 0]
click at [426, 320] on p "9" at bounding box center [590, 325] width 497 height 11
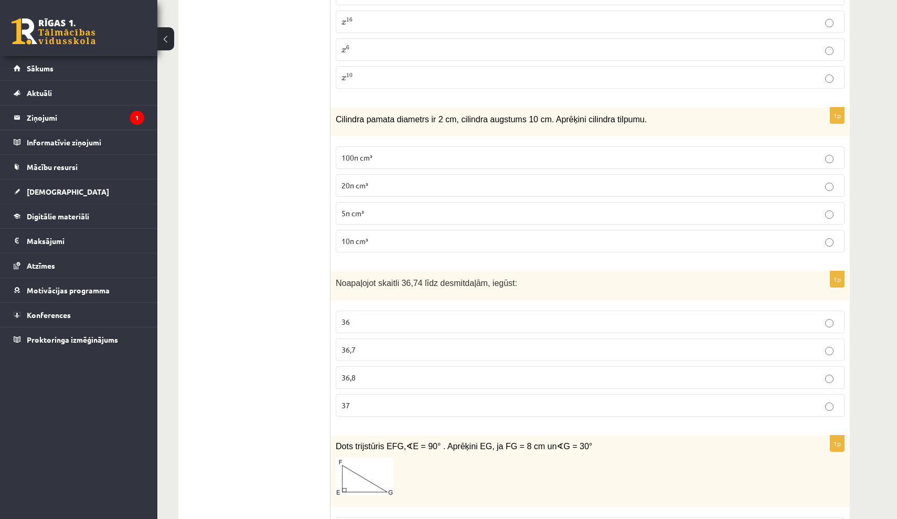
scroll to position [3878, 0]
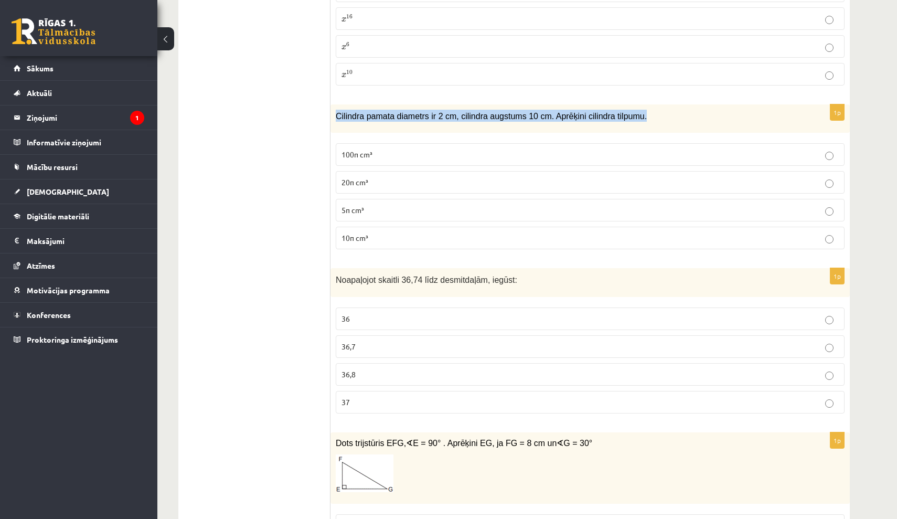
drag, startPoint x: 335, startPoint y: 110, endPoint x: 689, endPoint y: 111, distance: 353.6
click at [689, 111] on div "Cilindra pamata diametrs ir 2 cm, cilindra augstums 10 cm. Aprēķini cilindra ti…" at bounding box center [589, 118] width 519 height 29
copy span "Cilindra pamata diametrs ir 2 cm, cilindra augstums 10 cm. Aprēķini cilindra ti…"
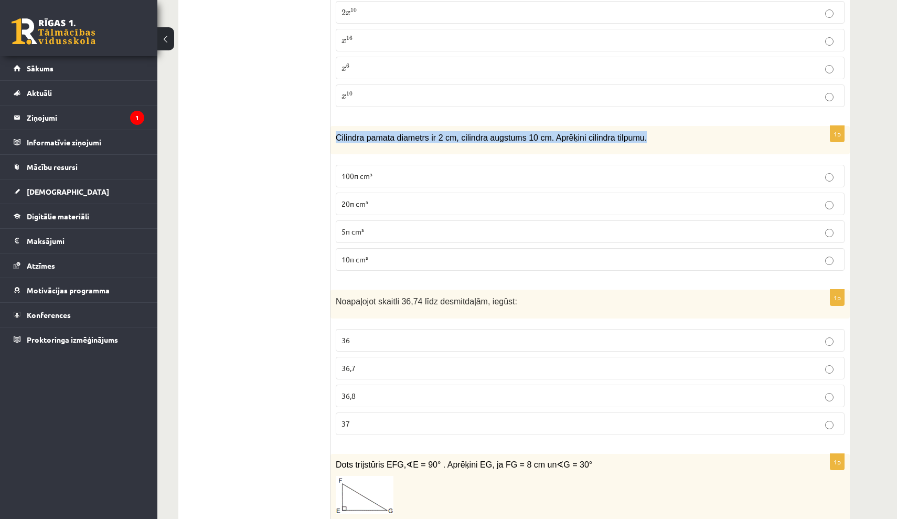
scroll to position [3856, 0]
click at [412, 254] on p "10π cm³" at bounding box center [590, 259] width 497 height 11
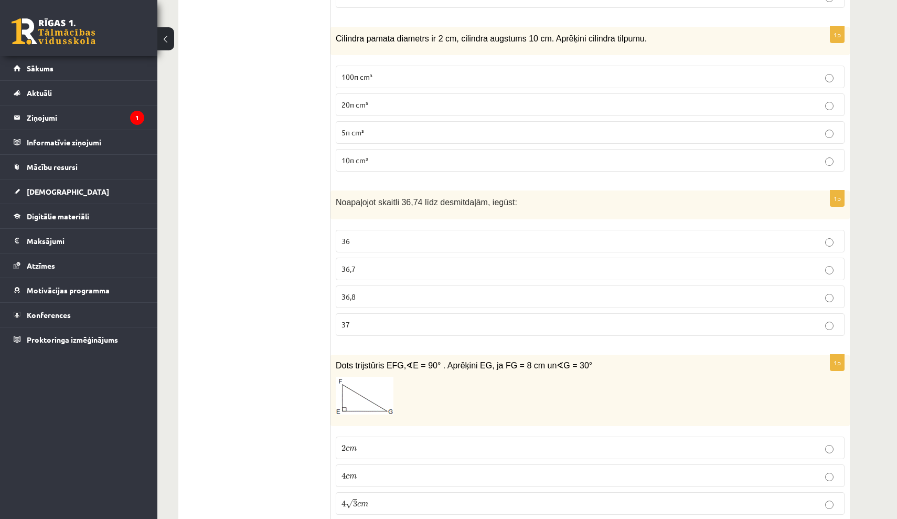
scroll to position [3979, 0]
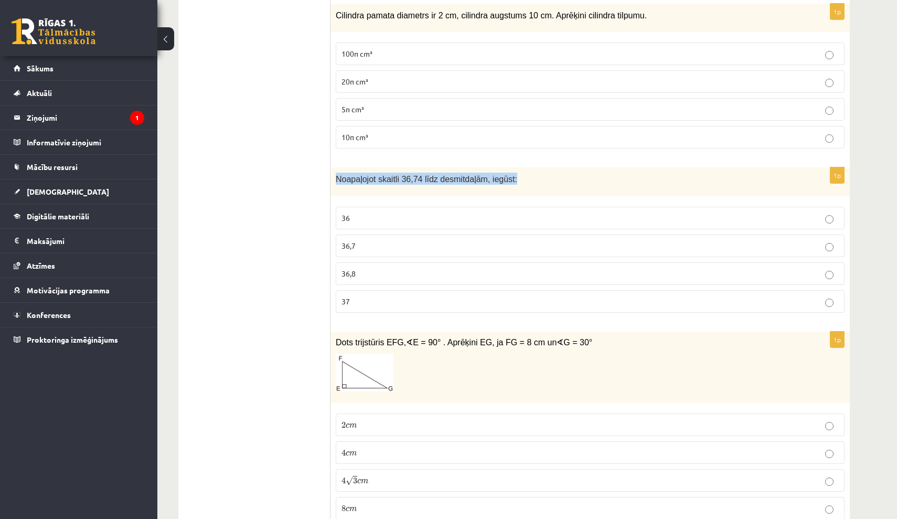
drag, startPoint x: 337, startPoint y: 171, endPoint x: 559, endPoint y: 171, distance: 222.4
click at [559, 173] on p "Noapaļojot skaitli 36,74 līdz desmitdaļām, iegūst:" at bounding box center [564, 179] width 456 height 12
click at [396, 242] on p "36,7" at bounding box center [590, 245] width 497 height 11
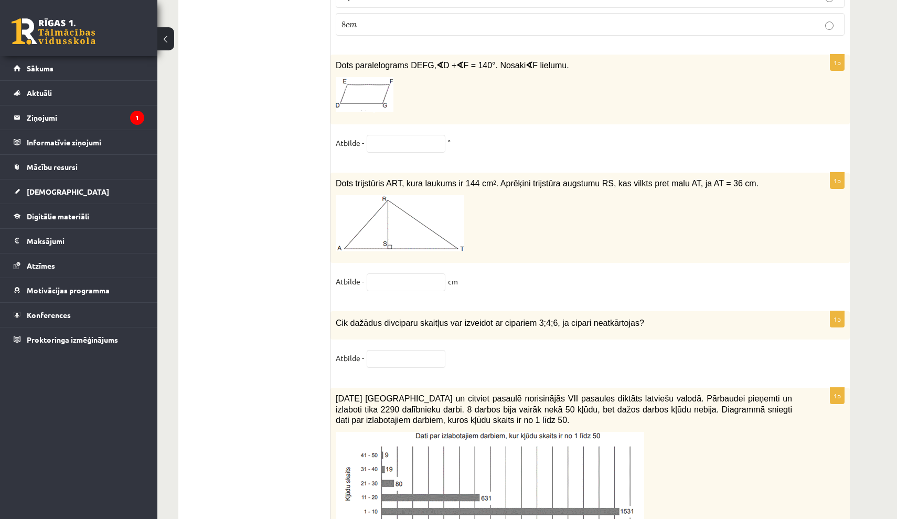
scroll to position [4488, 0]
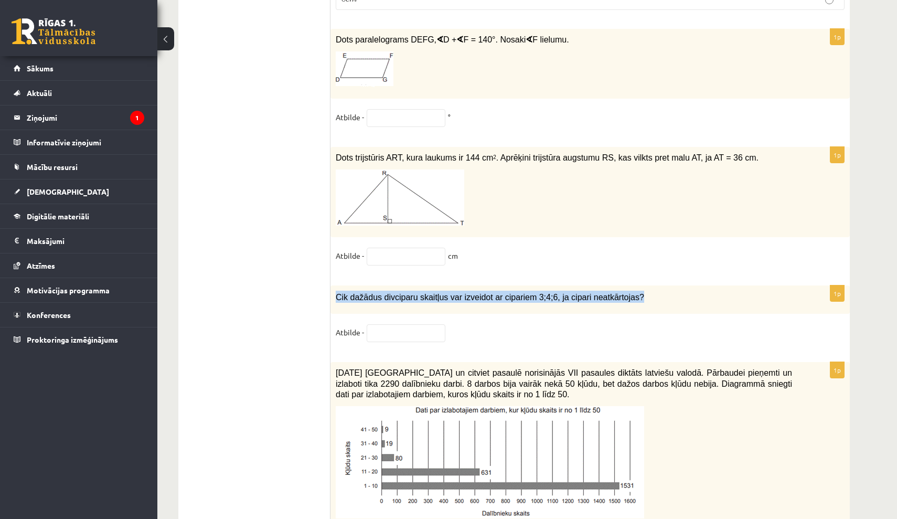
drag, startPoint x: 336, startPoint y: 287, endPoint x: 734, endPoint y: 288, distance: 398.2
click at [734, 291] on p "Cik dažādus divciparu skaitļus var izveidot ar cipariem 3;4;6, ja cipari neatkā…" at bounding box center [564, 297] width 456 height 12
click at [395, 326] on input "text" at bounding box center [406, 333] width 79 height 18
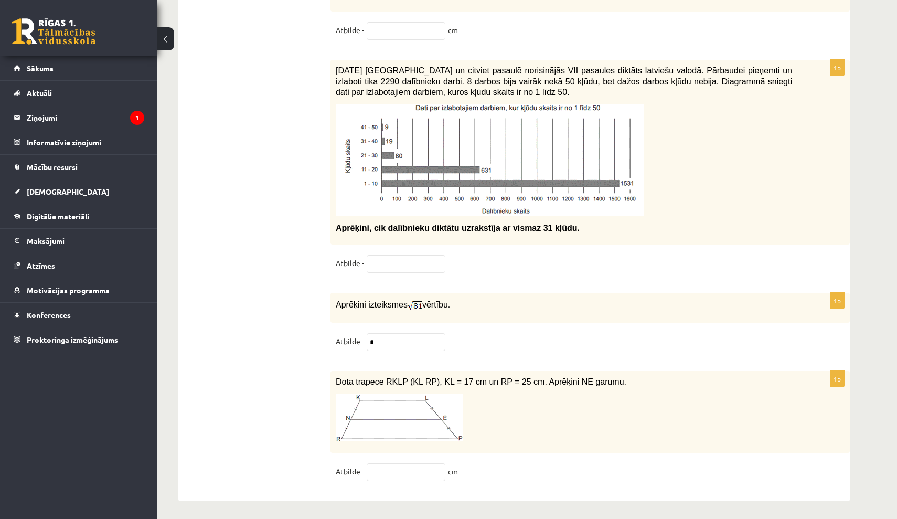
scroll to position [5262, 0]
type input "*"
drag, startPoint x: 334, startPoint y: 380, endPoint x: 641, endPoint y: 378, distance: 306.9
click at [641, 378] on div "Dota trapece RKLP (KL RP), KL = 17 cm un RP = 25 cm. Aprēķini NE garumu." at bounding box center [589, 412] width 519 height 82
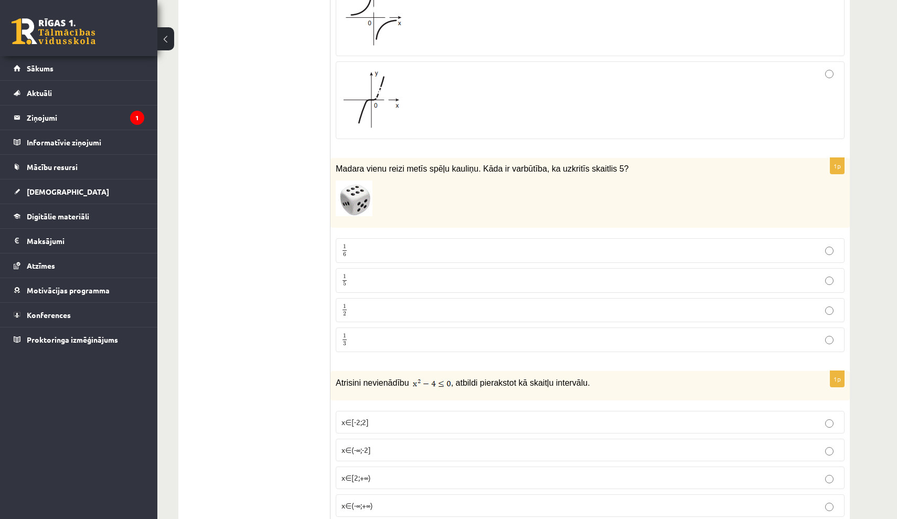
scroll to position [1240, 0]
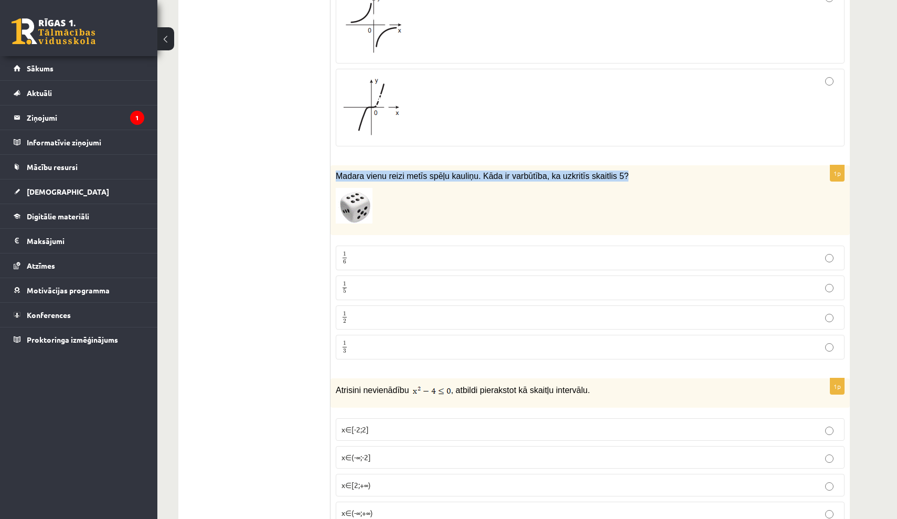
drag, startPoint x: 333, startPoint y: 172, endPoint x: 645, endPoint y: 178, distance: 312.2
click at [648, 178] on div "Madara vienu reizi metīs spēļu kauliņu. Kāda ir varbūtība, ka uzkritīs skaitlis…" at bounding box center [589, 200] width 519 height 70
click at [407, 260] on p "1 6 1 6" at bounding box center [590, 257] width 497 height 13
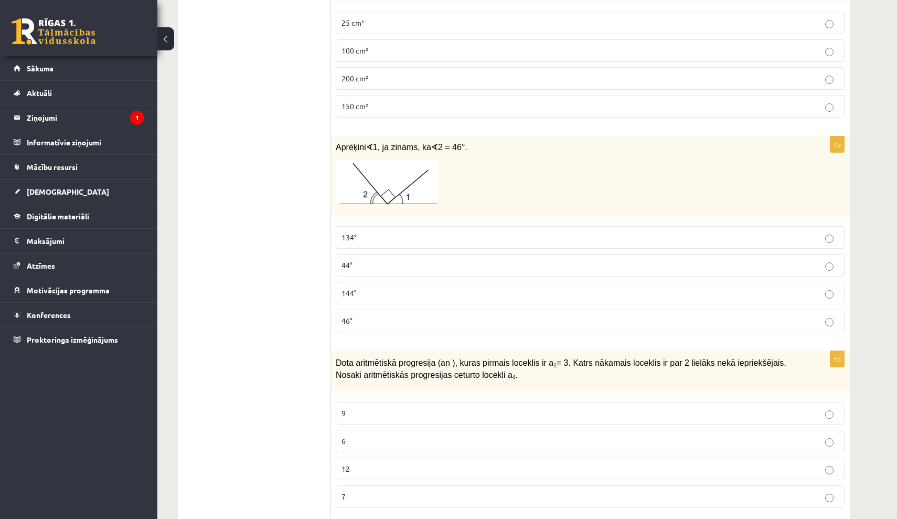
scroll to position [2331, 0]
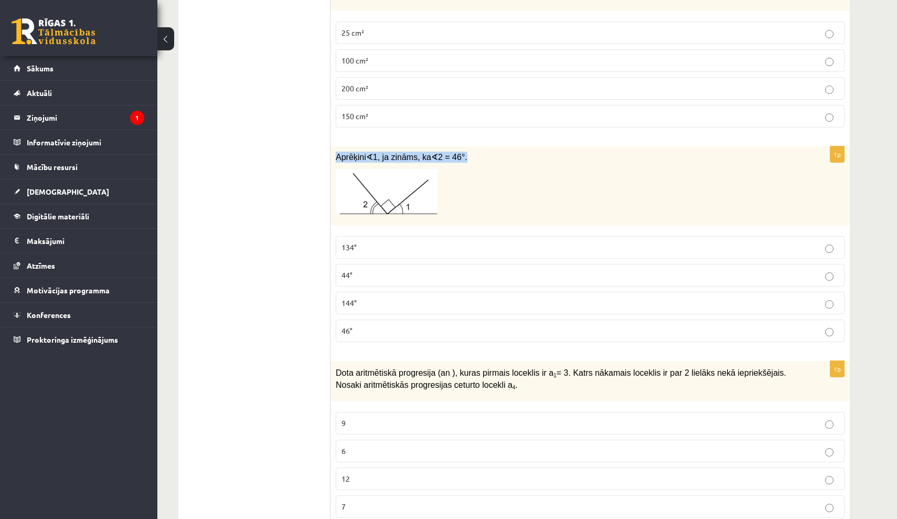
drag, startPoint x: 337, startPoint y: 149, endPoint x: 485, endPoint y: 154, distance: 147.5
click at [485, 155] on p "Aprēķini ∢ 1, ja zināms, ka ∢ 2 = 46°." at bounding box center [564, 157] width 456 height 11
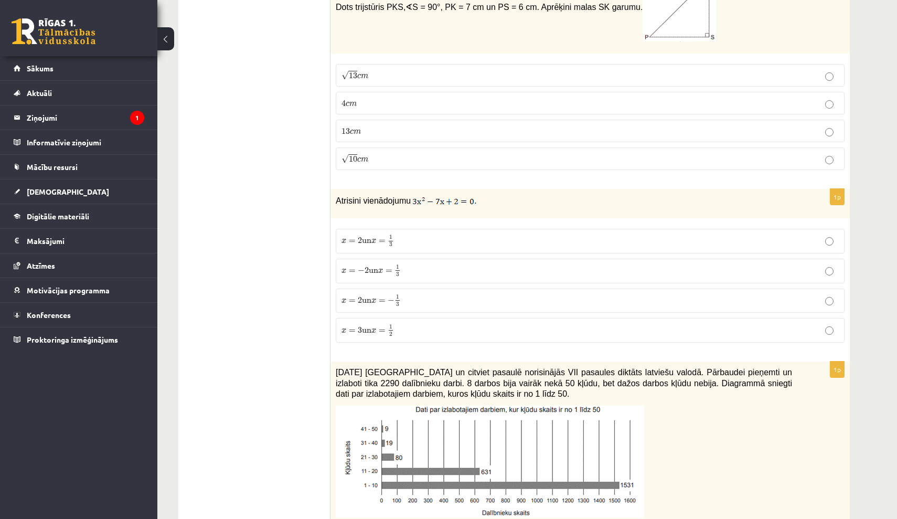
scroll to position [407, 0]
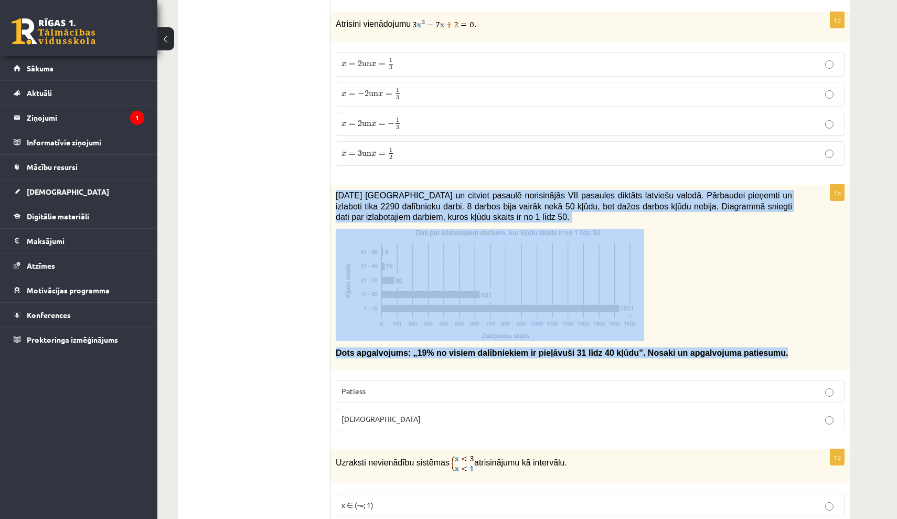
drag, startPoint x: 337, startPoint y: 195, endPoint x: 660, endPoint y: 360, distance: 362.7
click at [660, 360] on div "2021. gada 27. novembrī Latvijā un citviet pasaulē norisinājās VII pasaules dik…" at bounding box center [589, 277] width 519 height 185
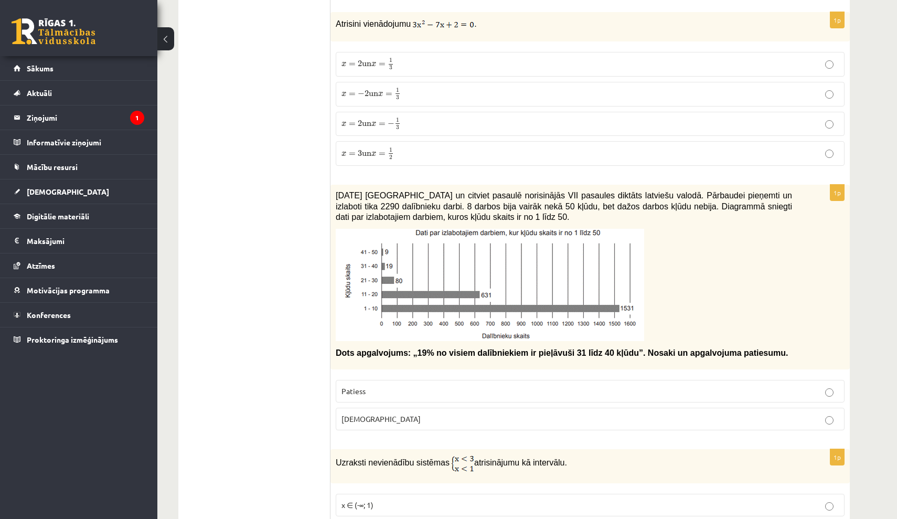
click at [777, 274] on p at bounding box center [564, 285] width 456 height 112
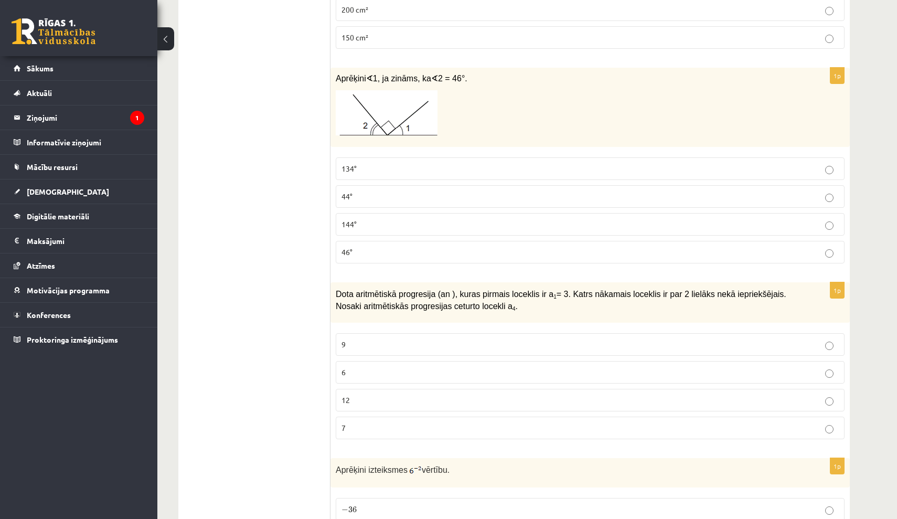
scroll to position [2367, 0]
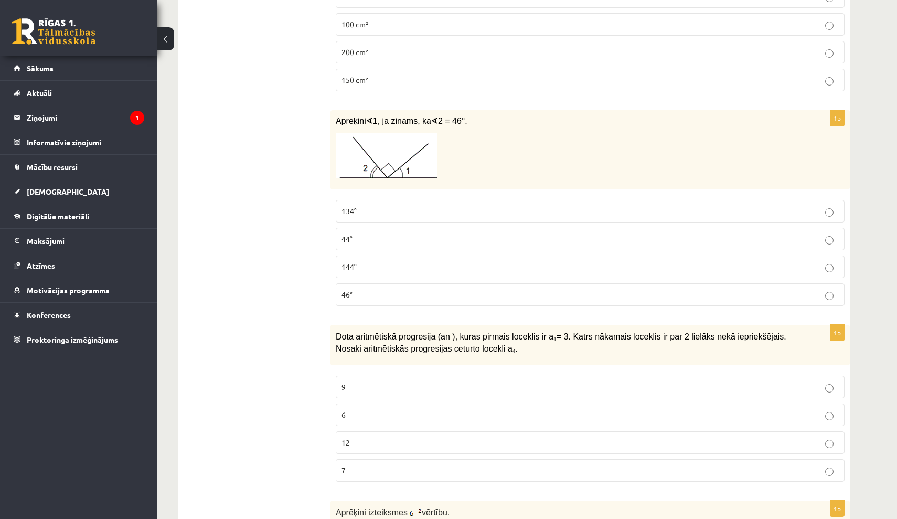
click at [404, 233] on p "44°" at bounding box center [590, 238] width 497 height 11
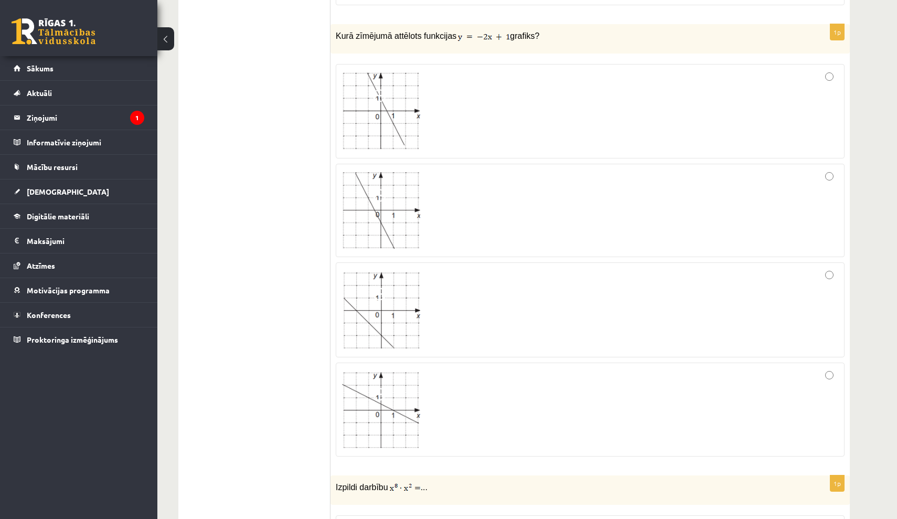
scroll to position [3344, 0]
click at [593, 72] on div at bounding box center [590, 109] width 497 height 82
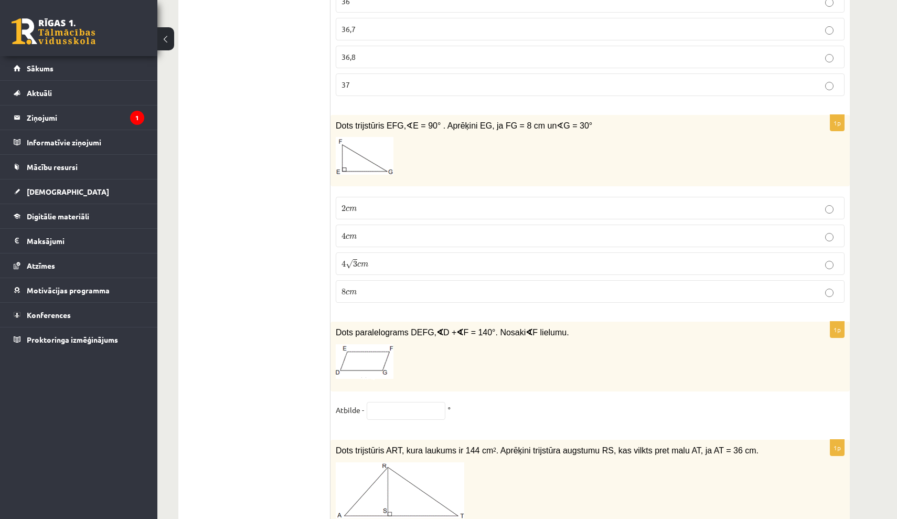
scroll to position [4192, 0]
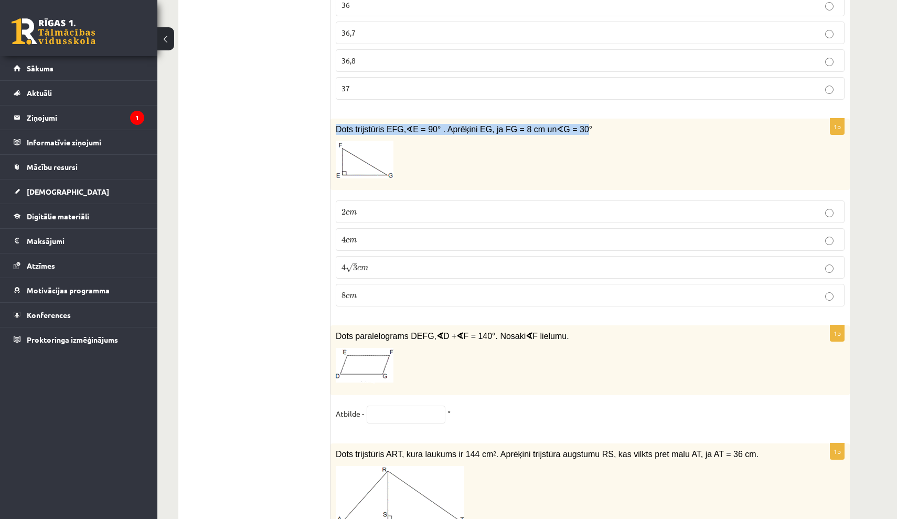
drag, startPoint x: 336, startPoint y: 121, endPoint x: 589, endPoint y: 120, distance: 253.4
click at [590, 125] on span "Dots trijstūris EFG, ∢ E = 90° . Aprēķini EG, ja FG = 8 cm un ∢ G = 30°" at bounding box center [464, 129] width 257 height 8
click at [399, 234] on p "4 c m 4 c m" at bounding box center [590, 239] width 497 height 11
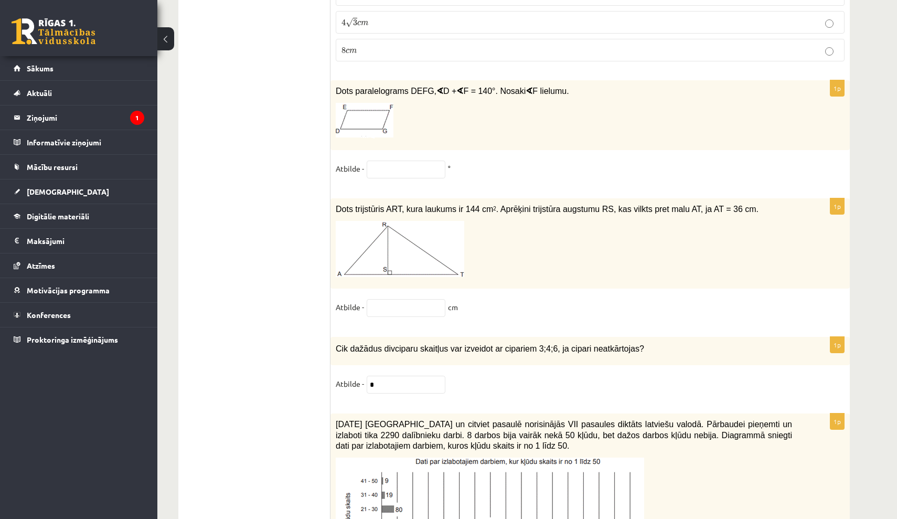
scroll to position [4431, 0]
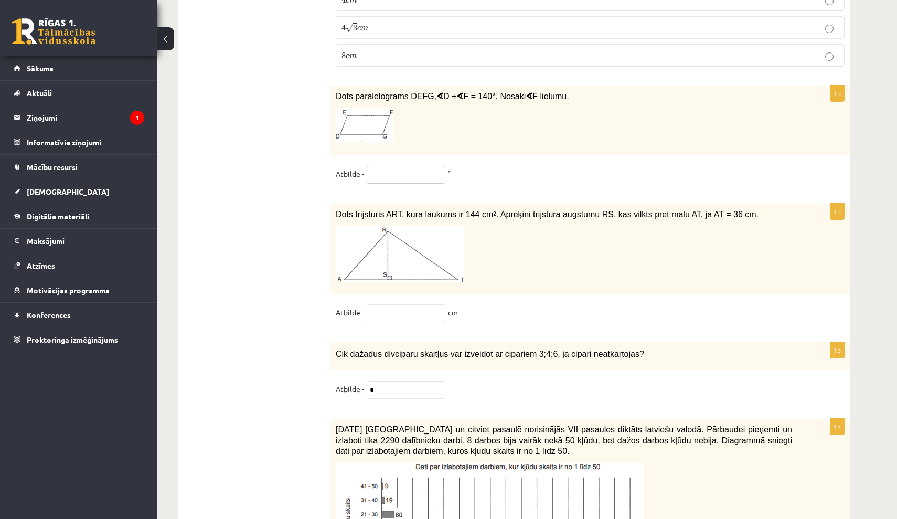
click at [424, 166] on input "text" at bounding box center [406, 175] width 79 height 18
type input "**"
click at [420, 304] on input "text" at bounding box center [406, 313] width 79 height 18
type input "*"
click at [607, 292] on div "1p Dots trijstūris ART, kura laukums ir 144 cm 2 . Aprēķini trijstūra augstumu …" at bounding box center [589, 268] width 519 height 128
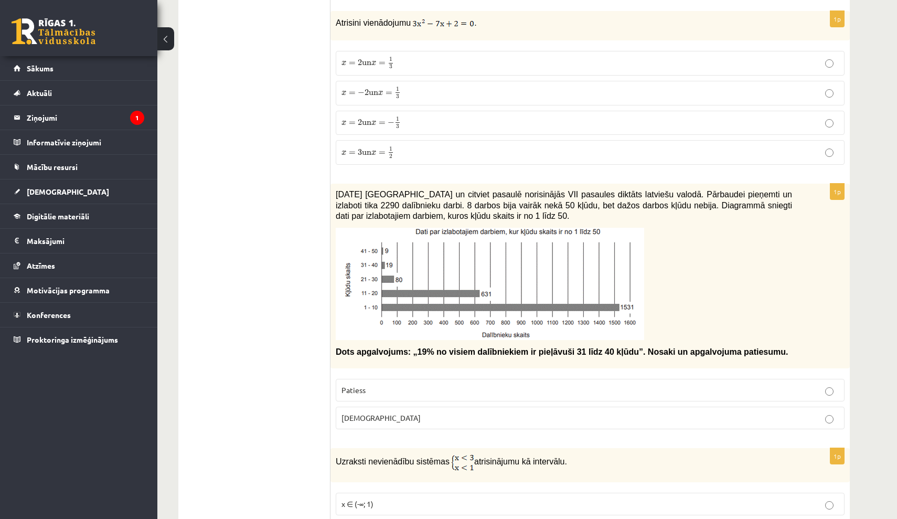
scroll to position [408, 0]
click at [369, 387] on p "Patiess" at bounding box center [590, 390] width 497 height 11
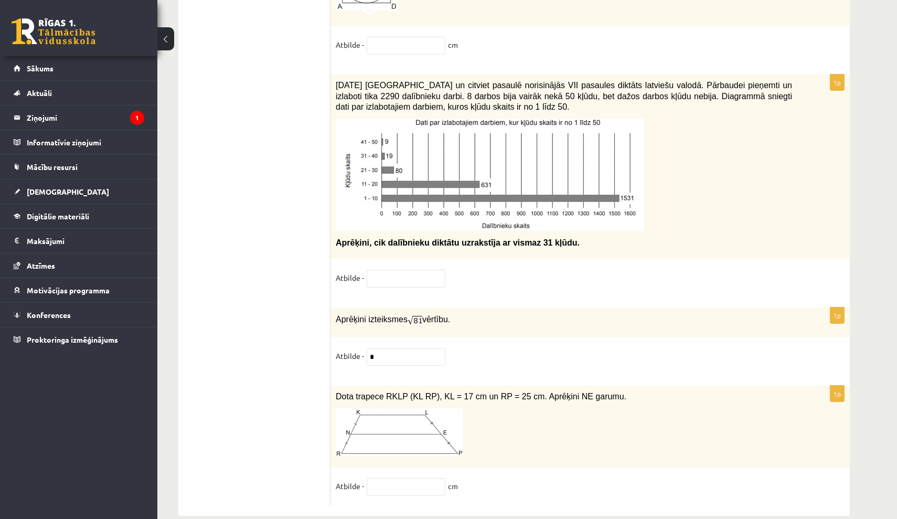
scroll to position [5141, 0]
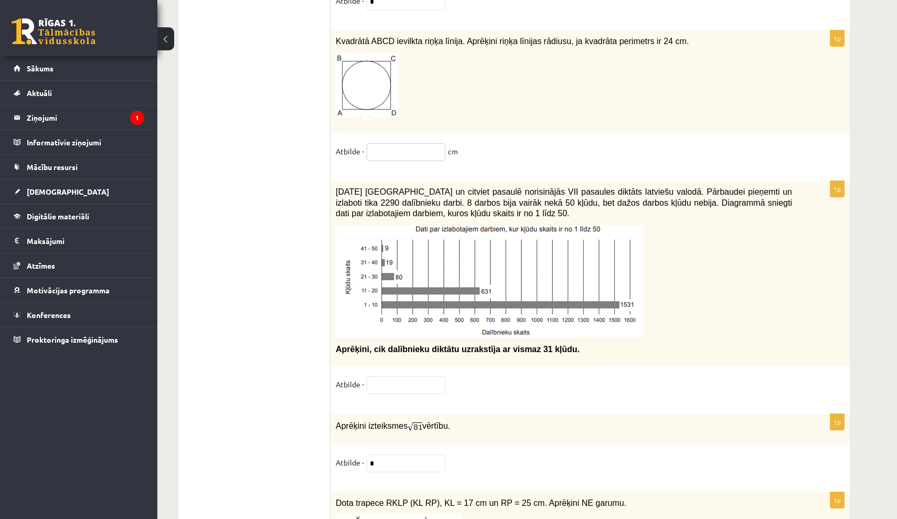
click at [406, 143] on input "text" at bounding box center [406, 152] width 79 height 18
type input "*"
click at [380, 389] on fieldset "Atbilde -" at bounding box center [590, 387] width 509 height 22
click at [386, 376] on input "text" at bounding box center [406, 385] width 79 height 18
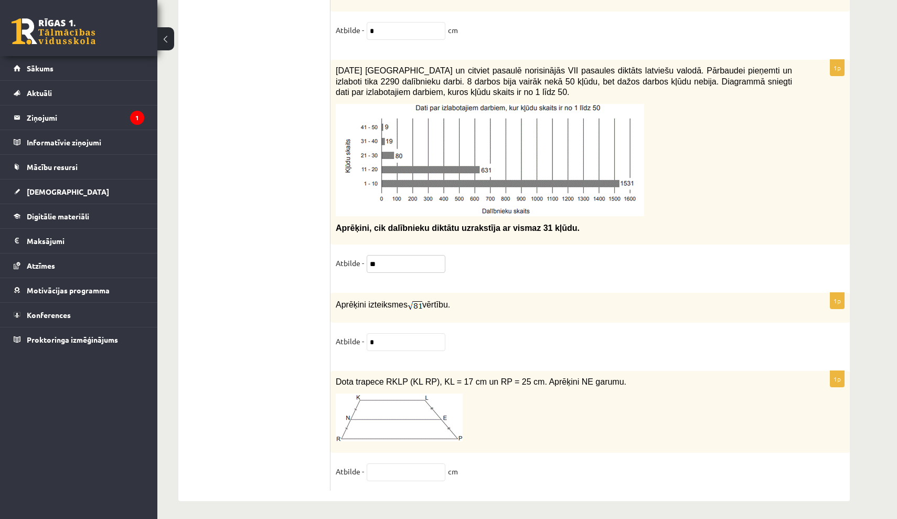
scroll to position [5262, 0]
type input "**"
click at [375, 469] on input "text" at bounding box center [406, 473] width 79 height 18
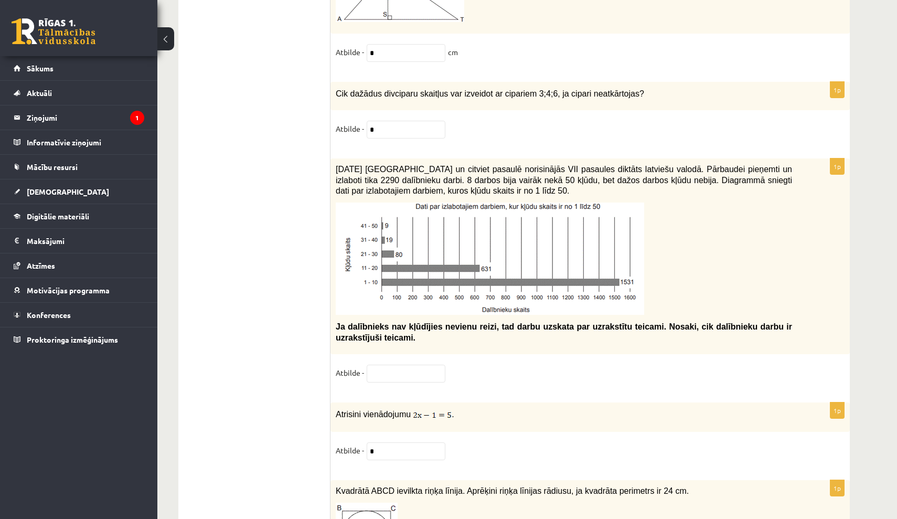
scroll to position [4628, 0]
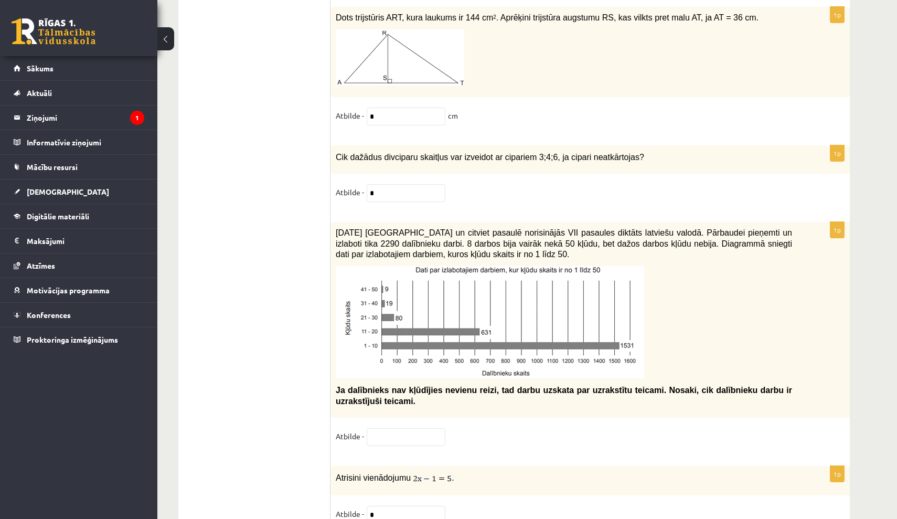
type input "**"
click at [419, 439] on fieldset "Atbilde -" at bounding box center [590, 439] width 509 height 22
click at [419, 428] on input "text" at bounding box center [406, 437] width 79 height 18
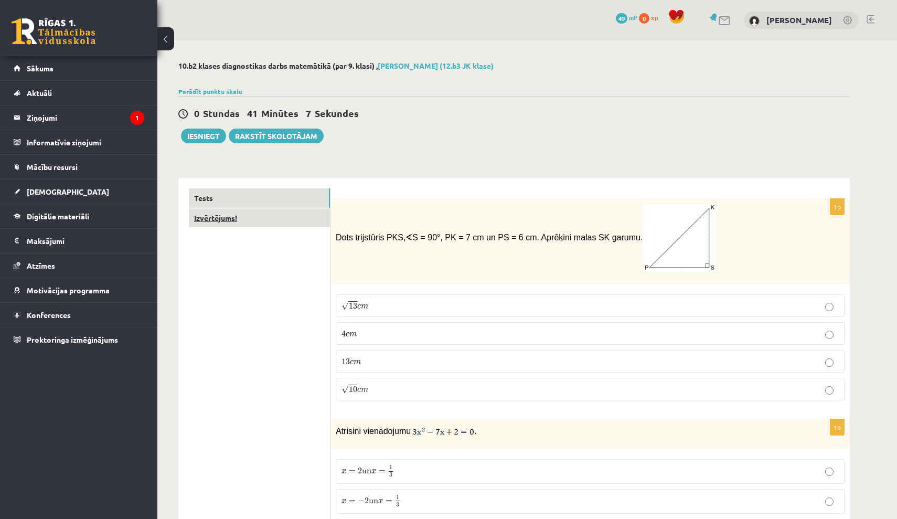
scroll to position [0, 0]
type input "**"
click at [291, 217] on link "Izvērtējums!" at bounding box center [259, 217] width 141 height 19
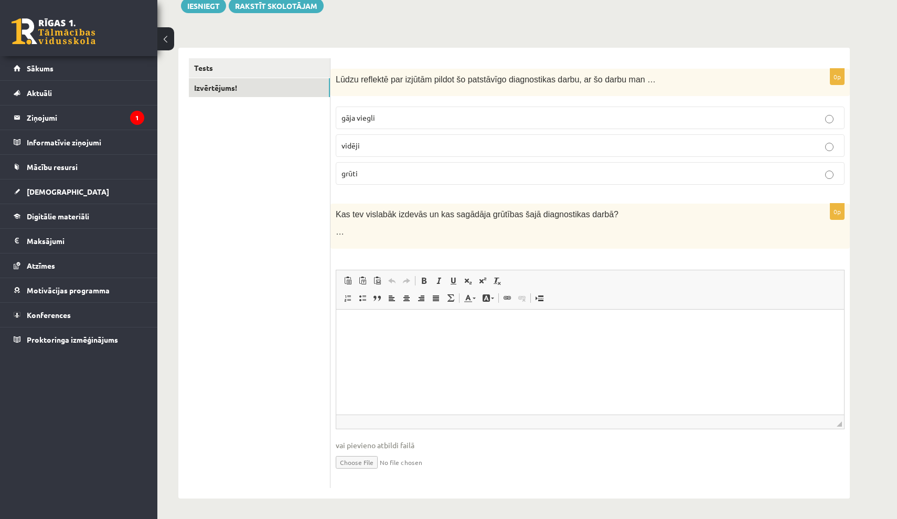
scroll to position [130, 0]
drag, startPoint x: 337, startPoint y: 211, endPoint x: 620, endPoint y: 225, distance: 283.1
click at [620, 225] on div "Kas tev vislabāk izdevās un kas sagādāja grūtības šajā diagnostikas darbā? …" at bounding box center [589, 226] width 519 height 45
click at [424, 342] on html at bounding box center [590, 326] width 508 height 32
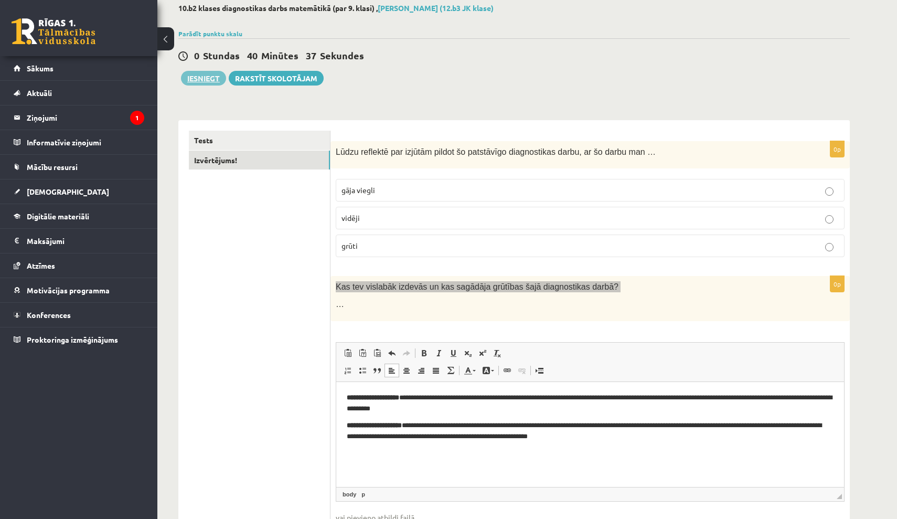
scroll to position [42, 0]
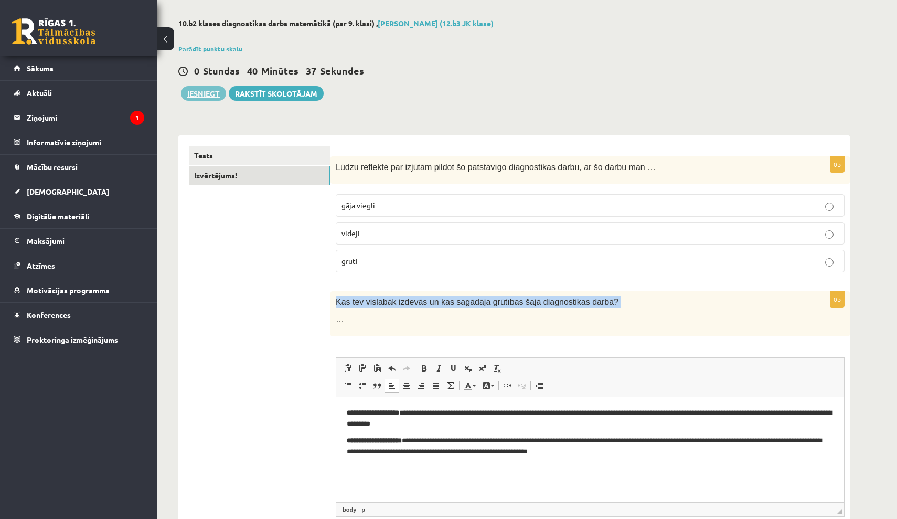
click at [209, 96] on button "Iesniegt" at bounding box center [203, 93] width 45 height 15
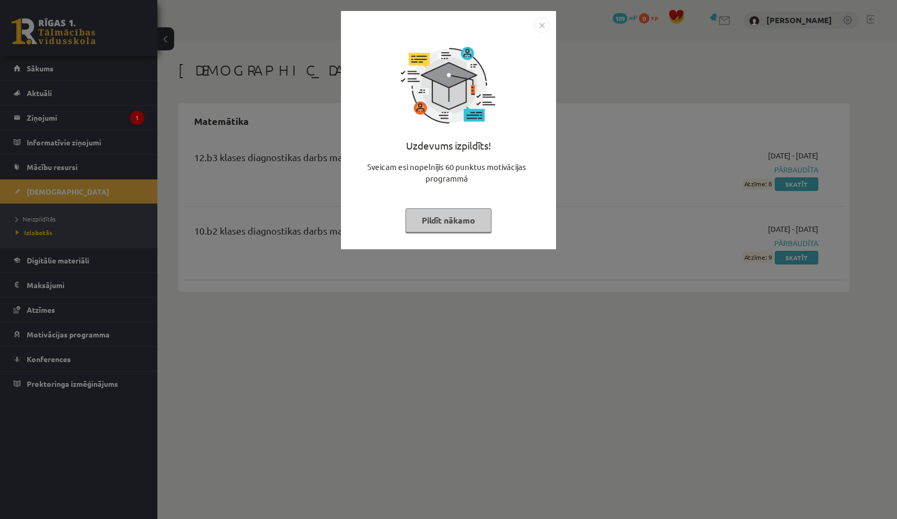
click at [466, 211] on button "Pildīt nākamo" at bounding box center [449, 220] width 86 height 24
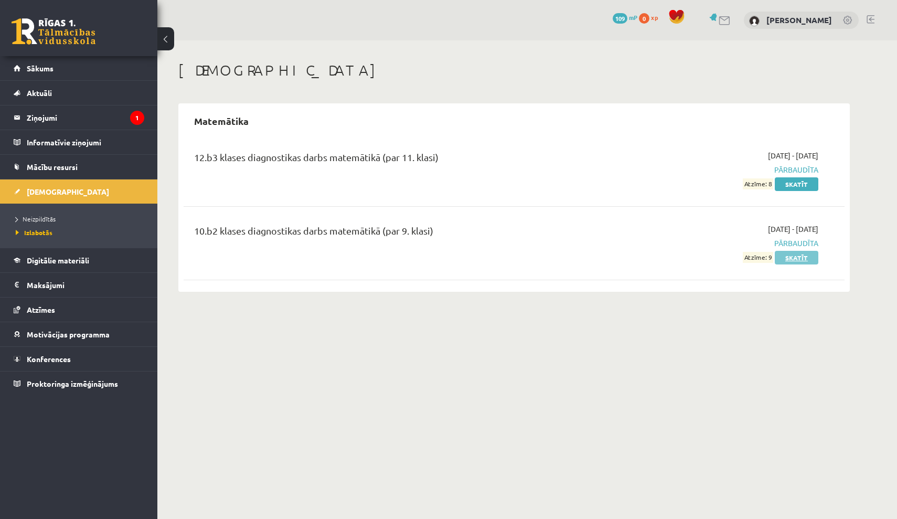
click at [808, 258] on link "Skatīt" at bounding box center [797, 258] width 44 height 14
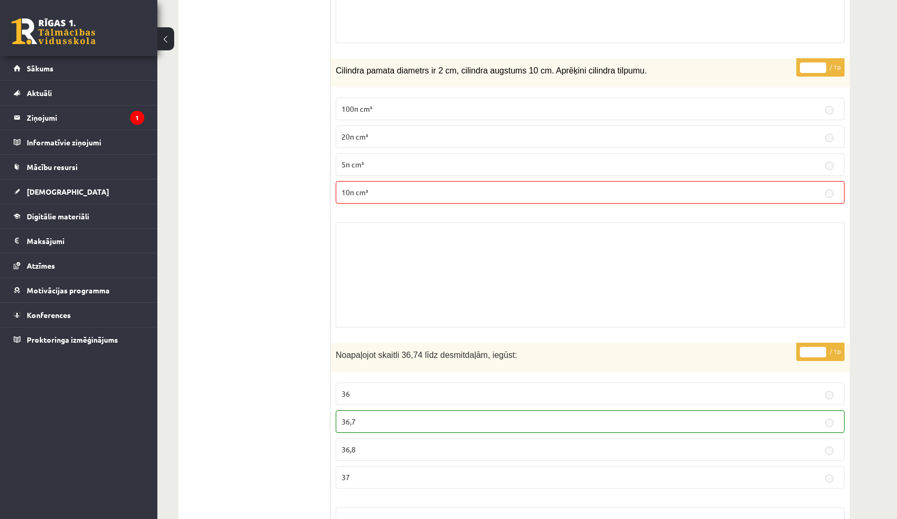
scroll to position [6033, 0]
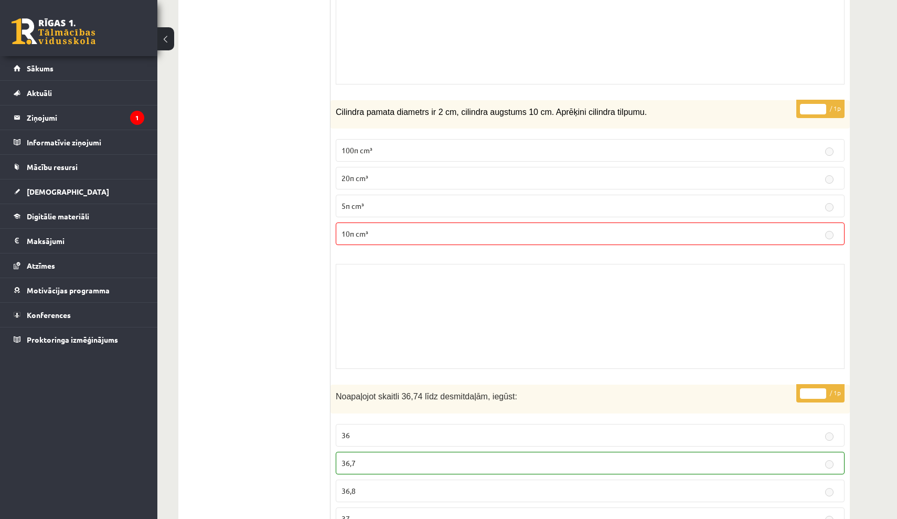
click at [473, 228] on p "10π cm³" at bounding box center [590, 233] width 497 height 11
click at [798, 145] on p "100π cm³" at bounding box center [590, 150] width 497 height 11
click at [781, 222] on label "10π cm³" at bounding box center [590, 233] width 509 height 23
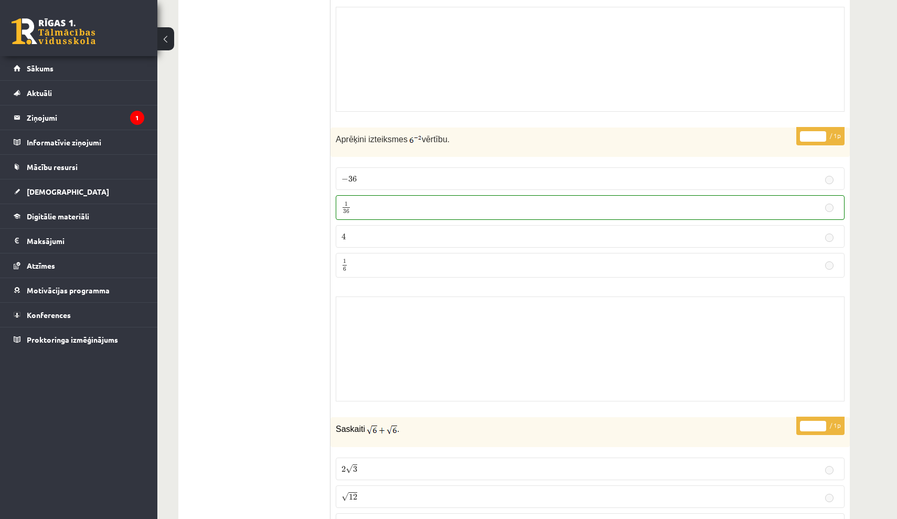
scroll to position [4151, 0]
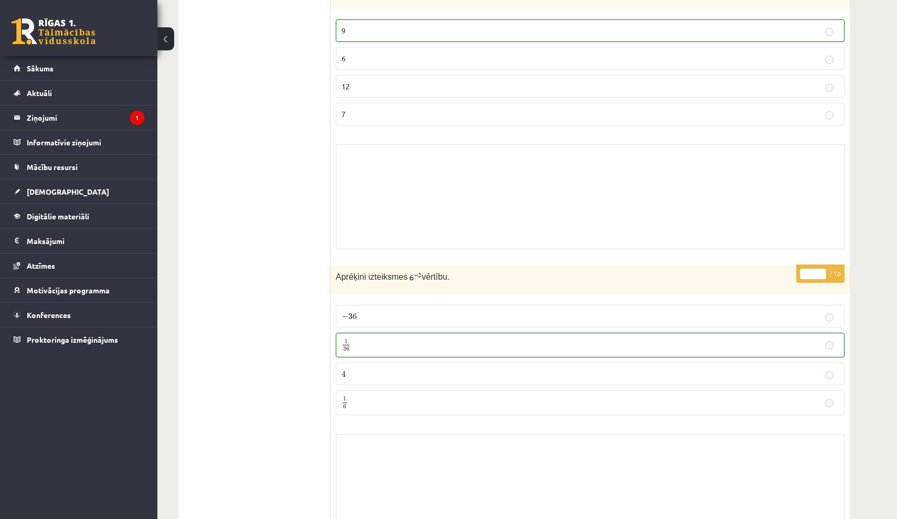
click at [638, 444] on div "Skolotāja pielikums" at bounding box center [590, 486] width 509 height 105
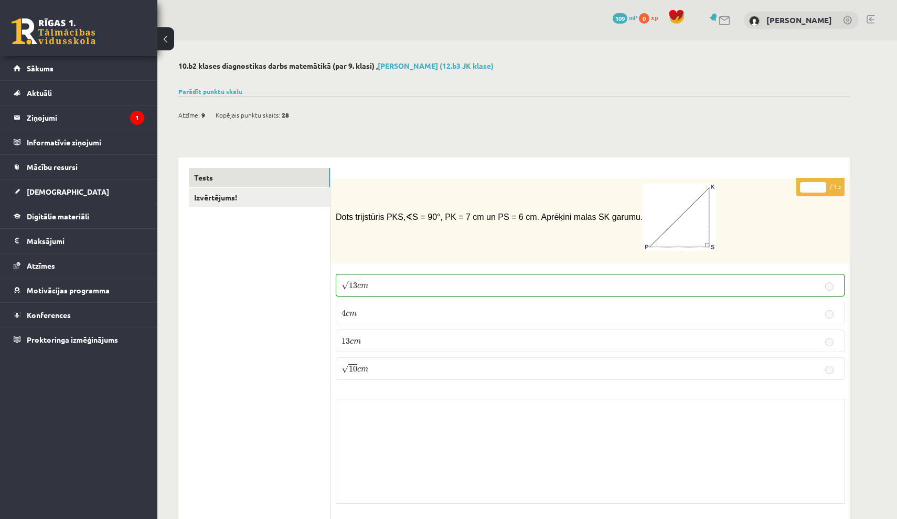
scroll to position [0, 0]
click at [225, 93] on link "Parādīt punktu skalu" at bounding box center [210, 91] width 64 height 8
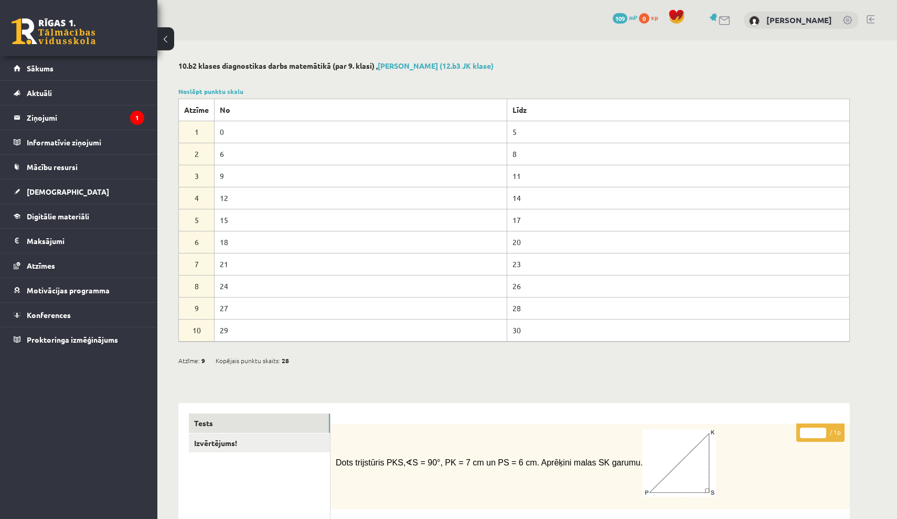
click at [338, 337] on td "29" at bounding box center [361, 330] width 293 height 22
click at [228, 93] on link "Noslēpt punktu skalu" at bounding box center [210, 91] width 65 height 8
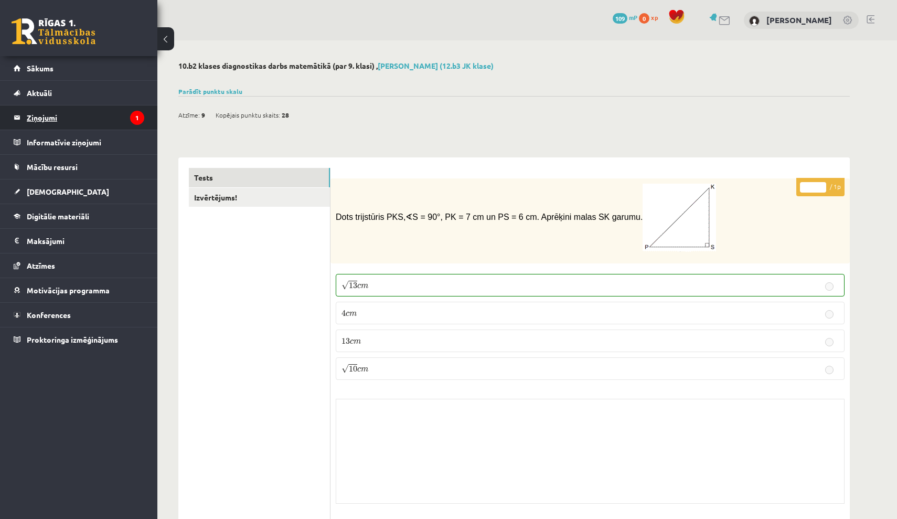
click at [135, 121] on icon "1" at bounding box center [137, 118] width 14 height 14
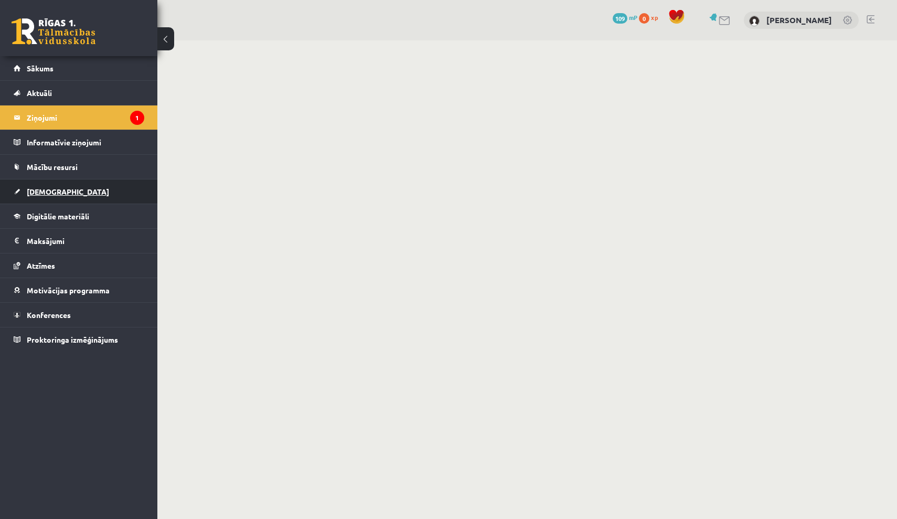
click at [52, 198] on link "[DEMOGRAPHIC_DATA]" at bounding box center [79, 191] width 131 height 24
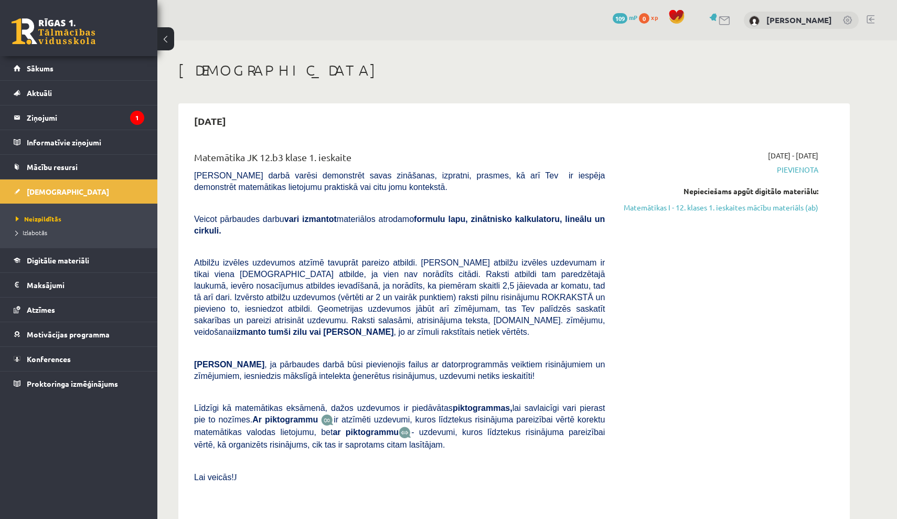
click at [639, 9] on div "0 Dāvanas 109 mP 0 xp" at bounding box center [651, 18] width 76 height 18
click at [67, 314] on link "Atzīmes" at bounding box center [79, 309] width 131 height 24
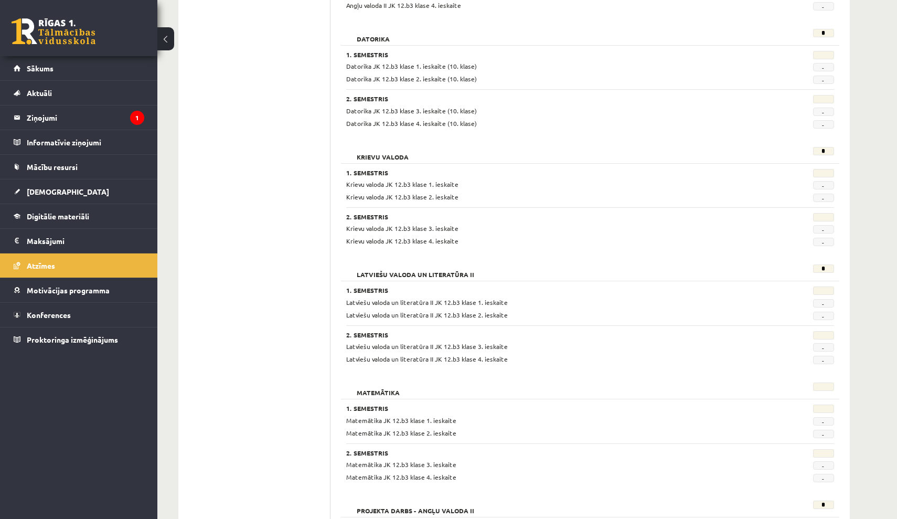
scroll to position [259, 0]
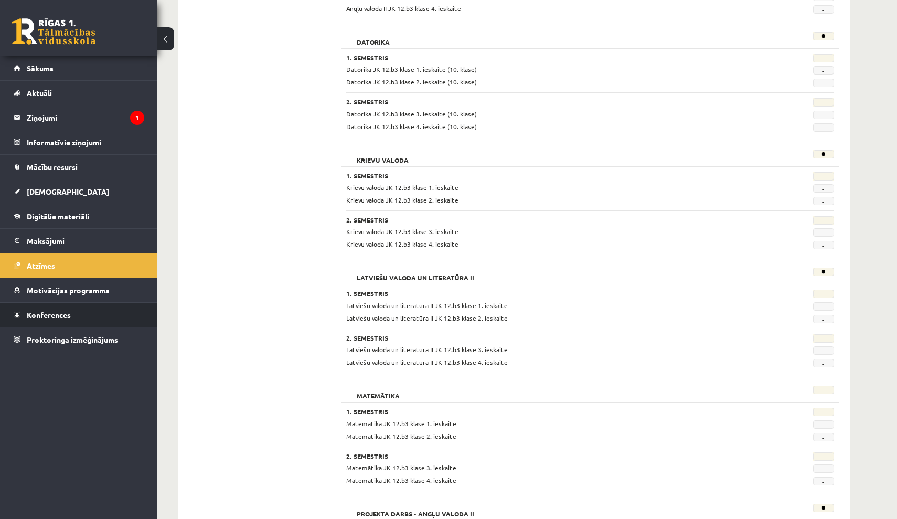
click at [64, 311] on span "Konferences" at bounding box center [49, 314] width 44 height 9
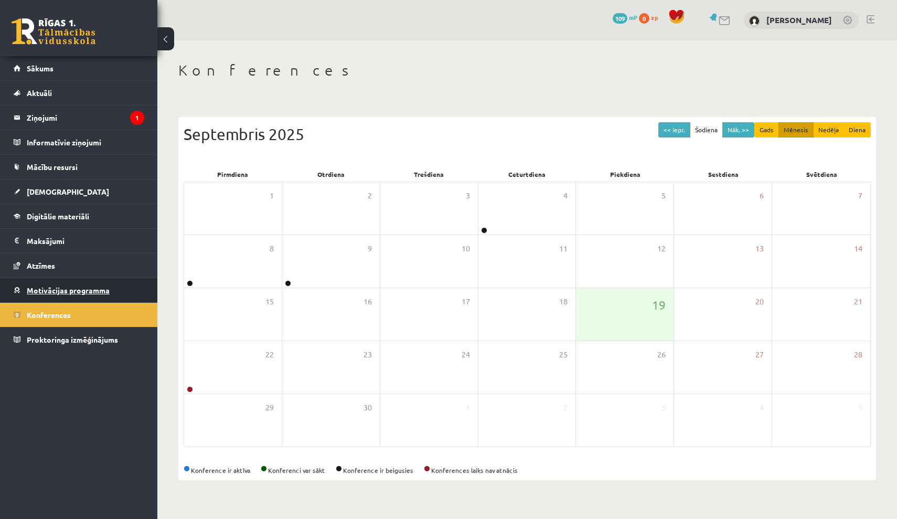
click at [108, 286] on span "Motivācijas programma" at bounding box center [68, 289] width 83 height 9
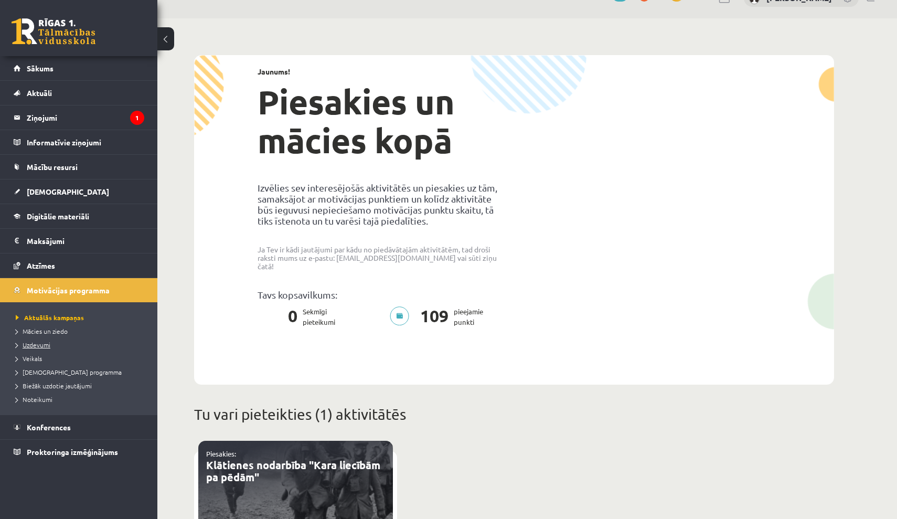
scroll to position [32, 0]
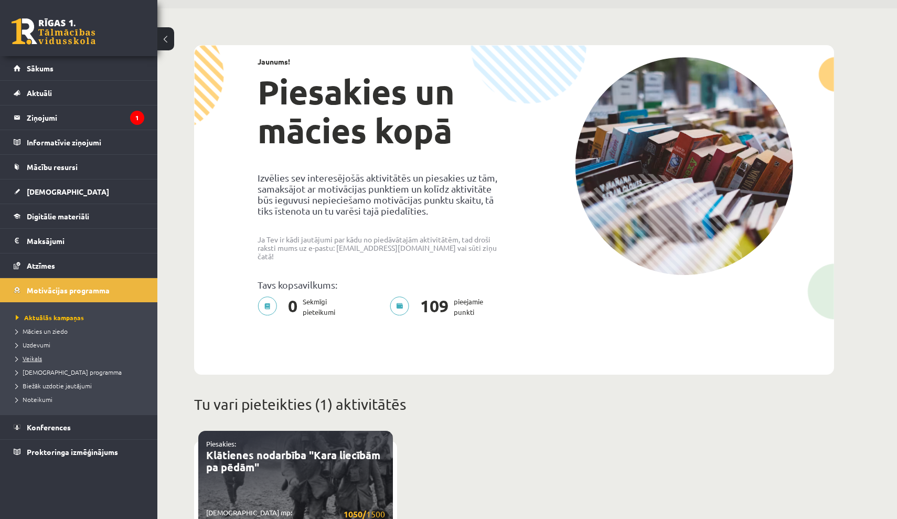
click at [38, 357] on span "Veikals" at bounding box center [29, 358] width 26 height 8
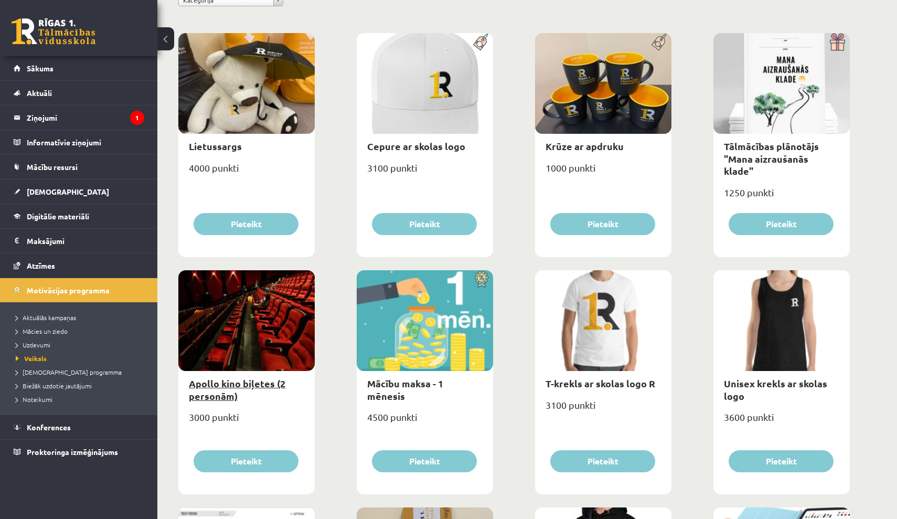
scroll to position [135, 0]
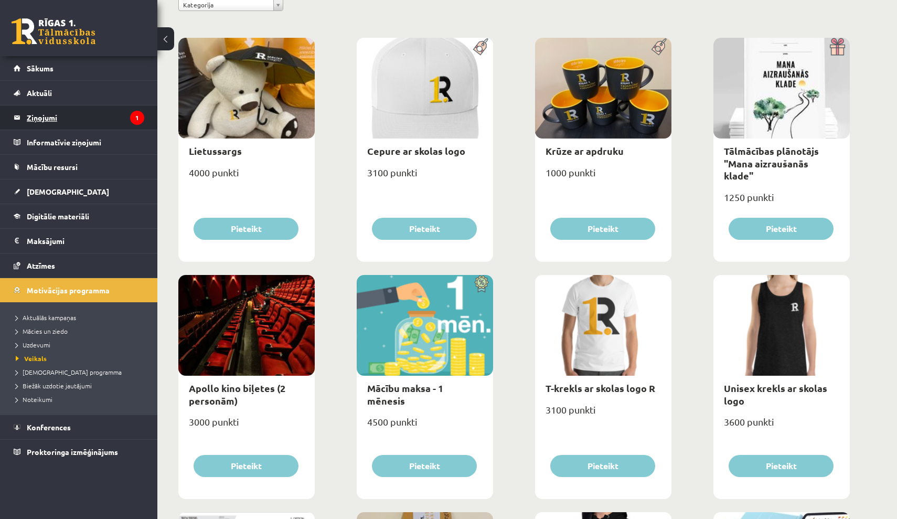
click at [85, 118] on legend "Ziņojumi 1" at bounding box center [86, 117] width 118 height 24
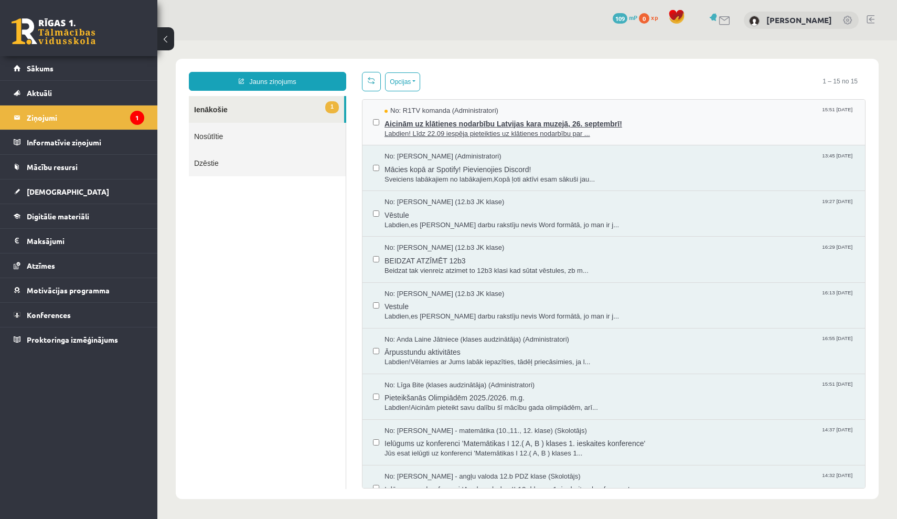
click at [539, 113] on div "No: R1TV komanda (Administratori) 15:51 16/09/2025" at bounding box center [620, 111] width 470 height 10
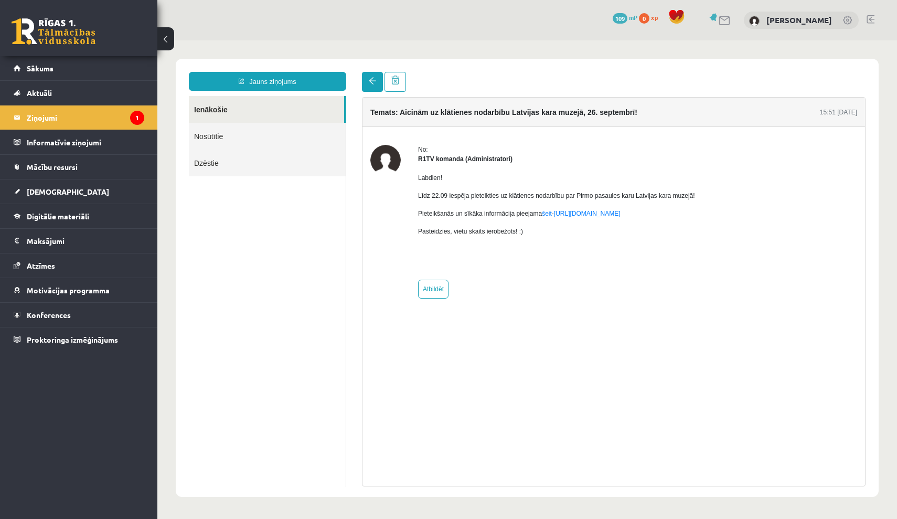
click at [364, 77] on link at bounding box center [372, 82] width 21 height 20
click at [369, 75] on link at bounding box center [372, 82] width 21 height 20
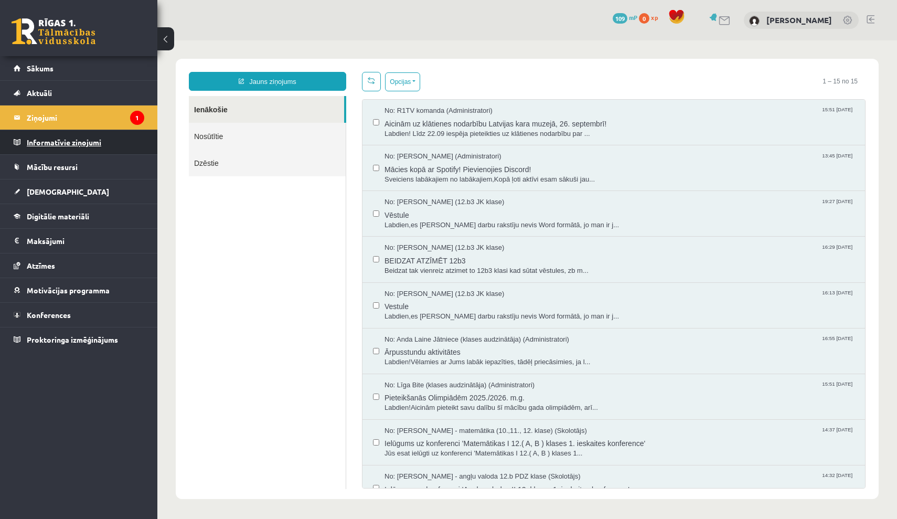
click at [113, 145] on legend "Informatīvie ziņojumi 0" at bounding box center [86, 142] width 118 height 24
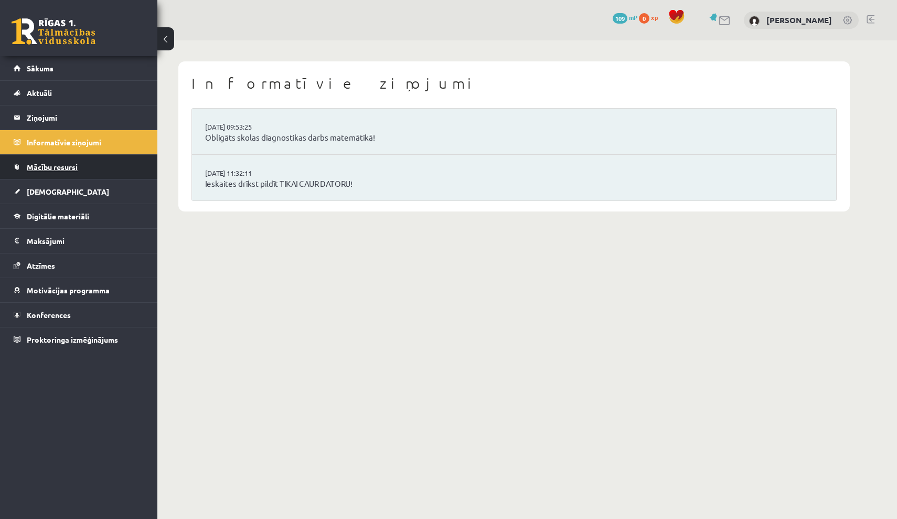
click at [103, 172] on link "Mācību resursi" at bounding box center [79, 167] width 131 height 24
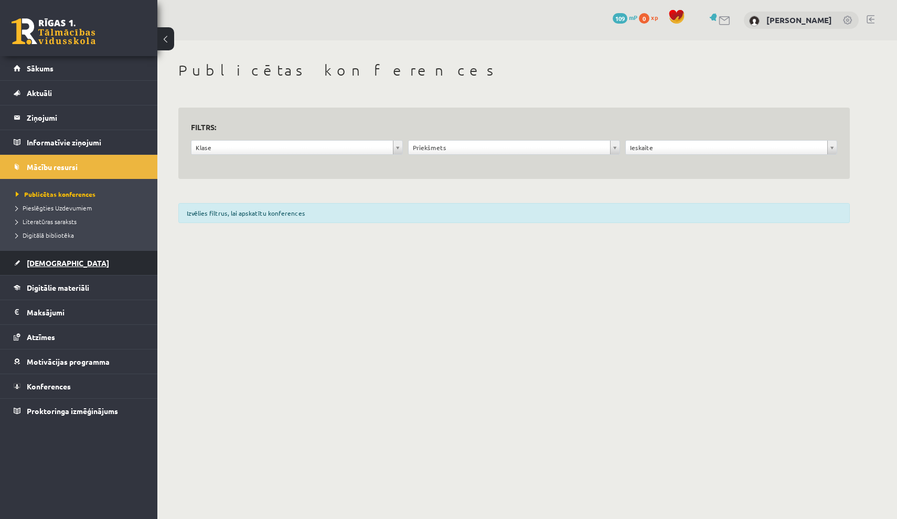
click at [71, 260] on link "[DEMOGRAPHIC_DATA]" at bounding box center [79, 263] width 131 height 24
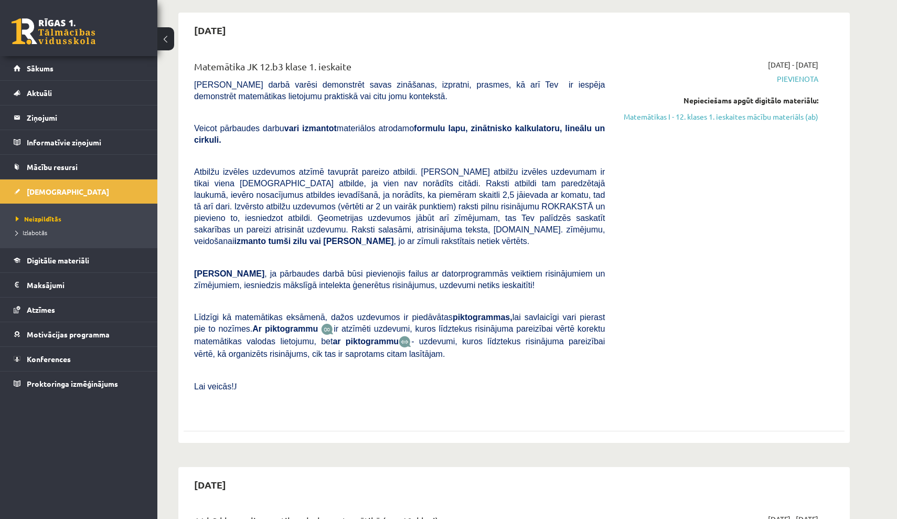
scroll to position [3, 0]
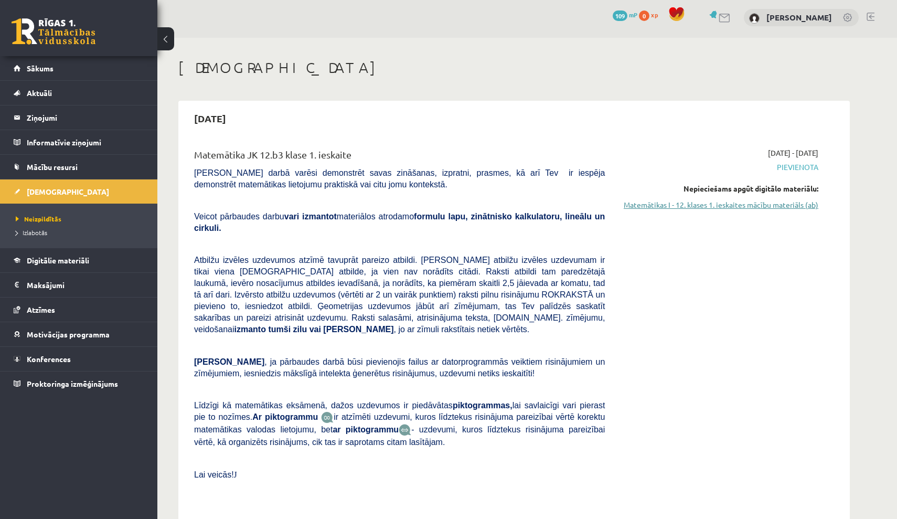
click at [680, 202] on link "Matemātikas I - 12. klases 1. ieskaites mācību materiāls (ab)" at bounding box center [720, 204] width 198 height 11
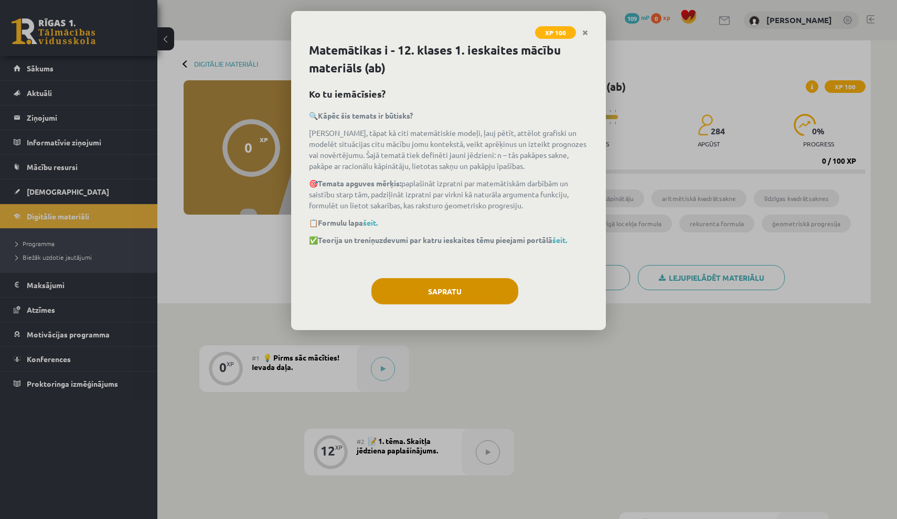
click at [433, 291] on button "Sapratu" at bounding box center [444, 291] width 147 height 26
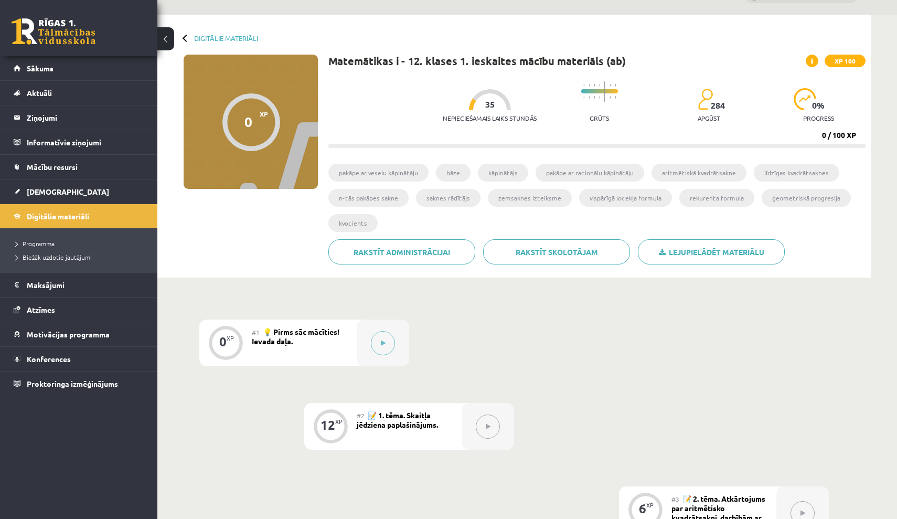
scroll to position [34, 0]
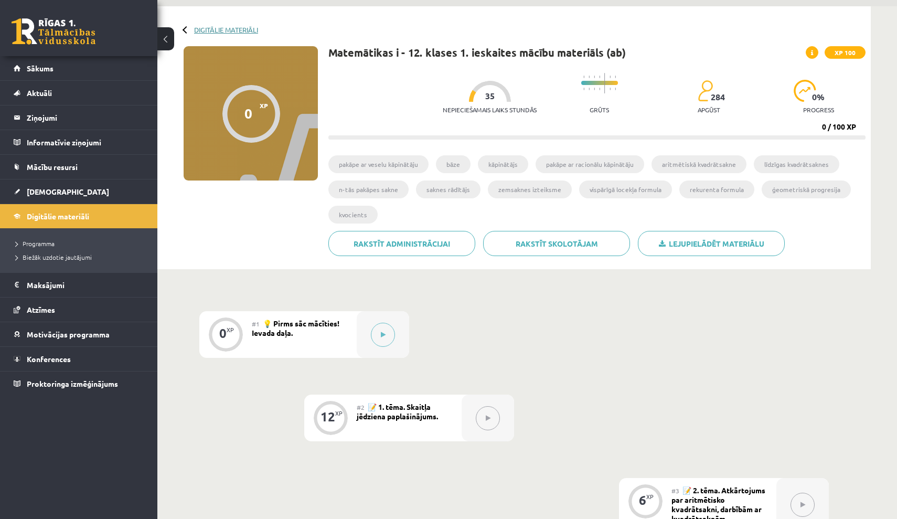
click at [250, 28] on link "Digitālie materiāli" at bounding box center [226, 30] width 64 height 8
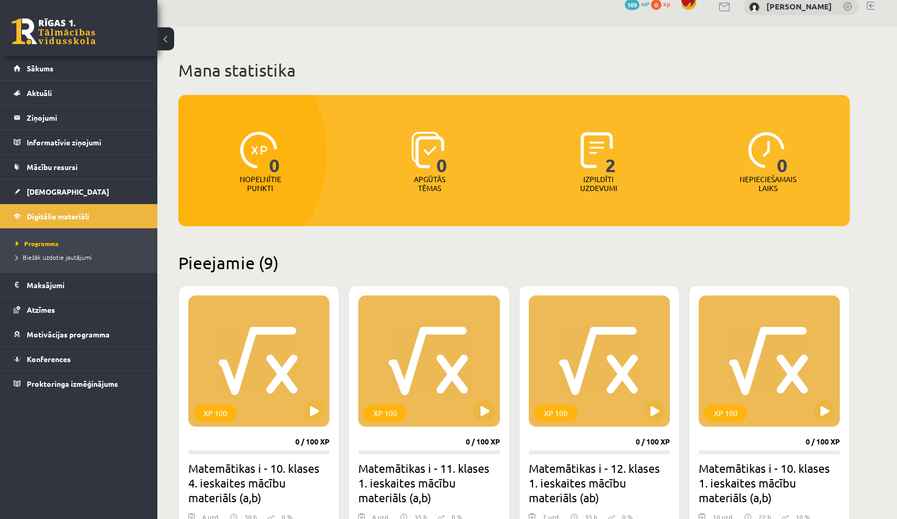
scroll to position [16, 0]
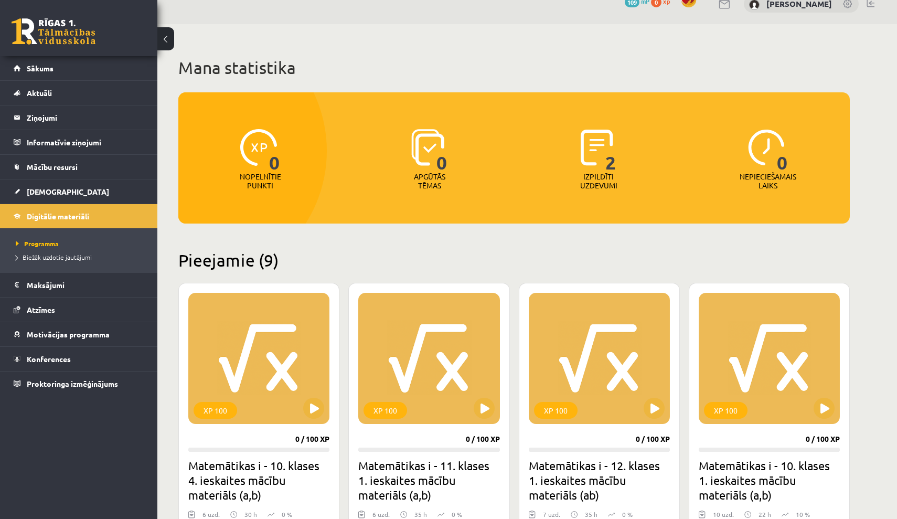
click at [594, 167] on div "2" at bounding box center [599, 148] width 36 height 48
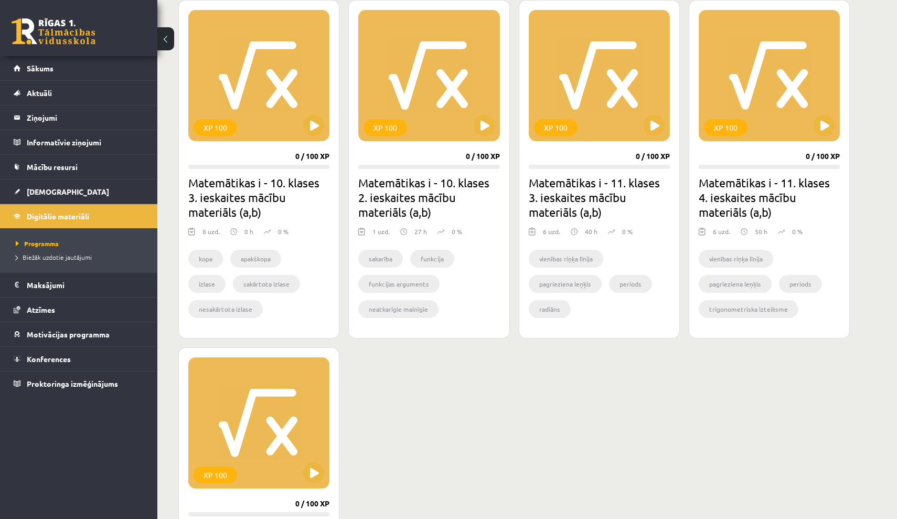
scroll to position [668, 0]
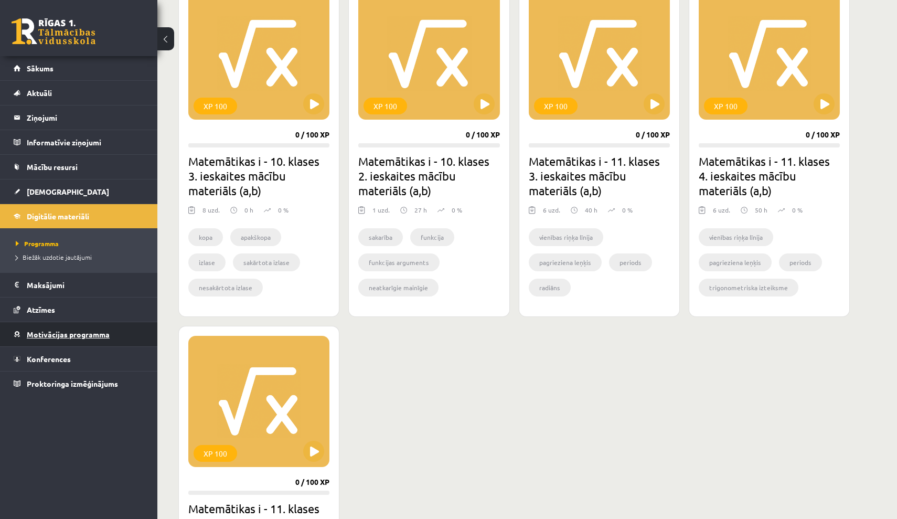
click at [74, 329] on link "Motivācijas programma" at bounding box center [79, 334] width 131 height 24
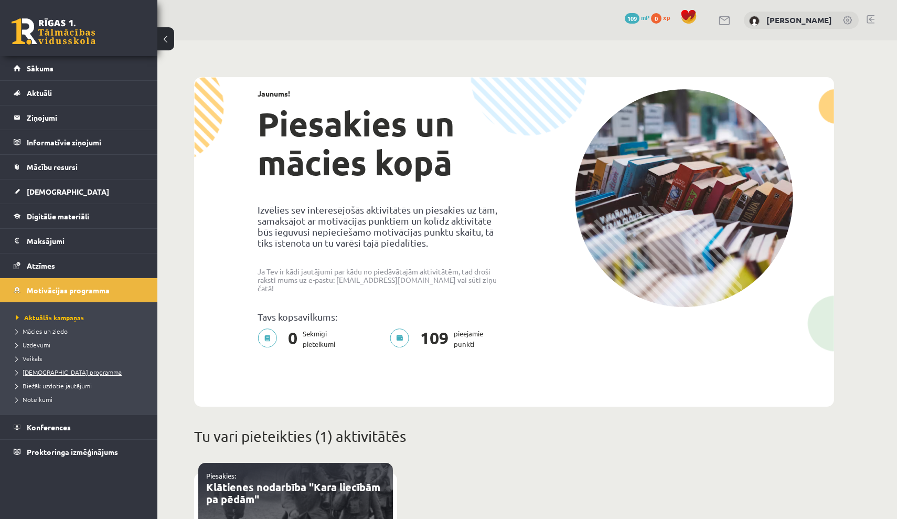
click at [44, 374] on span "[DEMOGRAPHIC_DATA] programma" at bounding box center [69, 372] width 106 height 8
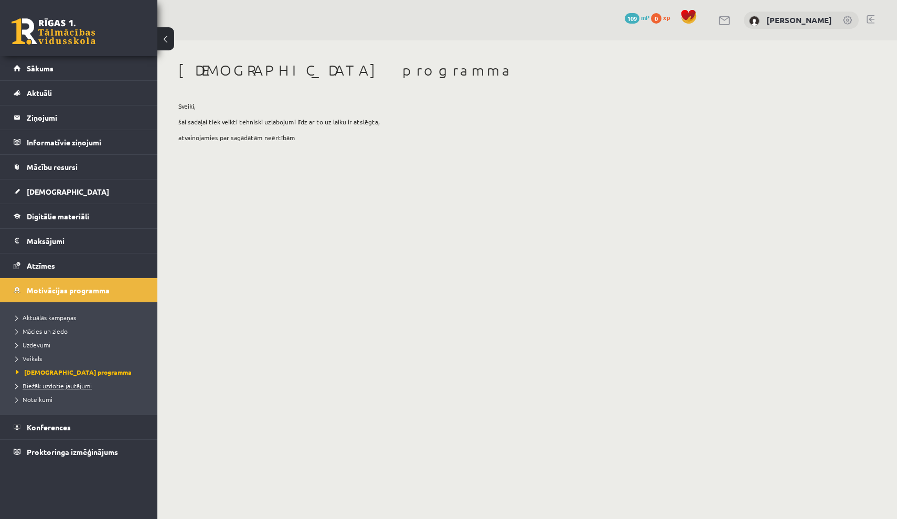
click at [44, 383] on span "Biežāk uzdotie jautājumi" at bounding box center [54, 385] width 76 height 8
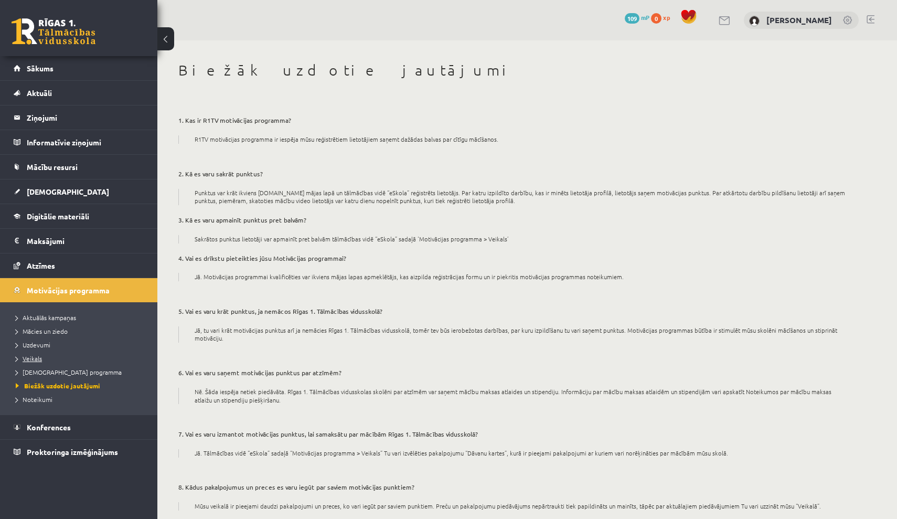
click at [35, 361] on span "Veikals" at bounding box center [29, 358] width 26 height 8
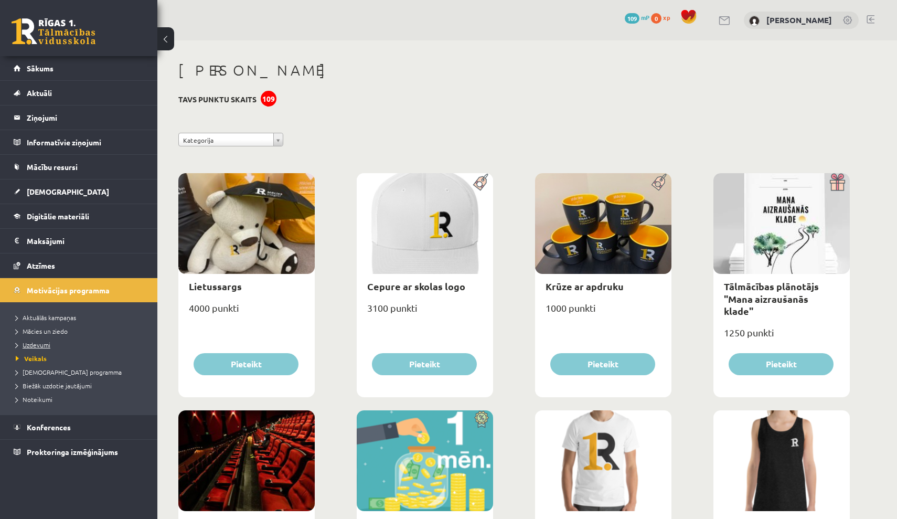
click at [35, 345] on span "Uzdevumi" at bounding box center [33, 344] width 35 height 8
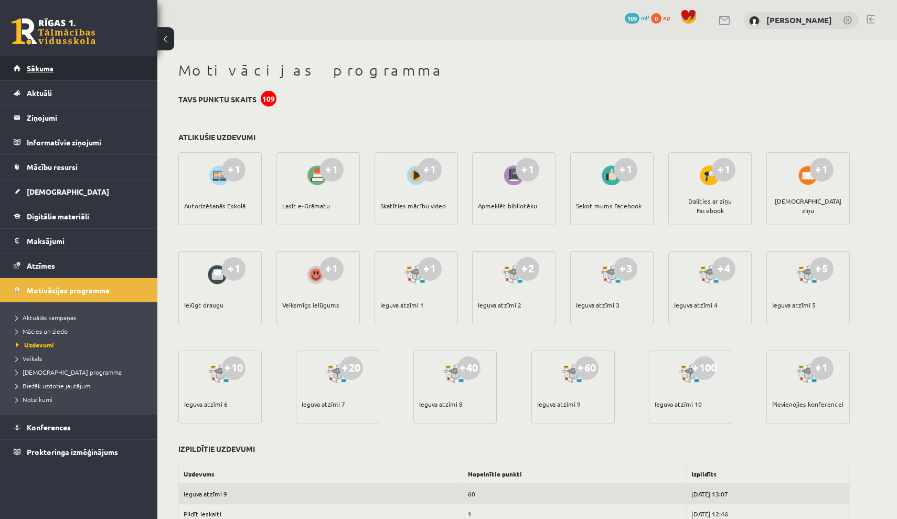
click at [110, 69] on link "Sākums" at bounding box center [79, 68] width 131 height 24
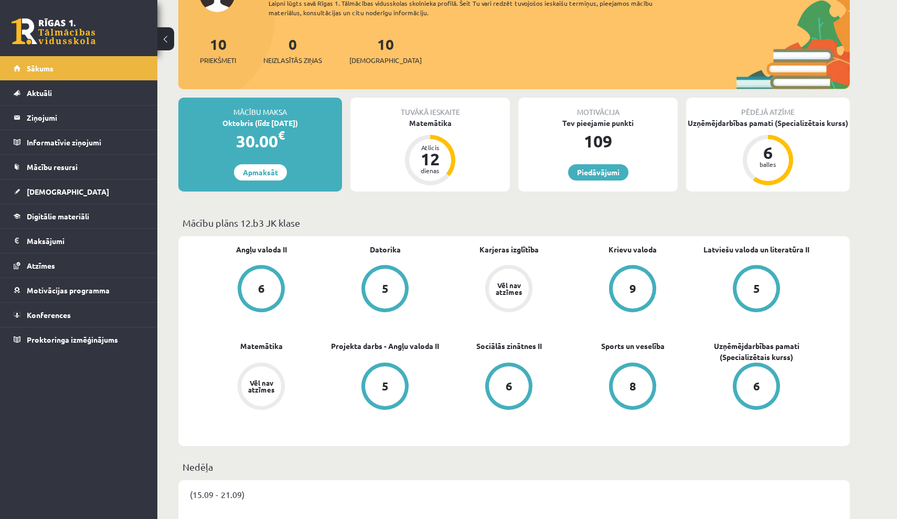
scroll to position [104, 0]
click at [77, 243] on legend "Maksājumi 0" at bounding box center [86, 241] width 118 height 24
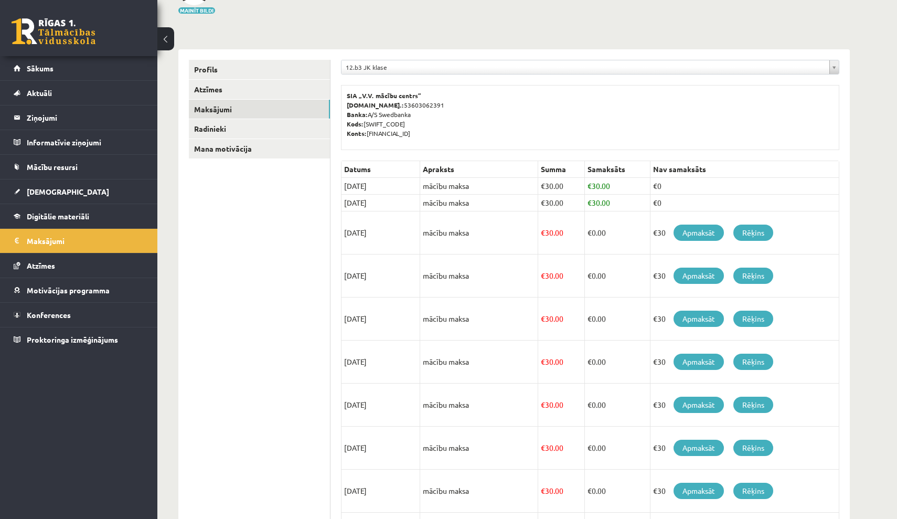
scroll to position [94, 0]
